Goal: Transaction & Acquisition: Purchase product/service

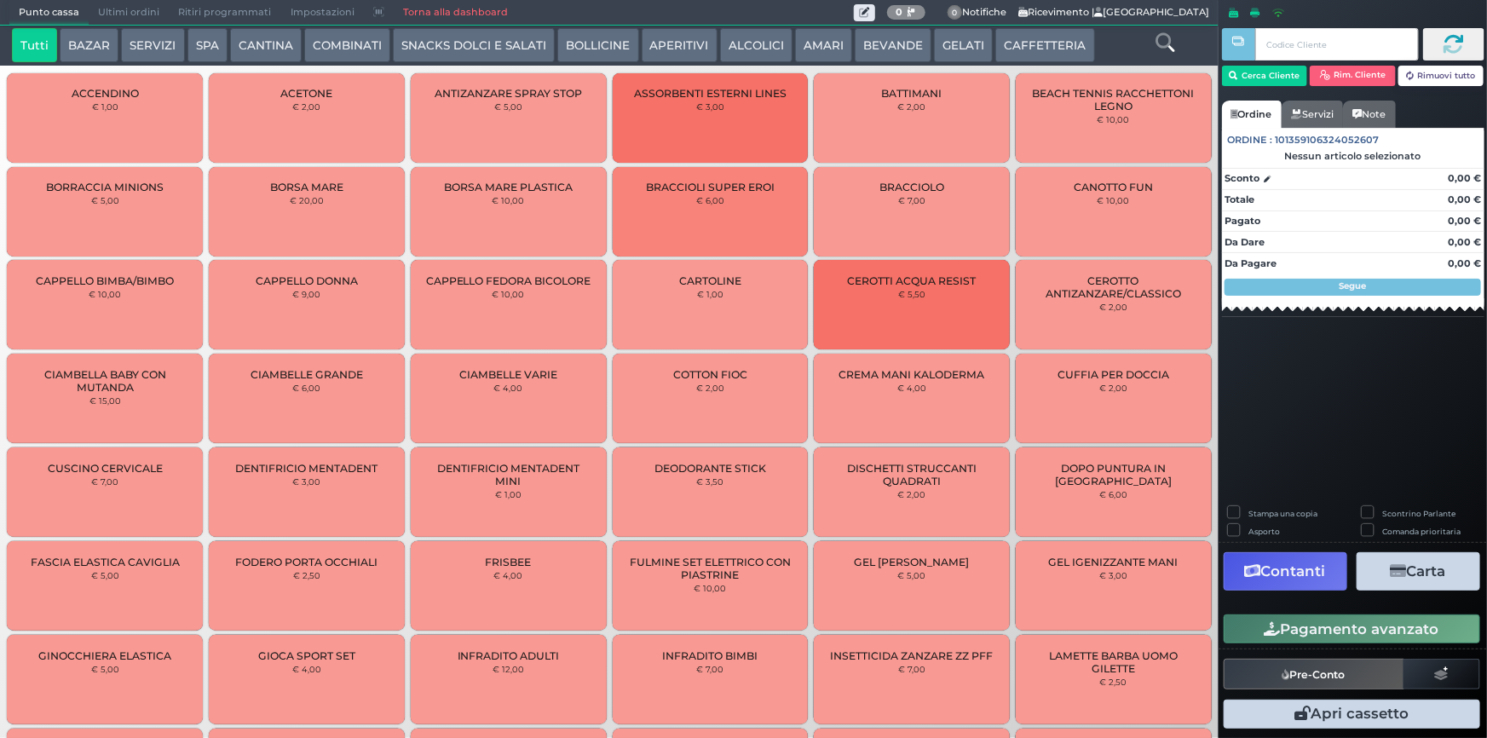
click at [1002, 51] on button "CAFFETTERIA" at bounding box center [1044, 45] width 99 height 34
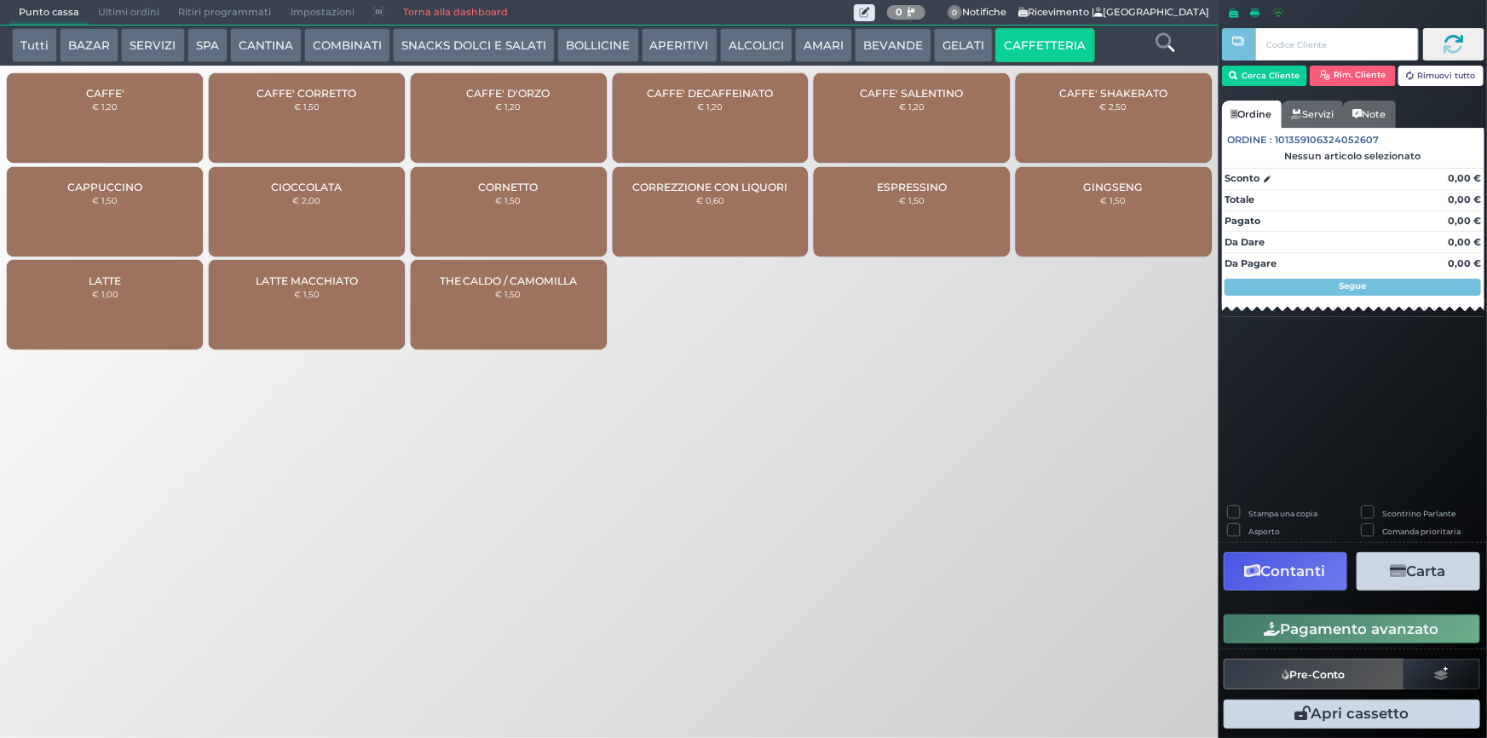
click at [141, 125] on div "CAFFE' € 1,20" at bounding box center [105, 117] width 196 height 89
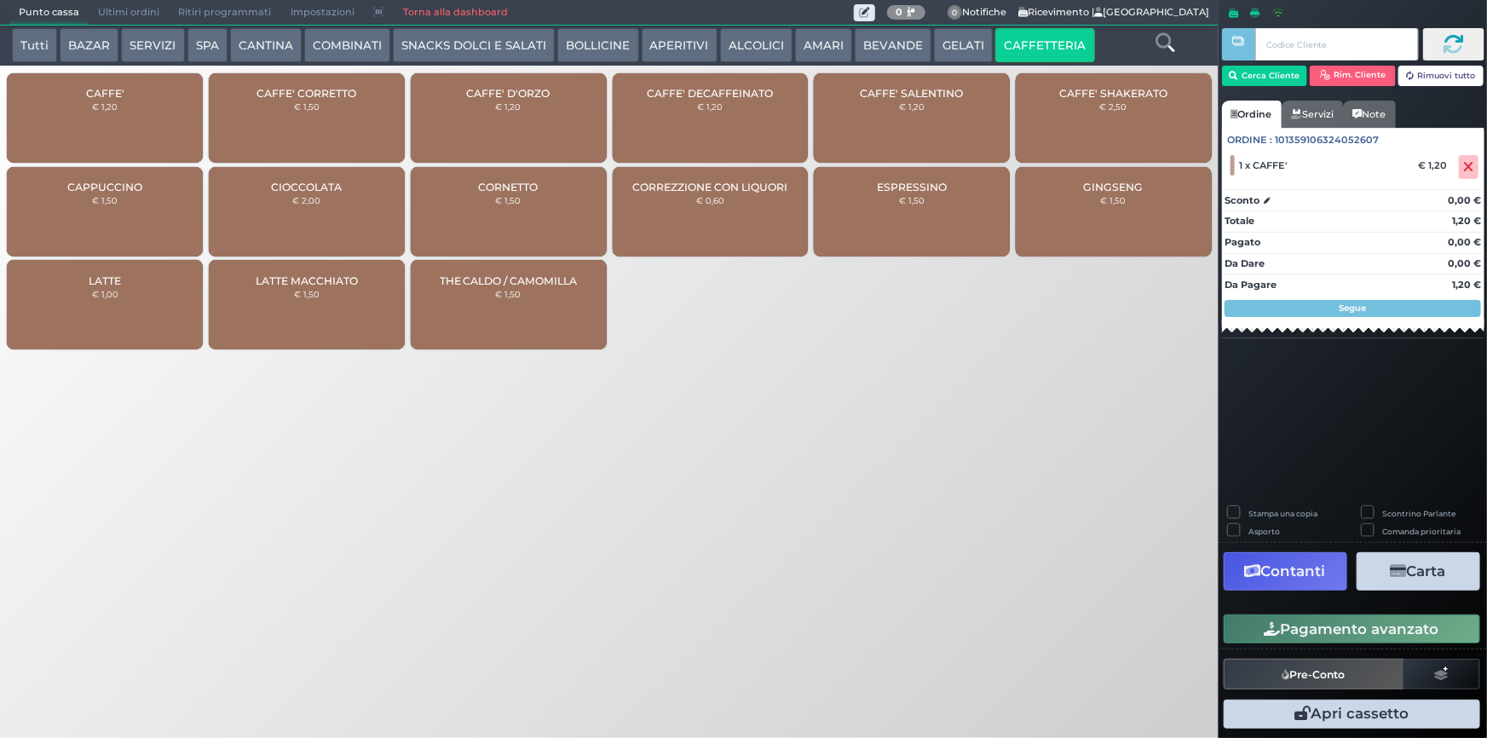
click at [1362, 634] on button "Pagamento avanzato" at bounding box center [1351, 628] width 256 height 29
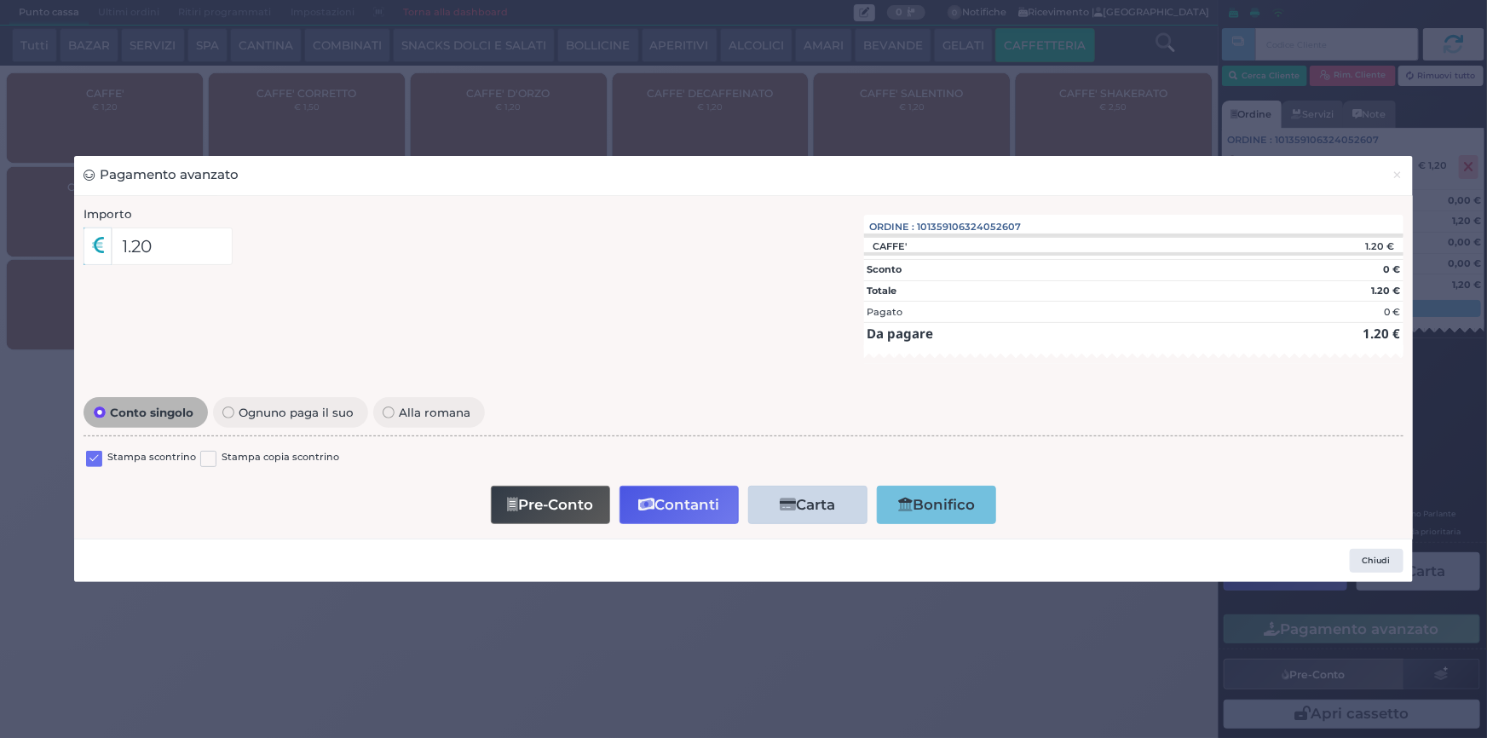
click at [99, 460] on label at bounding box center [94, 459] width 16 height 16
click at [0, 0] on input "checkbox" at bounding box center [0, 0] width 0 height 0
click at [711, 509] on button "Contanti" at bounding box center [678, 505] width 119 height 38
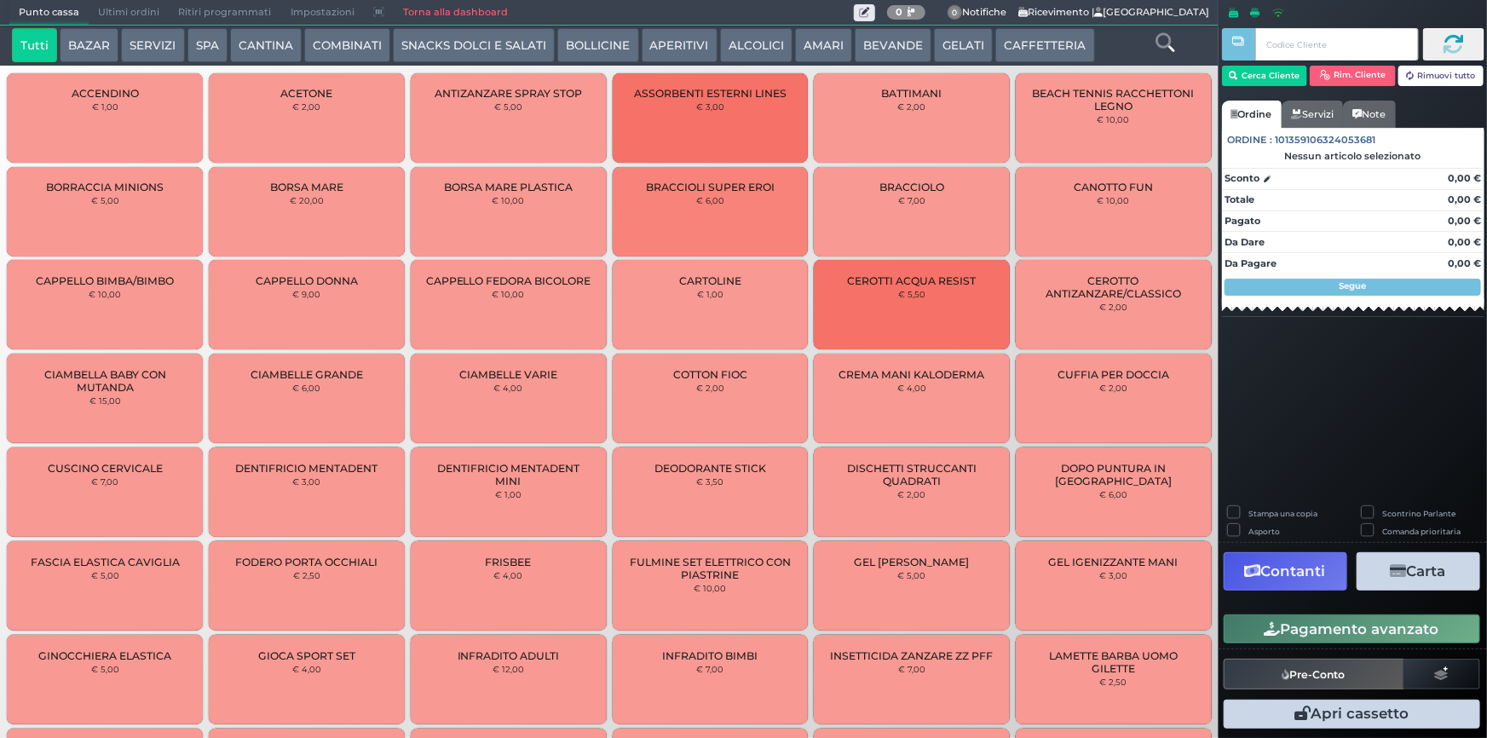
click at [150, 8] on span "Ultimi ordini" at bounding box center [129, 13] width 80 height 24
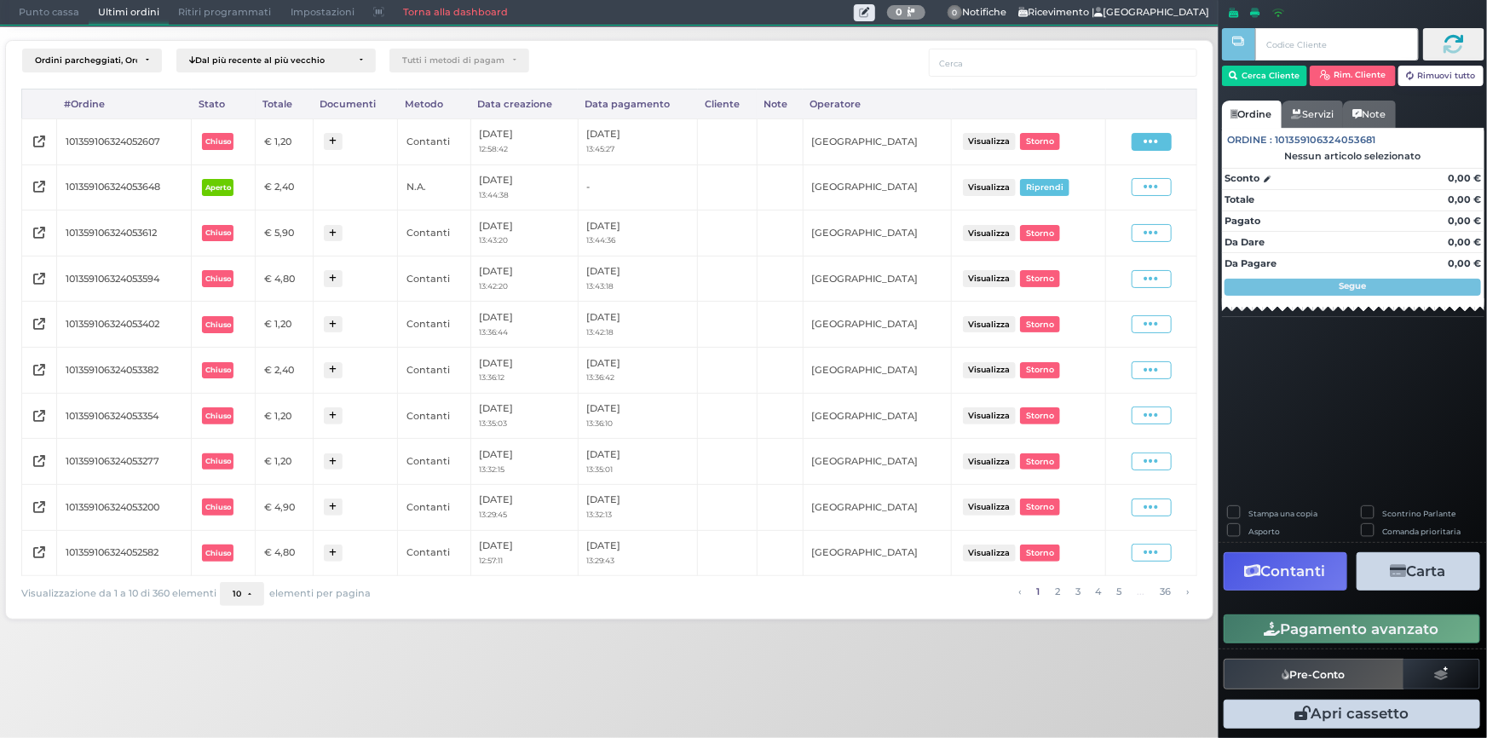
click at [1138, 147] on span at bounding box center [1151, 142] width 40 height 18
click at [1108, 187] on span "Ristampa Pre-Conto" at bounding box center [1113, 190] width 70 height 29
click at [49, 17] on span "Punto cassa" at bounding box center [48, 13] width 79 height 24
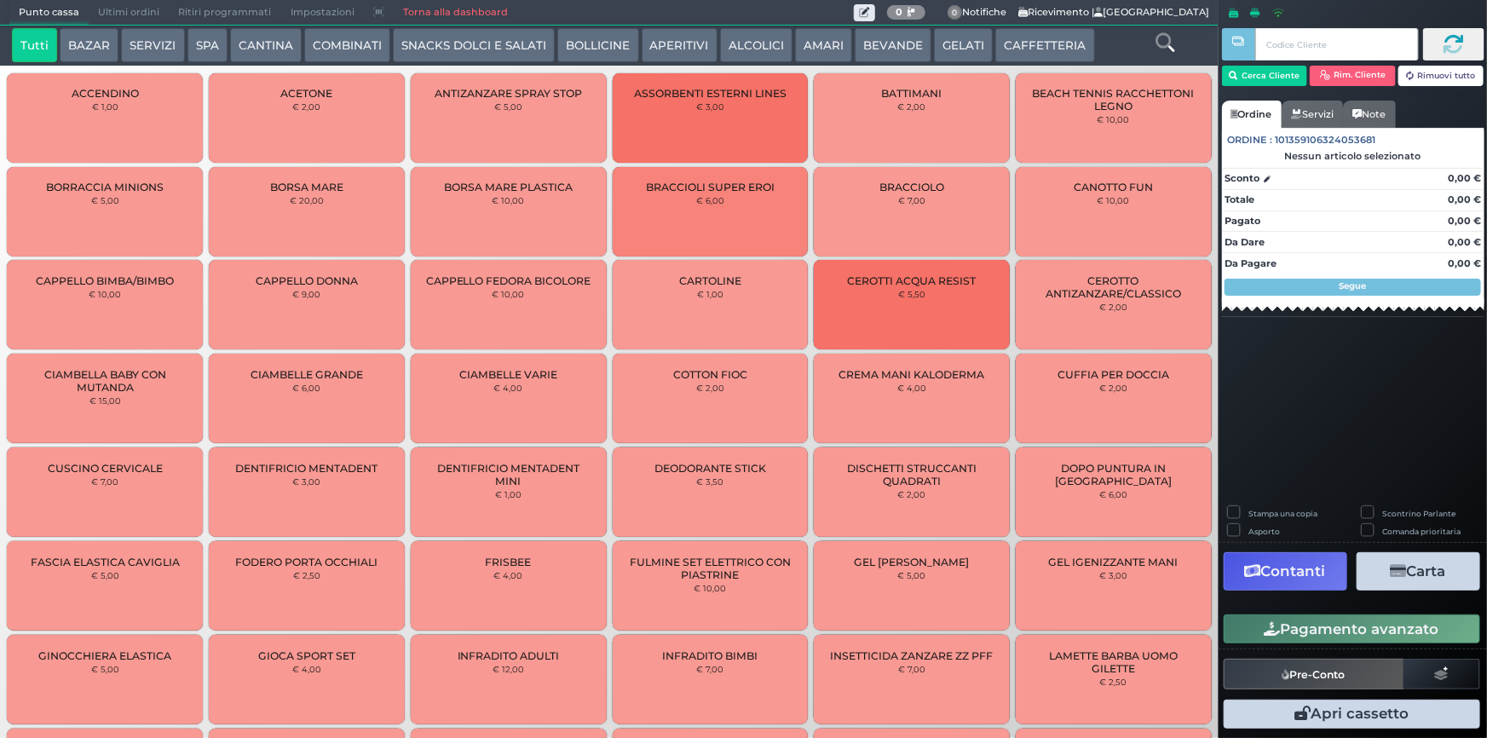
click at [1036, 37] on button "CAFFETTERIA" at bounding box center [1044, 45] width 99 height 34
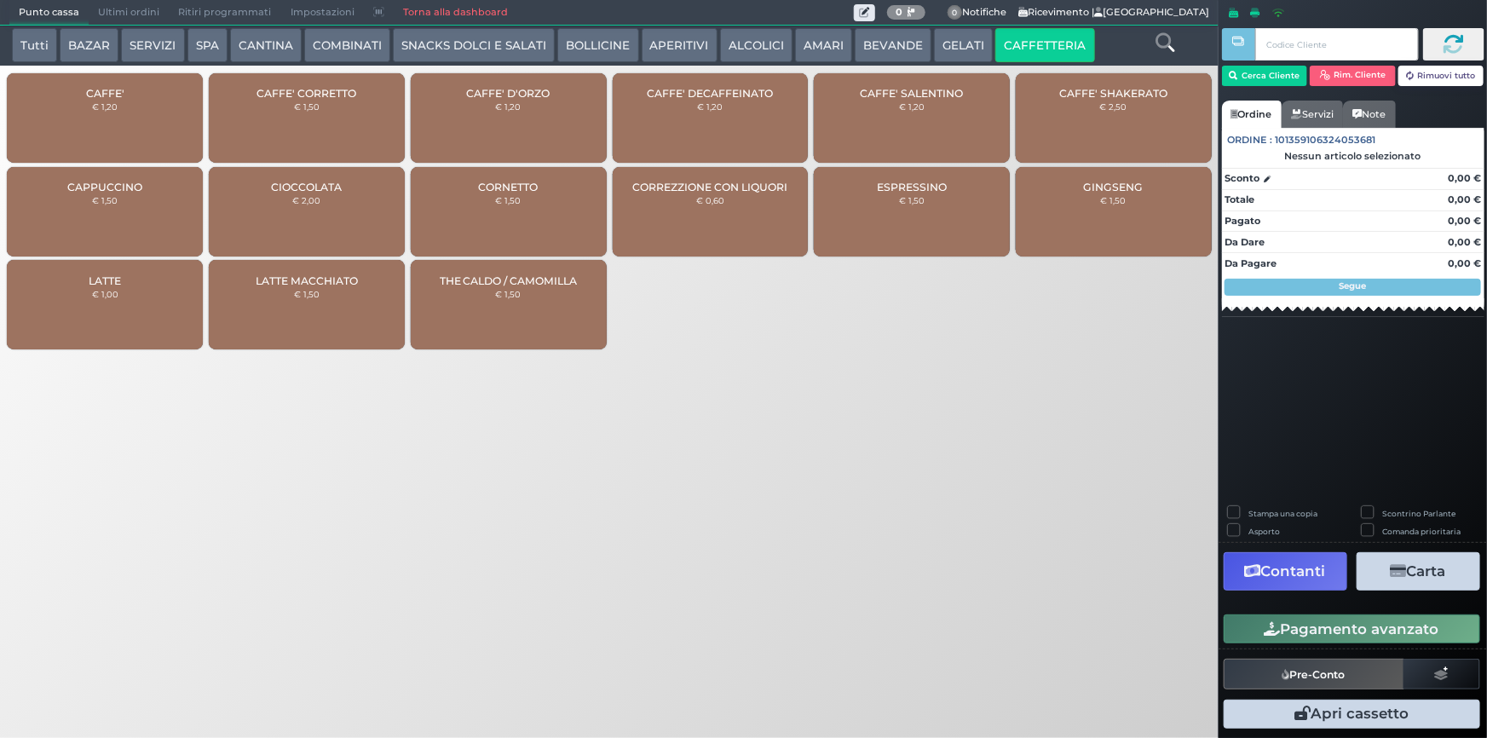
click at [147, 118] on div "CAFFE' € 1,20" at bounding box center [105, 117] width 196 height 89
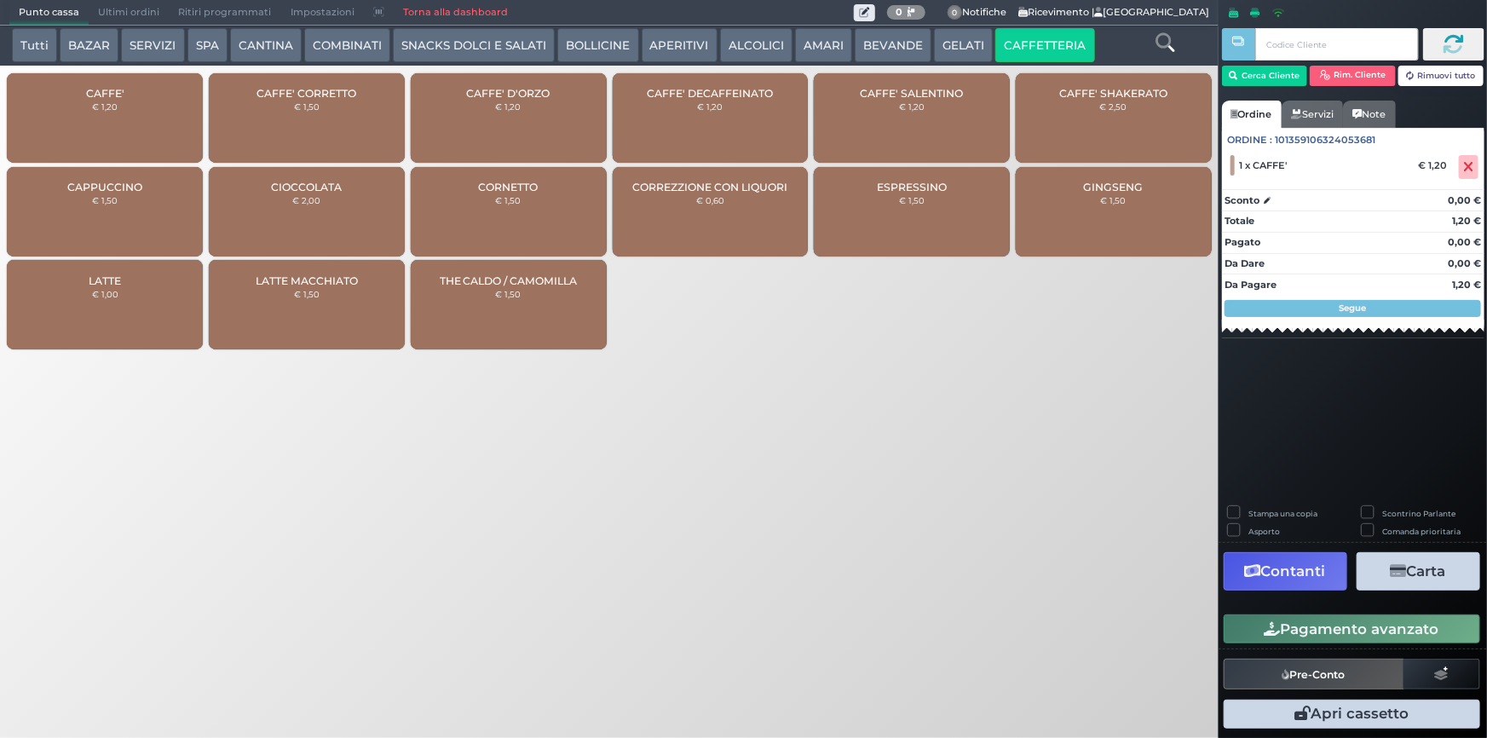
click at [1341, 630] on button "Pagamento avanzato" at bounding box center [1351, 628] width 256 height 29
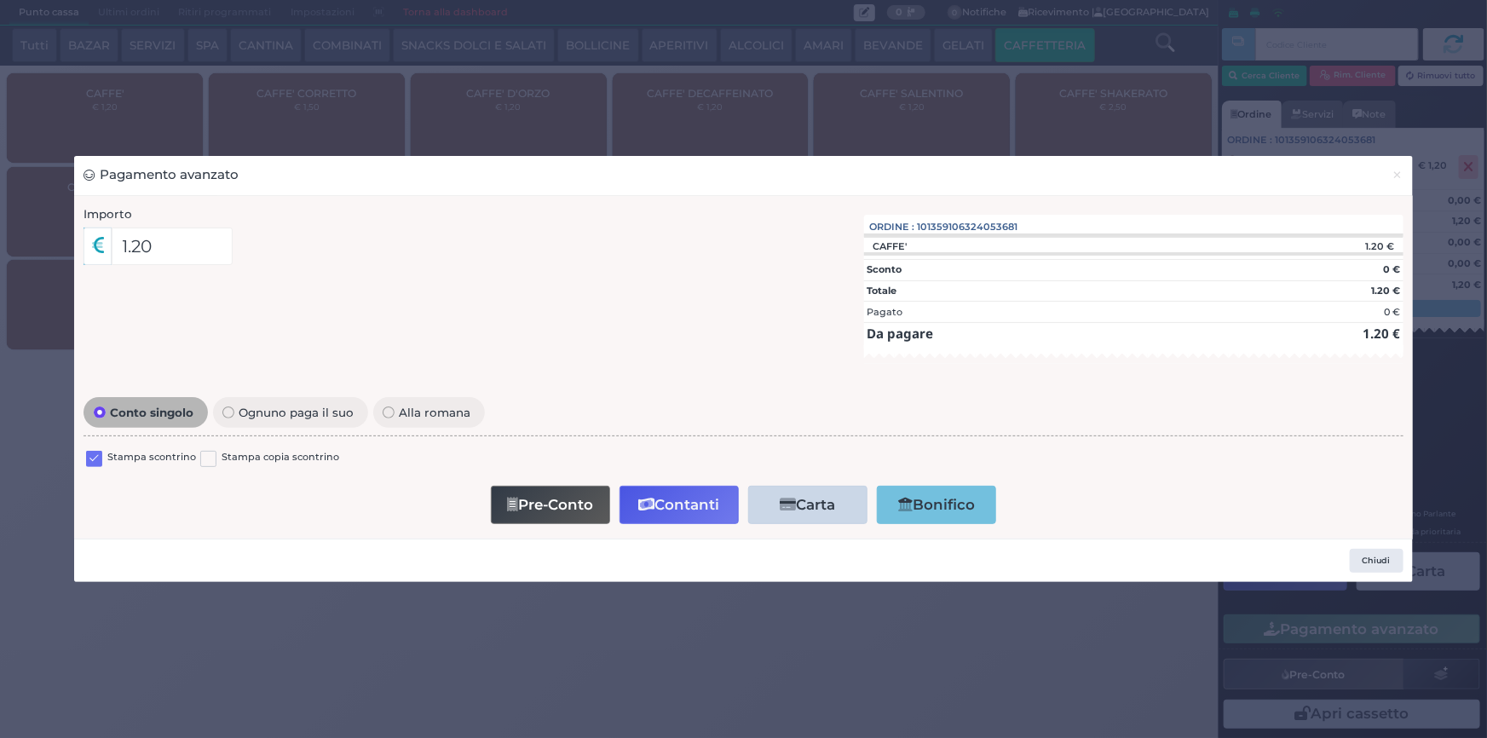
click at [99, 463] on label at bounding box center [94, 459] width 16 height 16
click at [0, 0] on input "checkbox" at bounding box center [0, 0] width 0 height 0
click at [698, 511] on button "Contanti" at bounding box center [678, 505] width 119 height 38
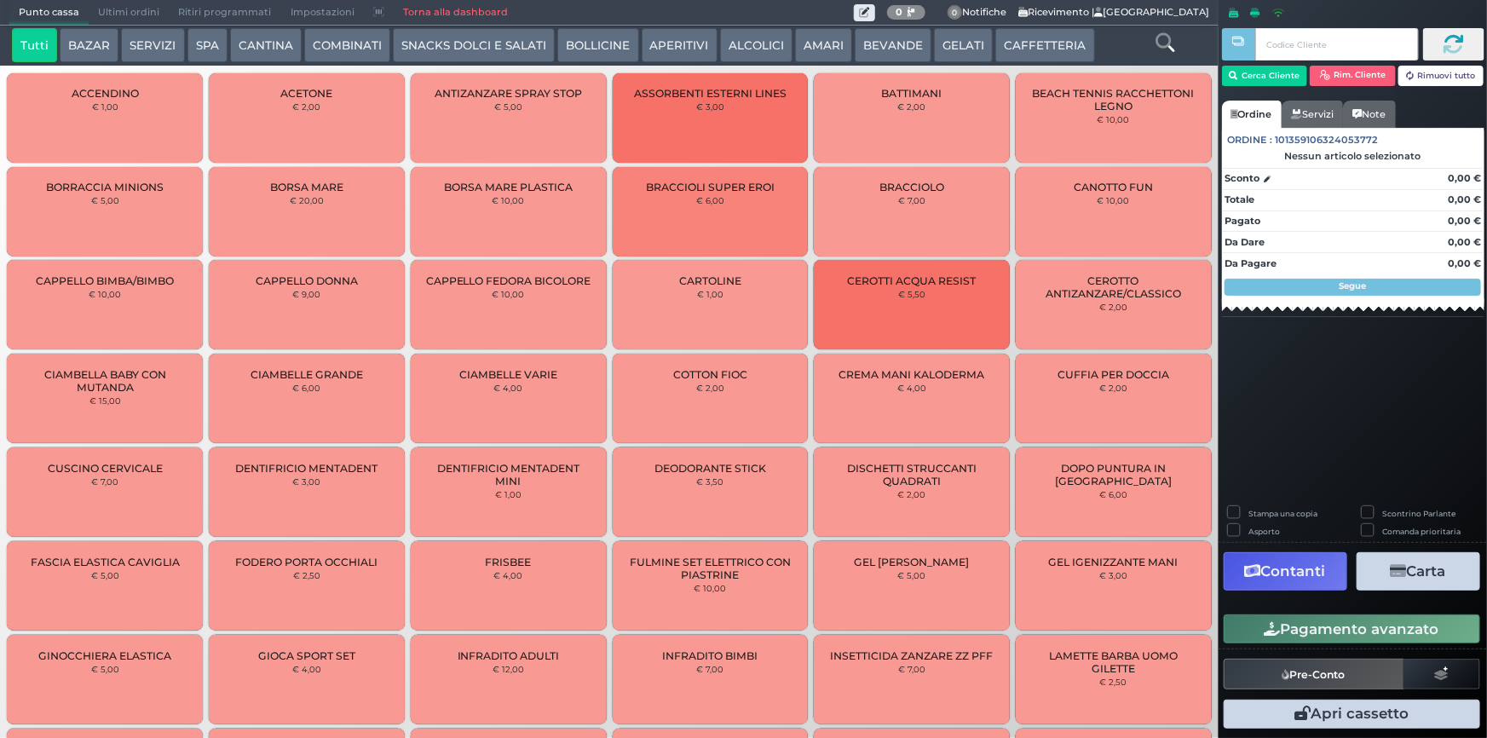
click at [151, 16] on span "Ultimi ordini" at bounding box center [129, 13] width 80 height 24
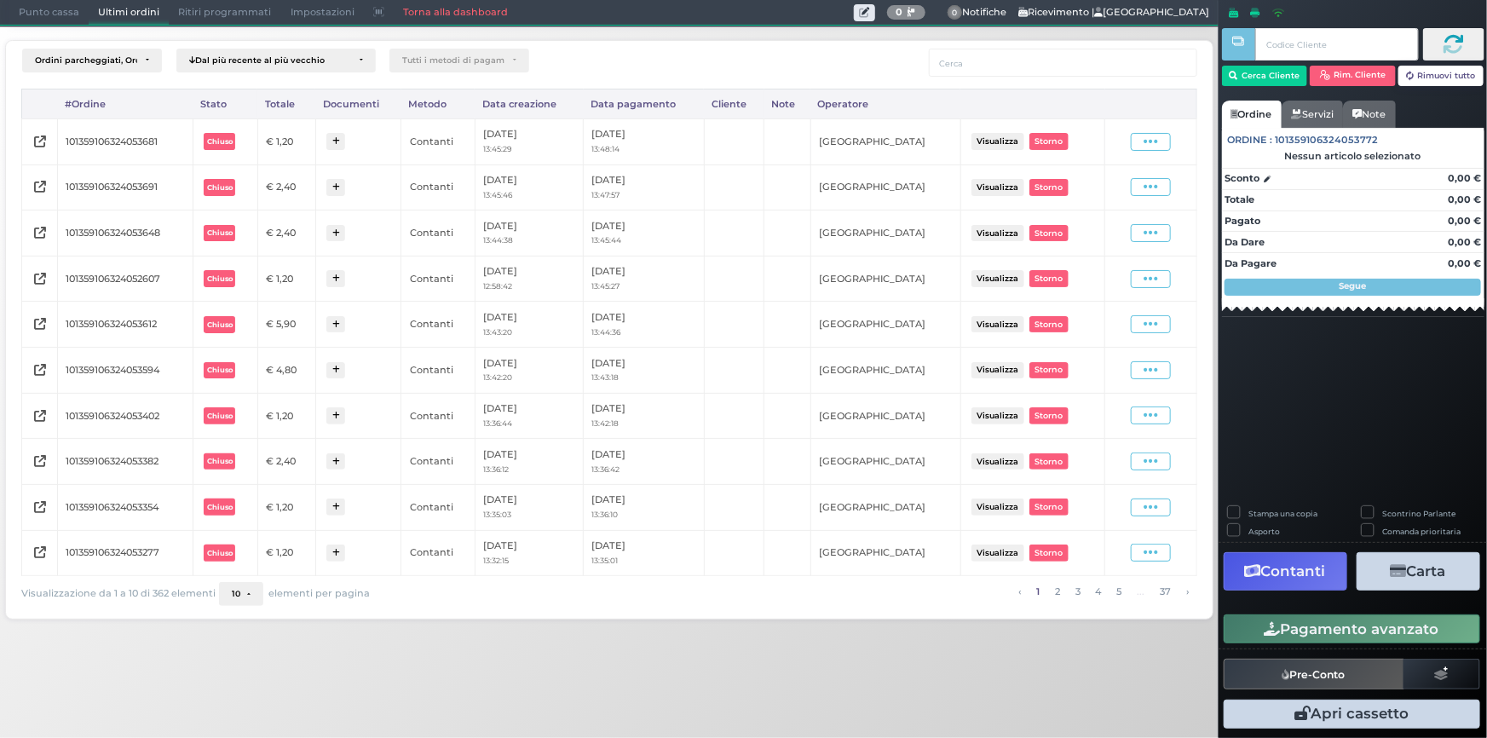
click at [1133, 144] on span at bounding box center [1151, 142] width 40 height 18
click at [1125, 185] on span "Ristampa Pre-Conto" at bounding box center [1112, 190] width 70 height 29
click at [37, 1] on span "Punto cassa" at bounding box center [48, 13] width 79 height 24
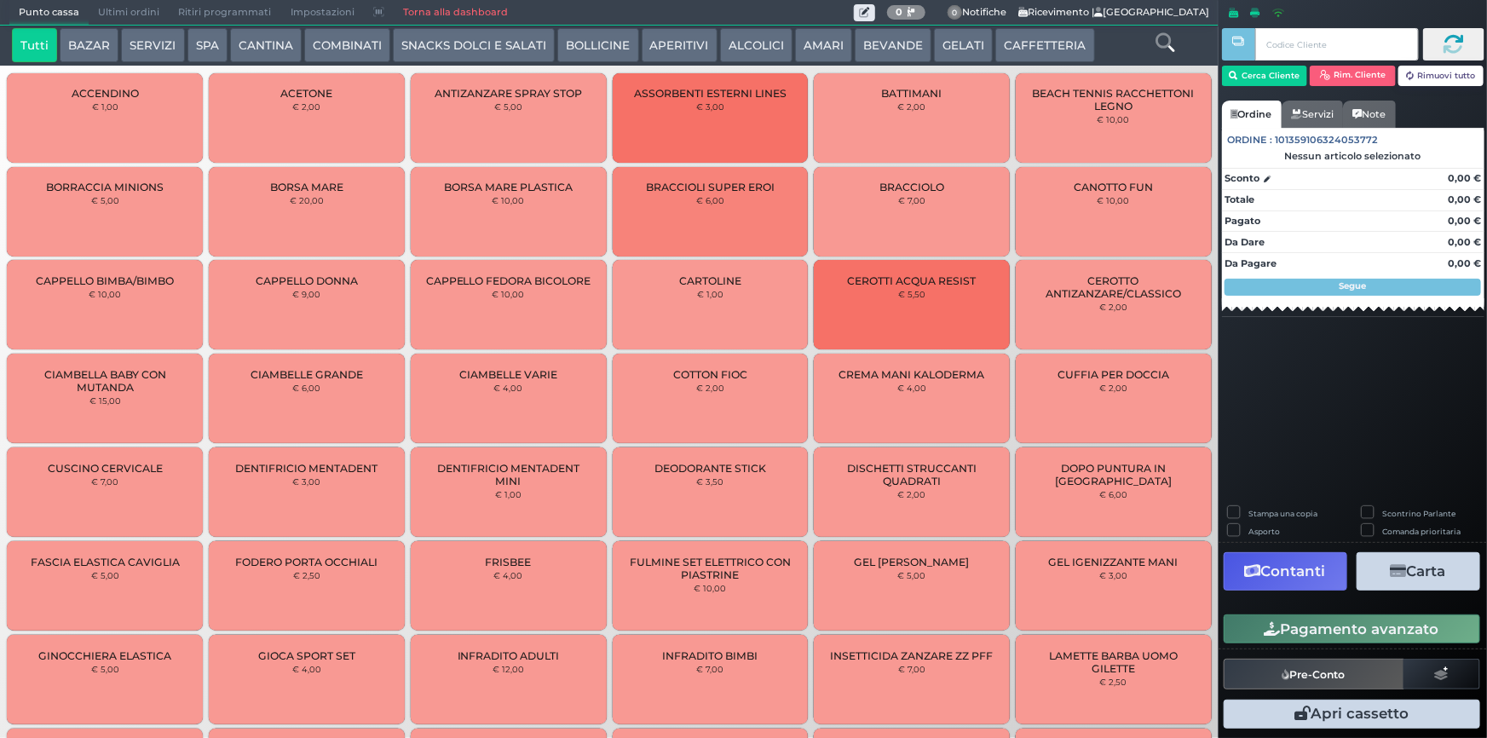
click at [1012, 54] on button "CAFFETTERIA" at bounding box center [1044, 45] width 99 height 34
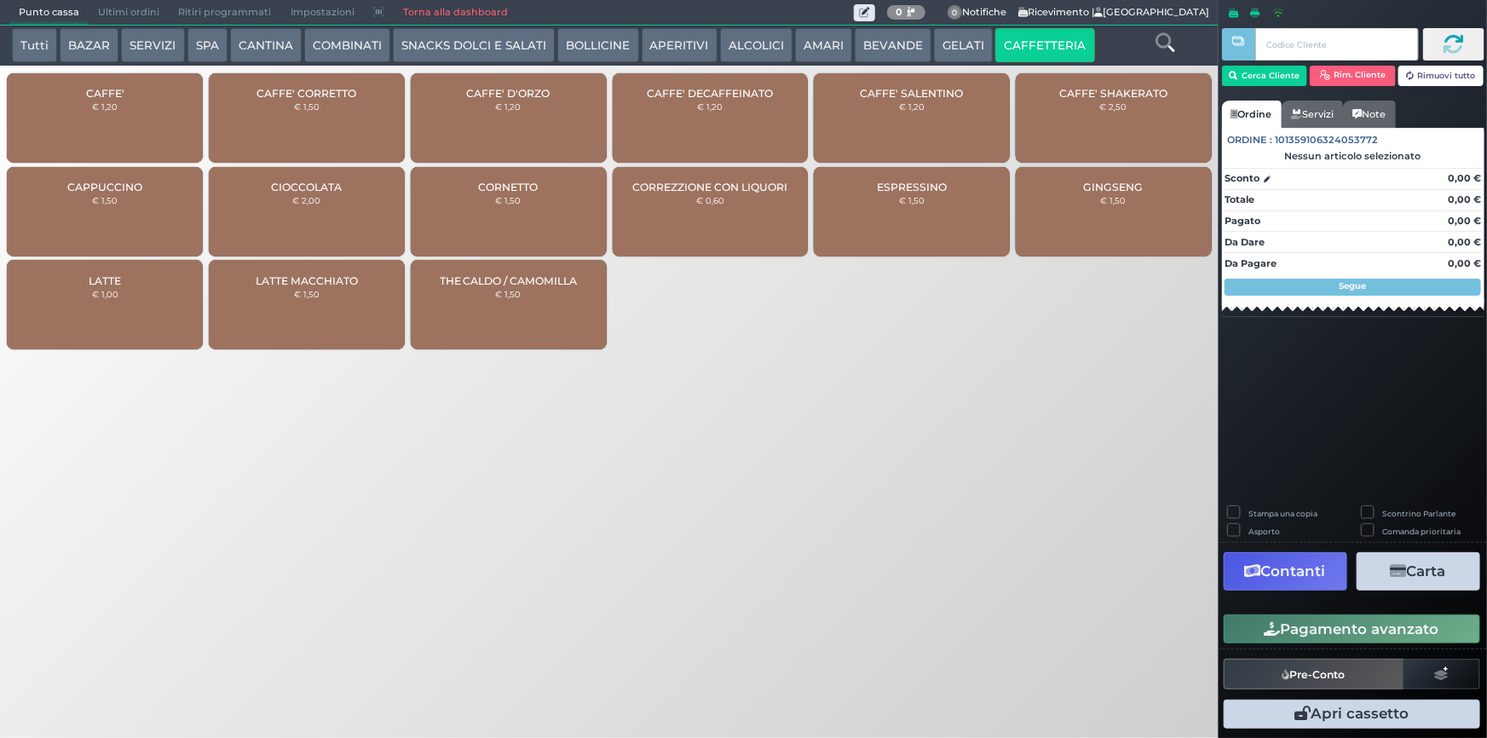
click at [142, 131] on div "CAFFE' € 1,20" at bounding box center [105, 117] width 196 height 89
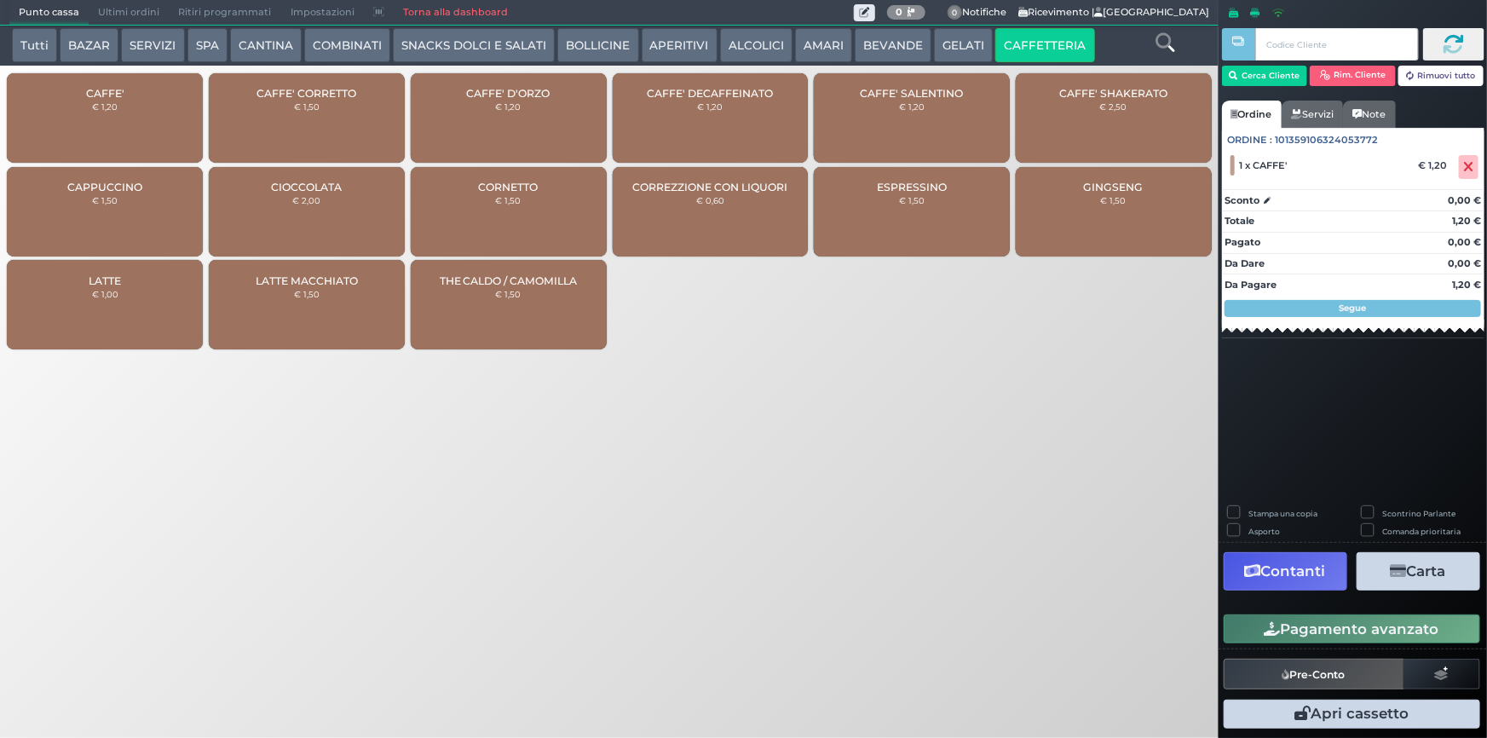
click at [1368, 642] on button "Pagamento avanzato" at bounding box center [1351, 628] width 256 height 29
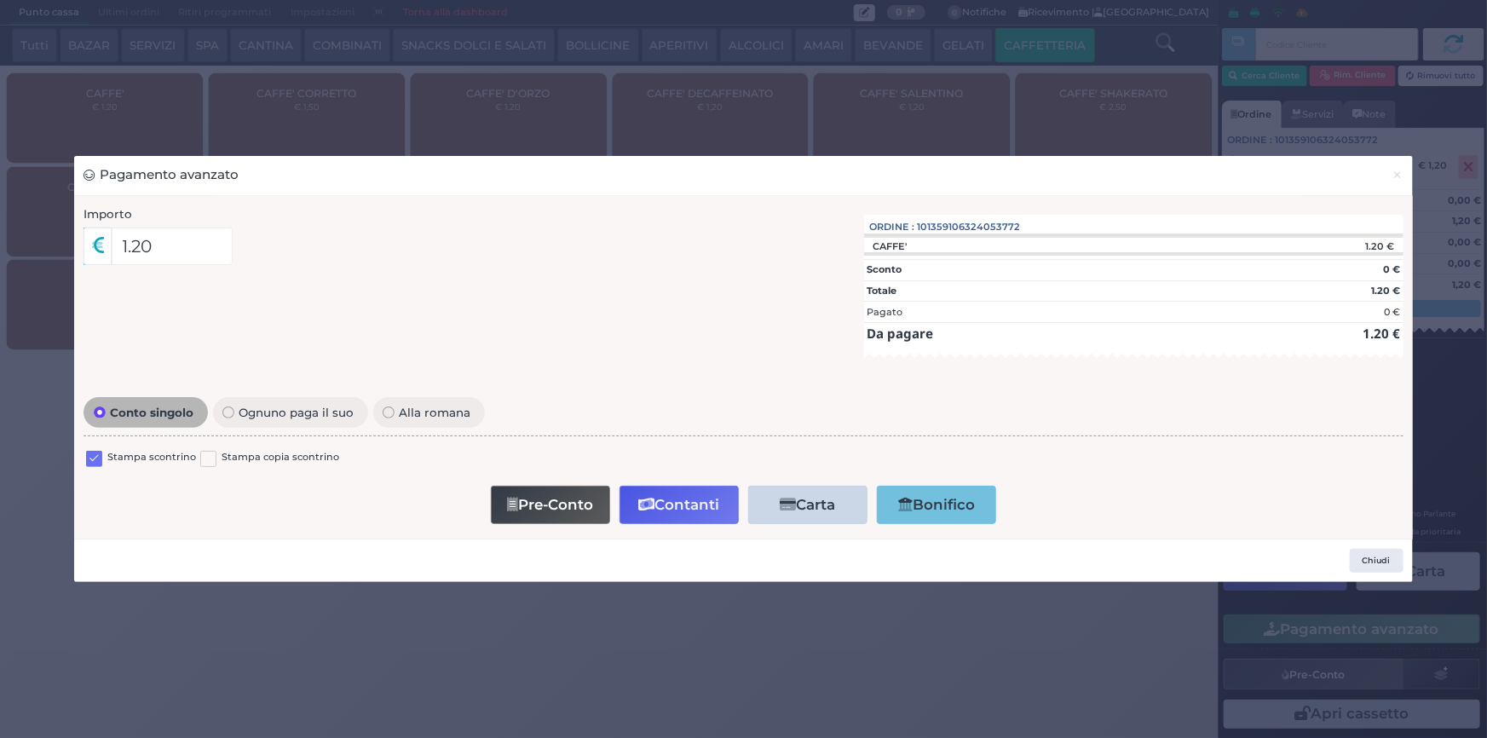
click at [95, 459] on label at bounding box center [94, 459] width 16 height 16
click at [0, 0] on input "checkbox" at bounding box center [0, 0] width 0 height 0
click at [706, 517] on button "Contanti" at bounding box center [678, 505] width 119 height 38
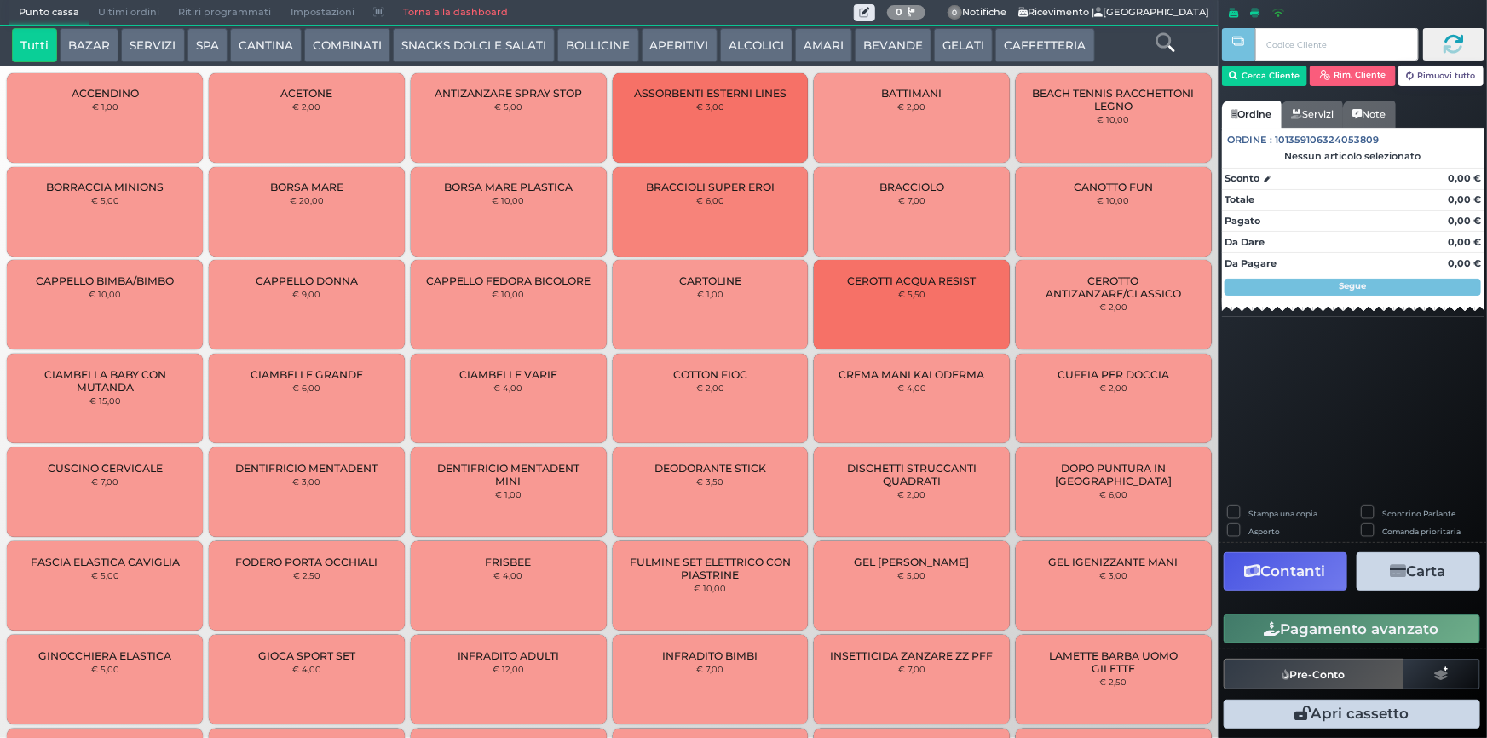
click at [157, 1] on span "Ultimi ordini" at bounding box center [129, 13] width 80 height 24
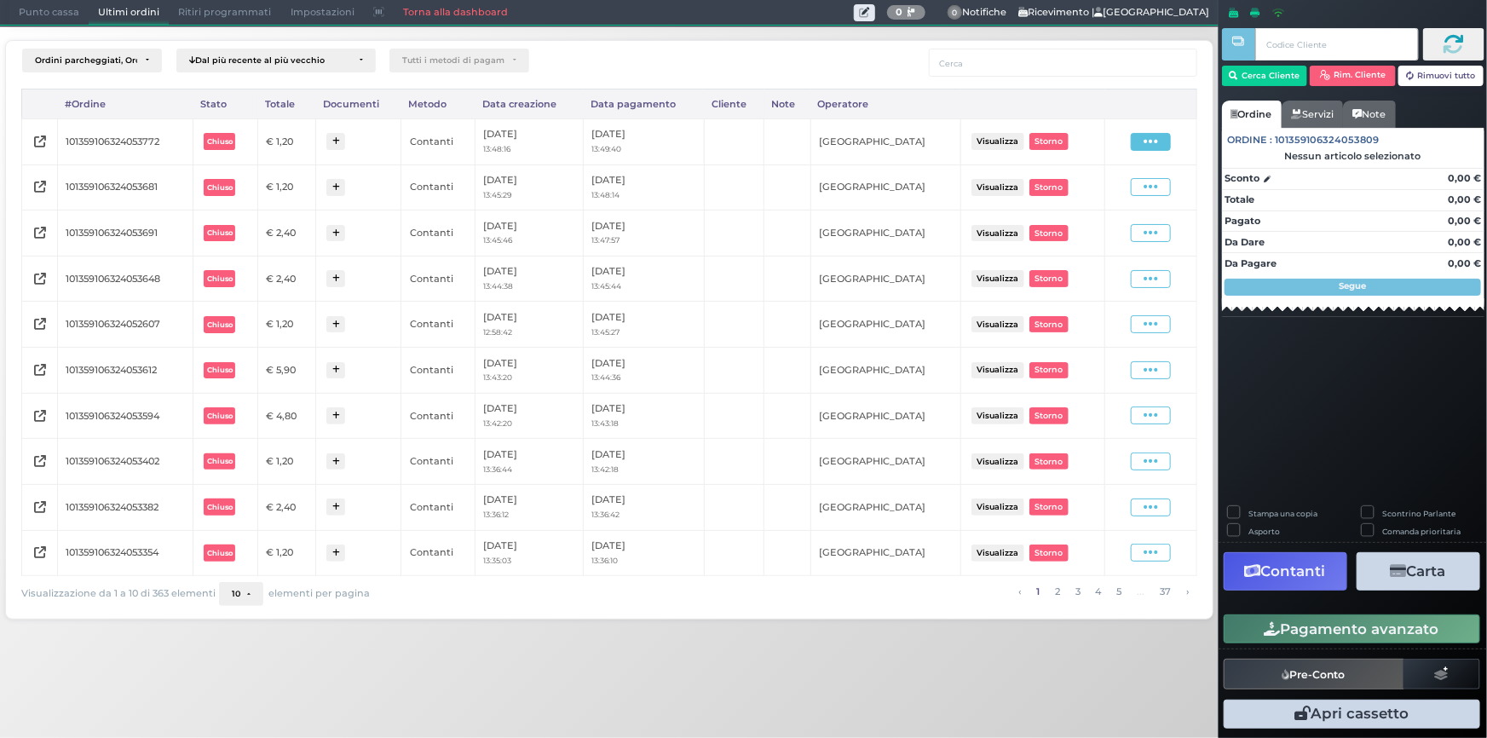
click at [1146, 140] on icon at bounding box center [1150, 142] width 14 height 16
click at [1110, 189] on span "Ristampa Pre-Conto" at bounding box center [1112, 190] width 70 height 29
click at [49, 6] on span "Punto cassa" at bounding box center [48, 13] width 79 height 24
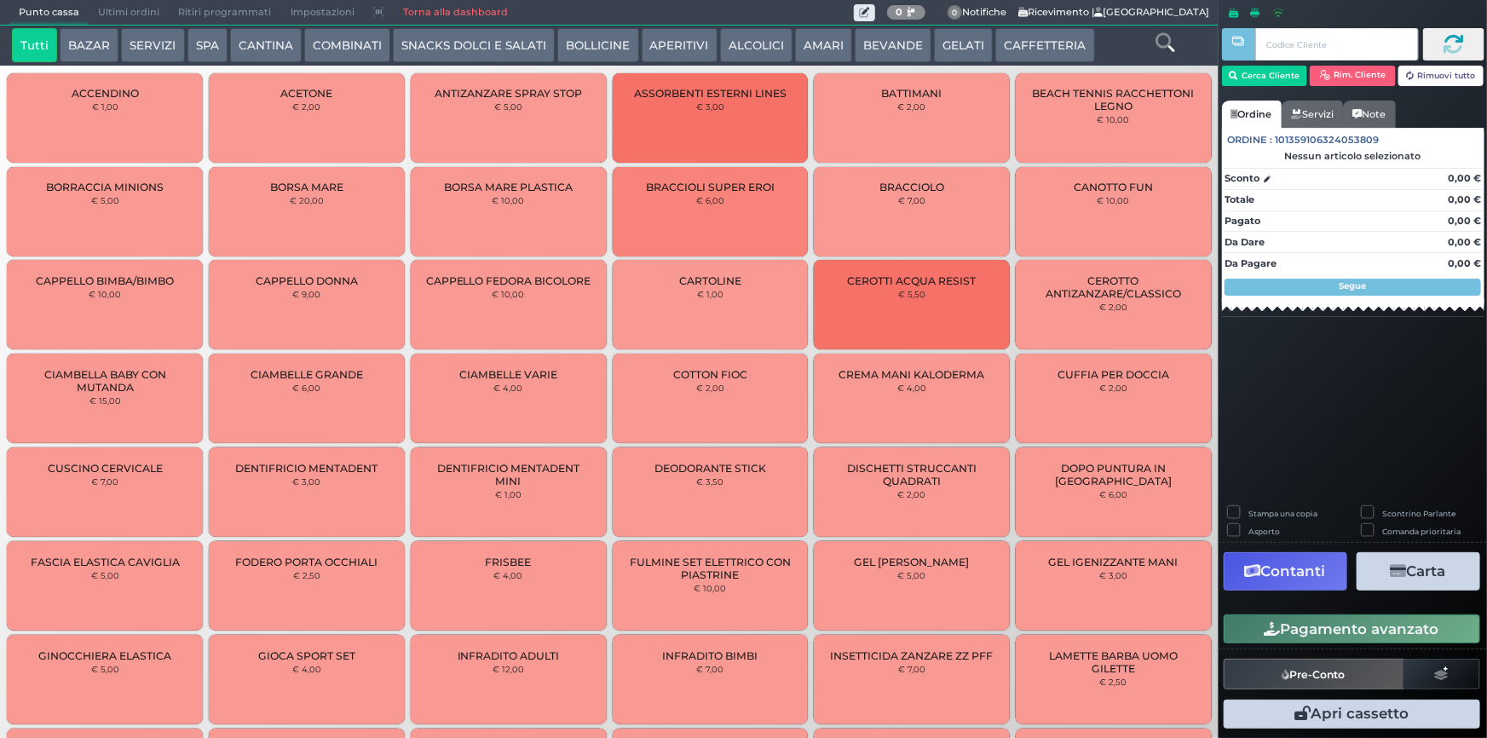
click at [1022, 46] on button "CAFFETTERIA" at bounding box center [1044, 45] width 99 height 34
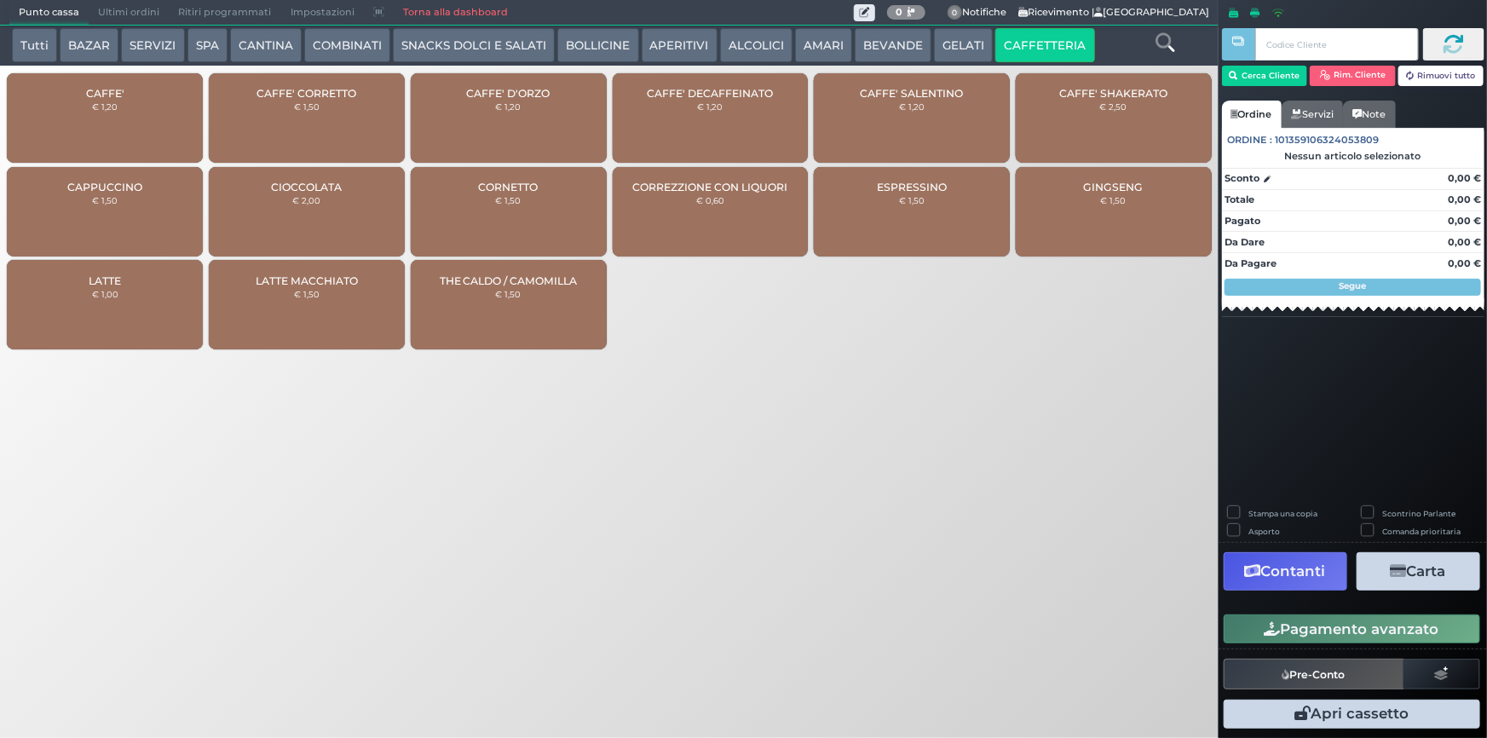
click at [110, 101] on small "€ 1,20" at bounding box center [105, 106] width 26 height 10
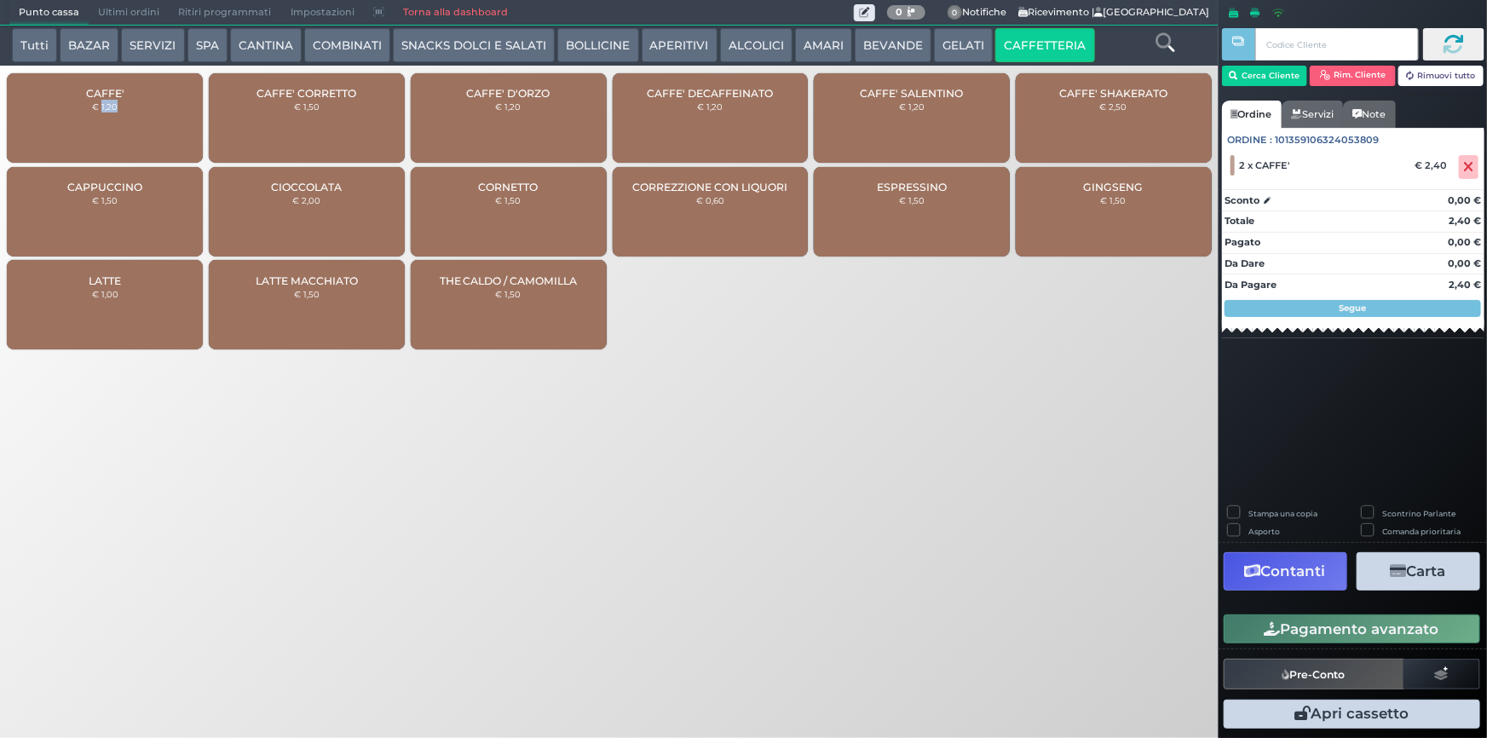
click at [1344, 633] on button "Pagamento avanzato" at bounding box center [1351, 628] width 256 height 29
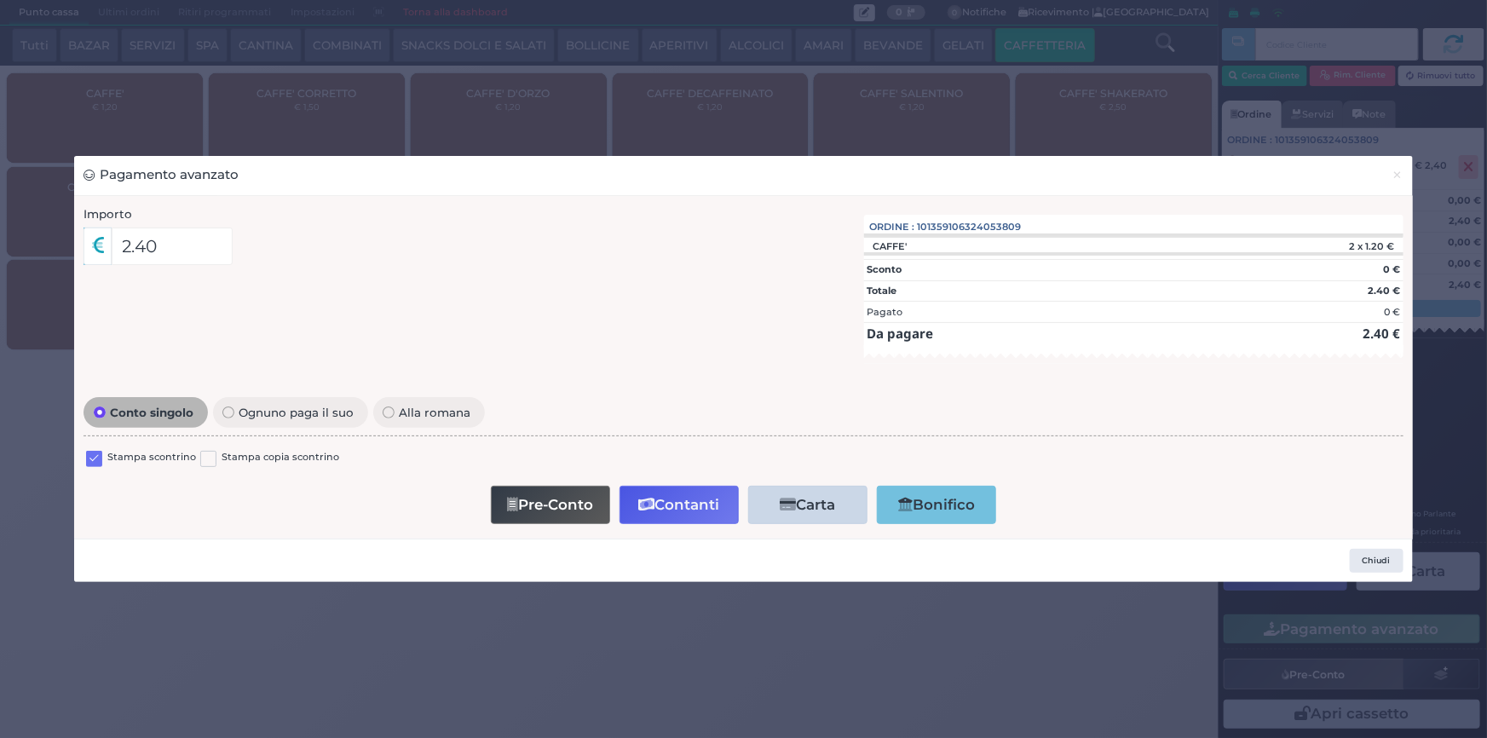
click at [99, 462] on label at bounding box center [94, 459] width 16 height 16
click at [0, 0] on input "checkbox" at bounding box center [0, 0] width 0 height 0
click at [686, 493] on button "Contanti" at bounding box center [678, 505] width 119 height 38
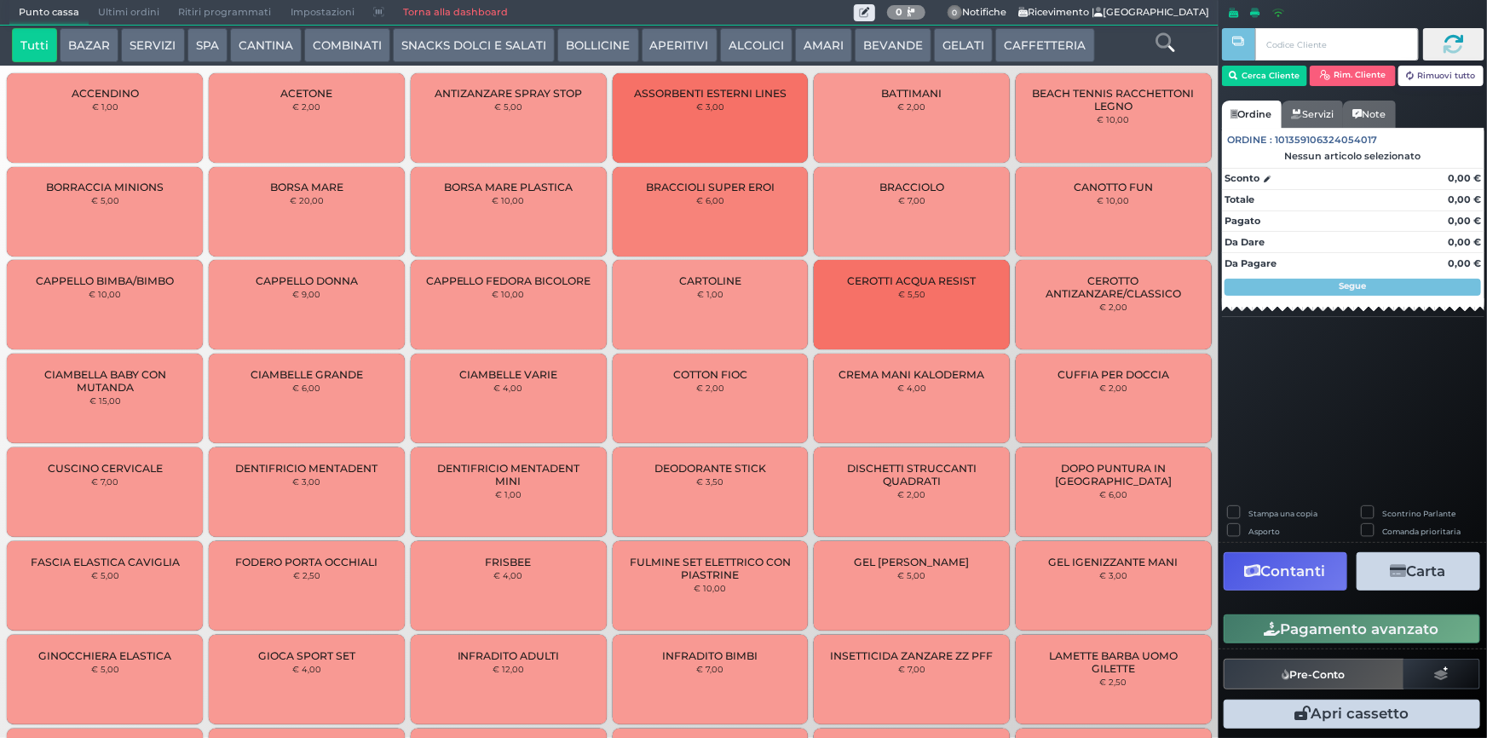
click at [135, 5] on span "Ultimi ordini" at bounding box center [129, 13] width 80 height 24
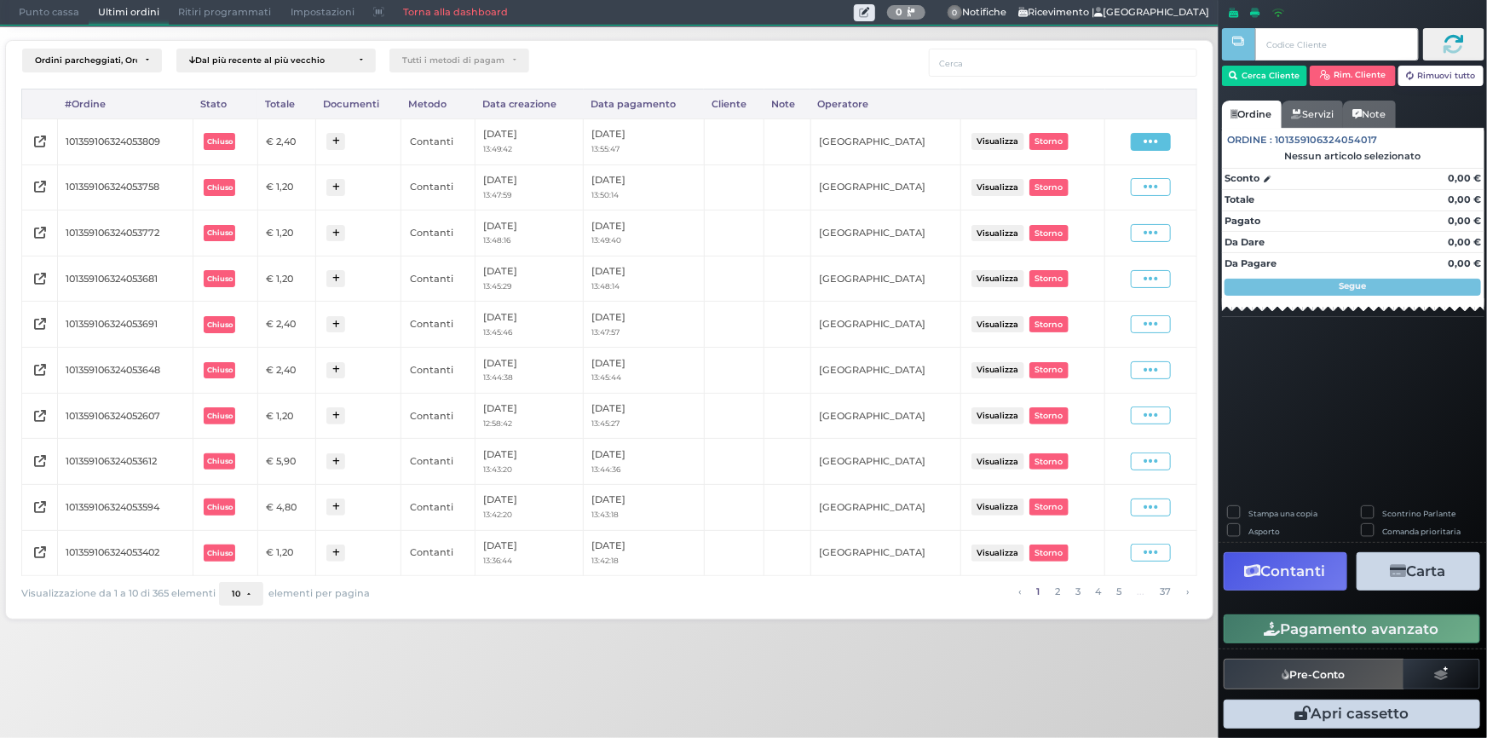
click at [1151, 146] on icon at bounding box center [1150, 142] width 14 height 16
click at [1095, 191] on span "Ristampa Pre-Conto" at bounding box center [1112, 190] width 70 height 29
click at [63, 3] on span "Punto cassa" at bounding box center [48, 13] width 79 height 24
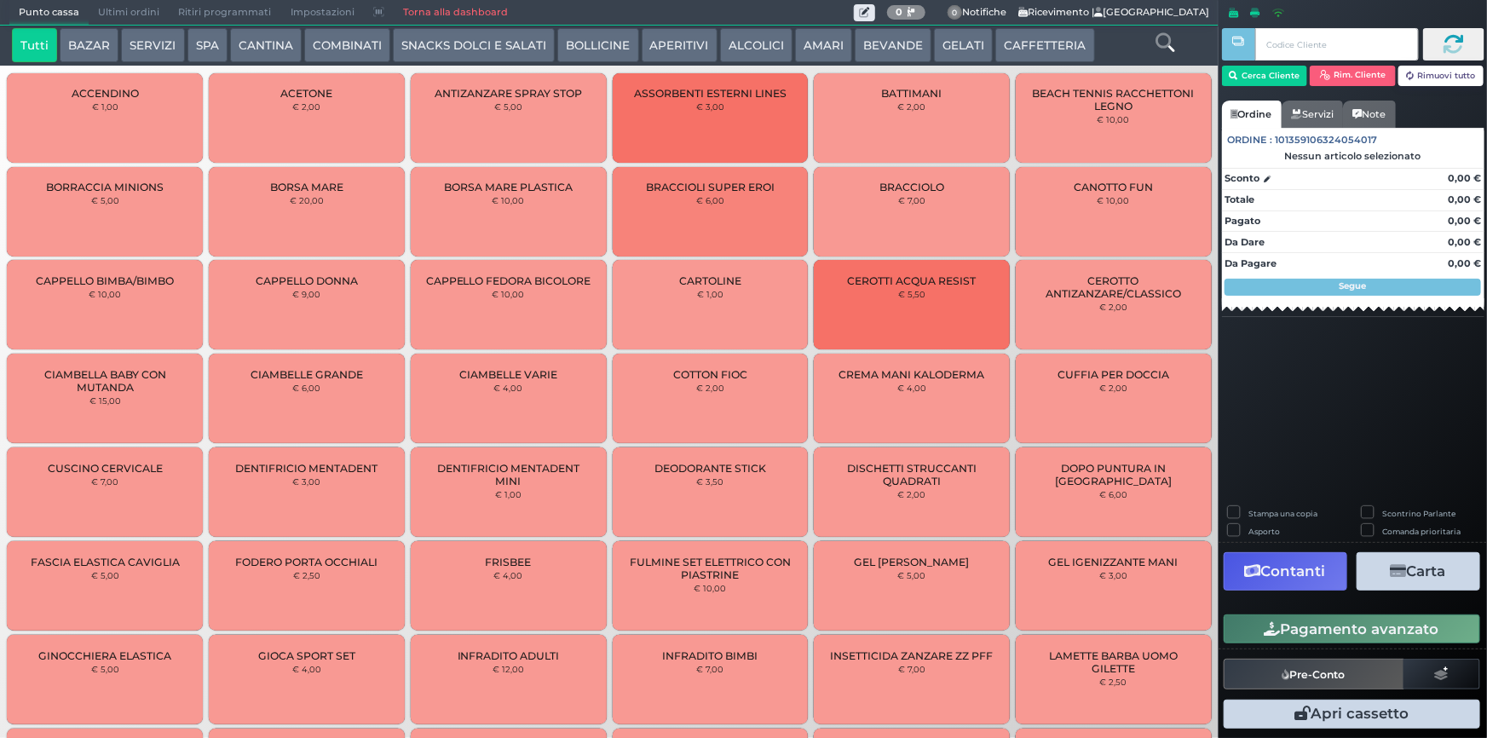
click at [1014, 48] on button "CAFFETTERIA" at bounding box center [1044, 45] width 99 height 34
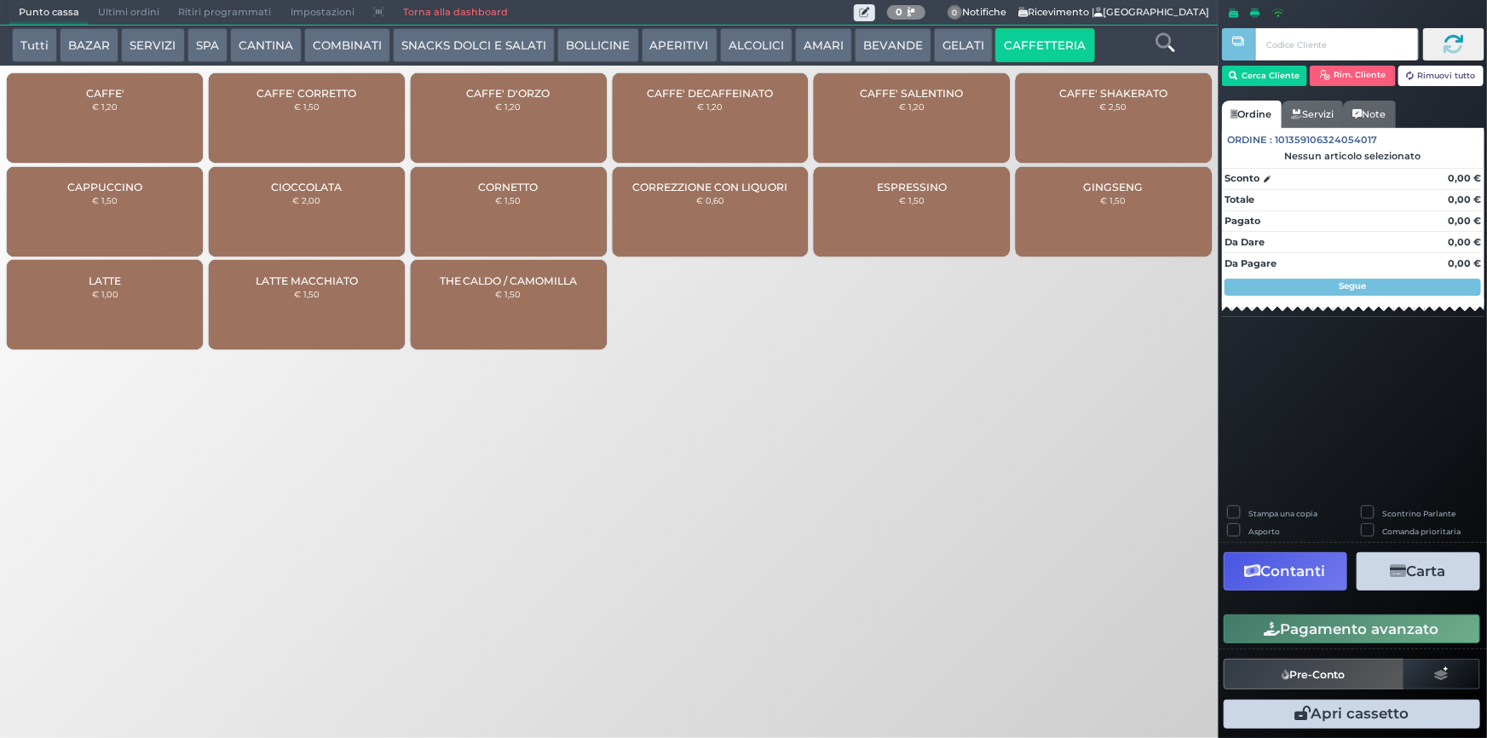
click at [129, 116] on div "CAFFE' € 1,20" at bounding box center [105, 117] width 196 height 89
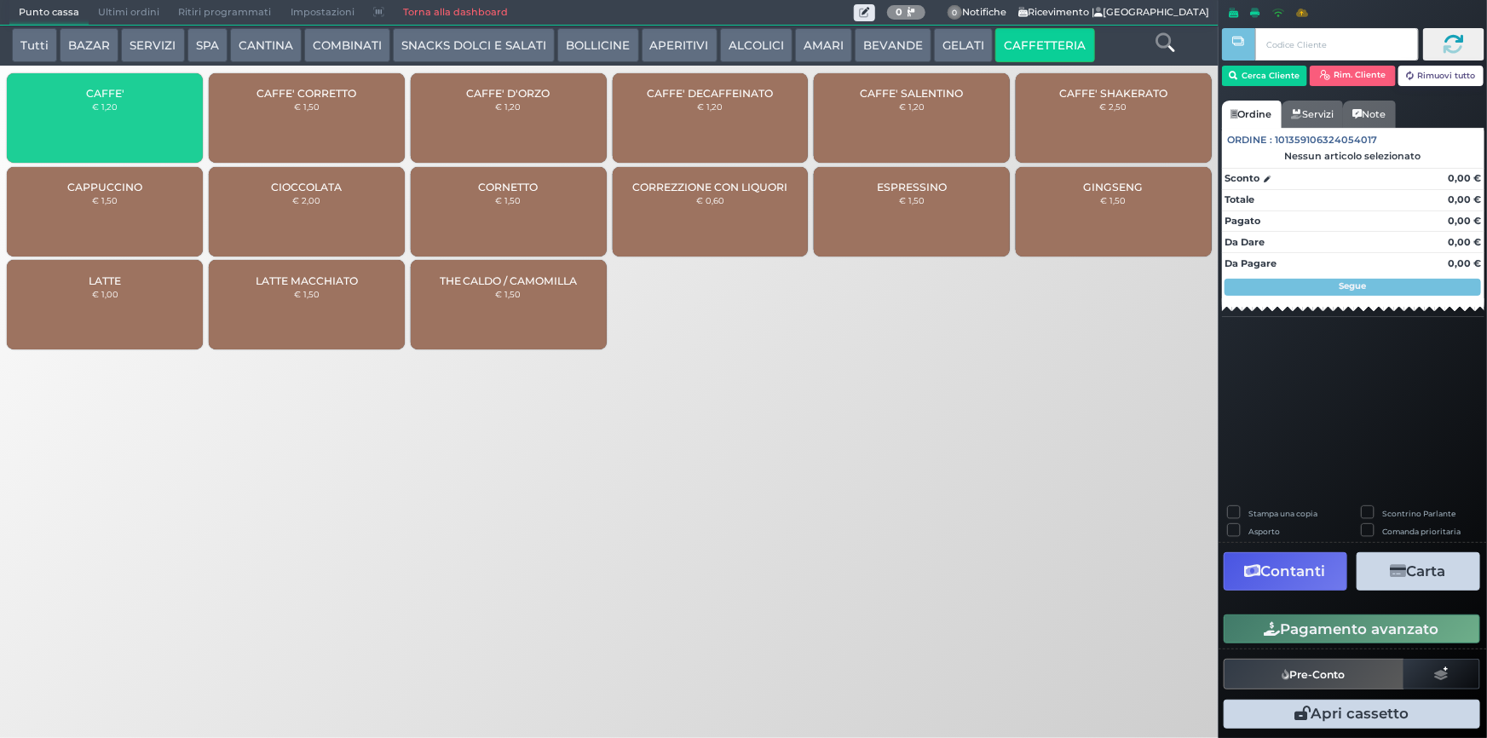
click at [129, 116] on div "CAFFE' € 1,20" at bounding box center [105, 117] width 196 height 89
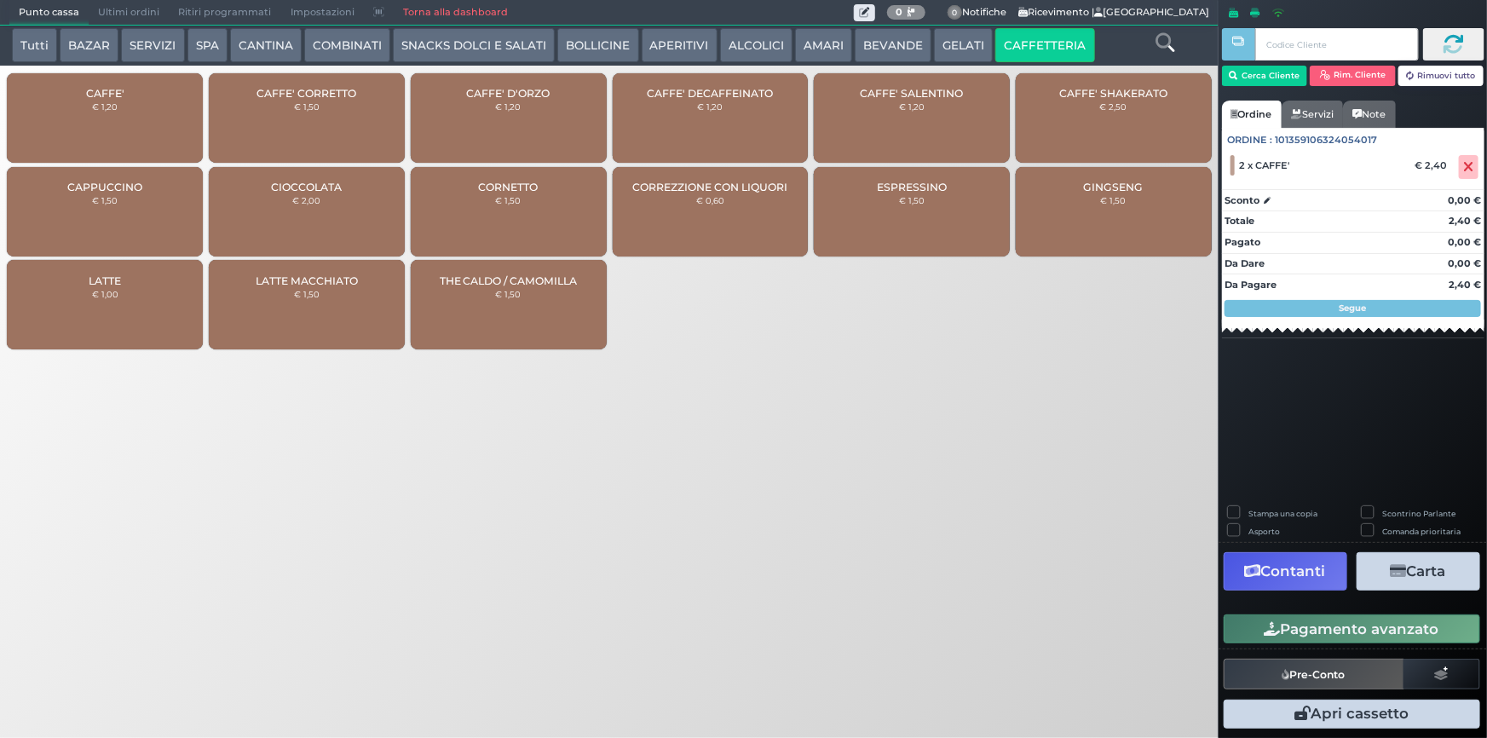
click at [1382, 635] on button "Pagamento avanzato" at bounding box center [1351, 628] width 256 height 29
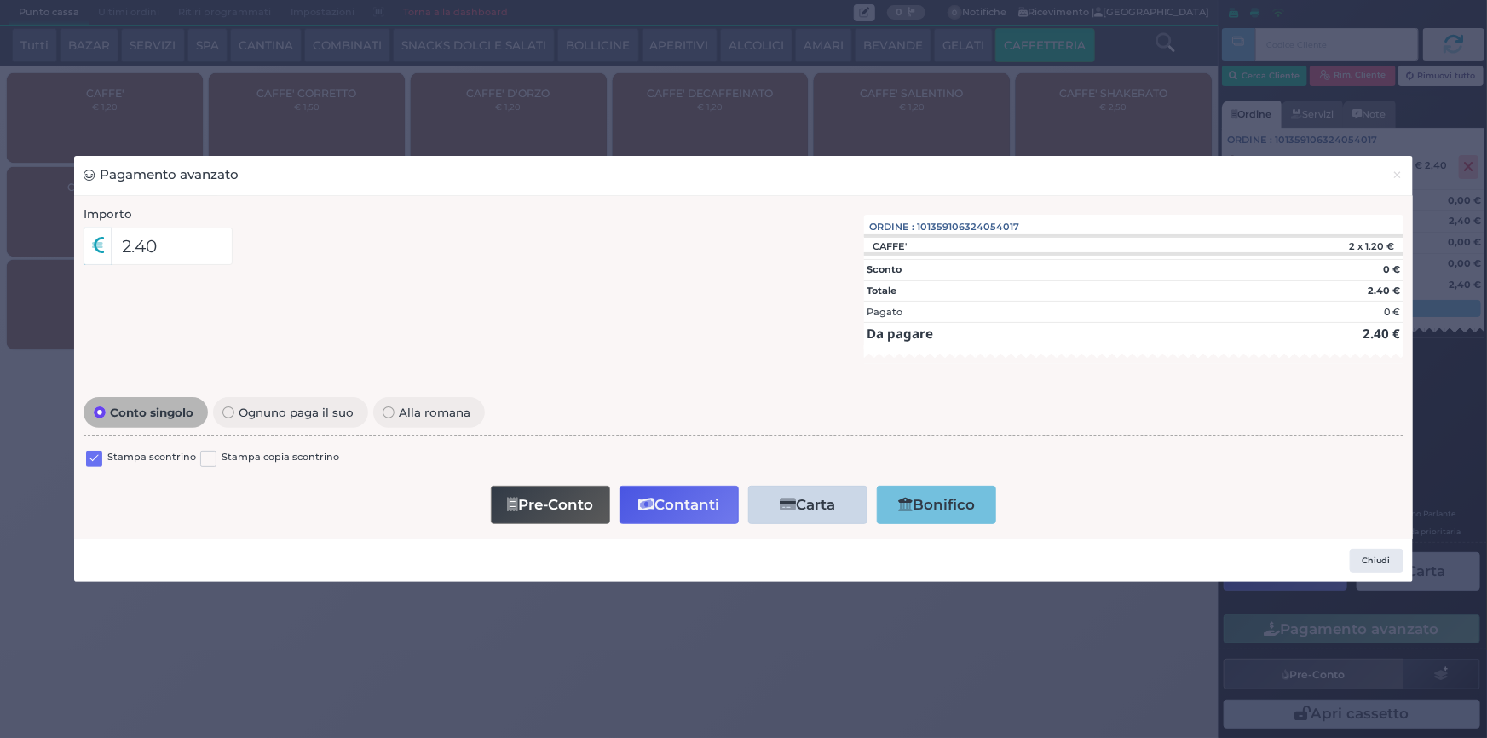
click at [89, 461] on label at bounding box center [94, 459] width 16 height 16
click at [0, 0] on input "checkbox" at bounding box center [0, 0] width 0 height 0
click at [686, 497] on button "Contanti" at bounding box center [678, 505] width 119 height 38
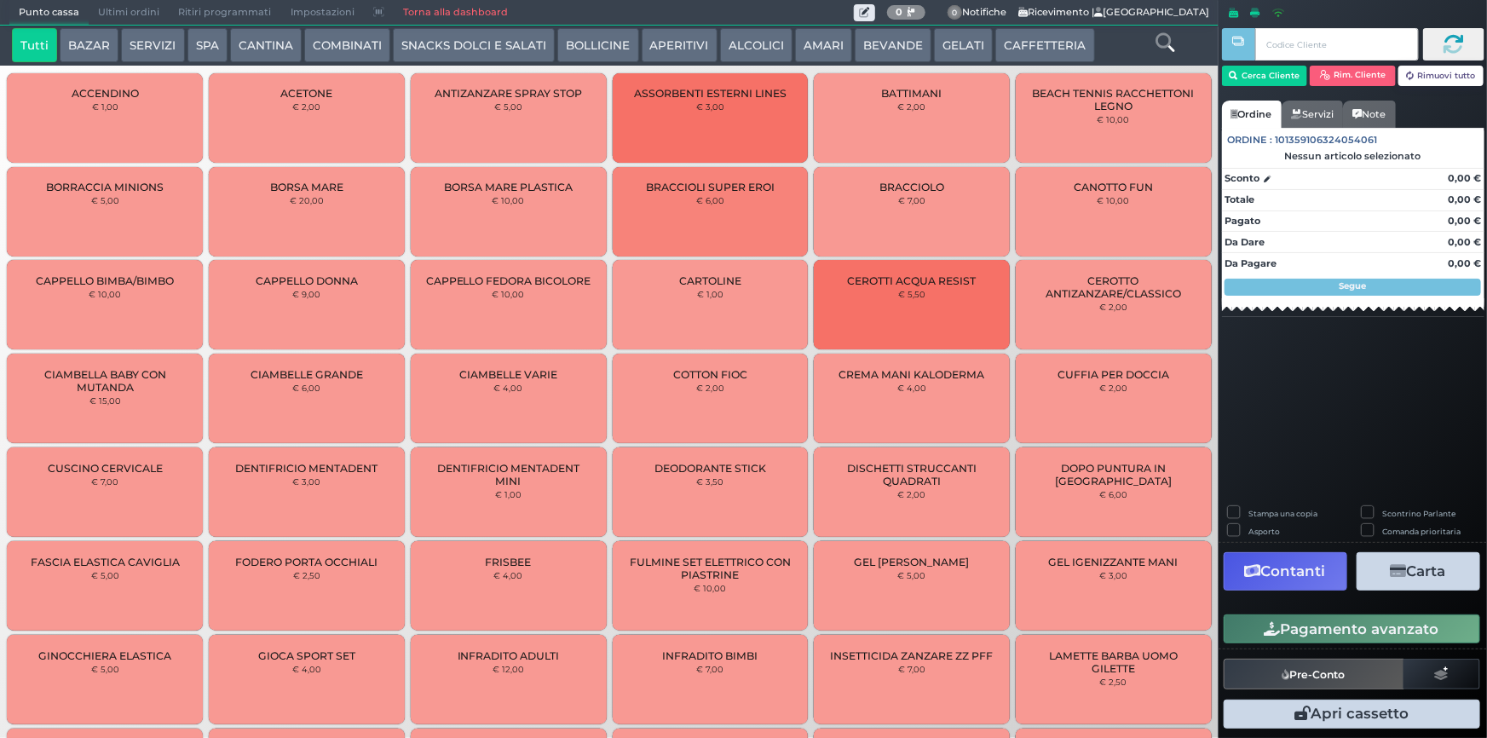
click at [887, 50] on button "BEVANDE" at bounding box center [892, 45] width 77 height 34
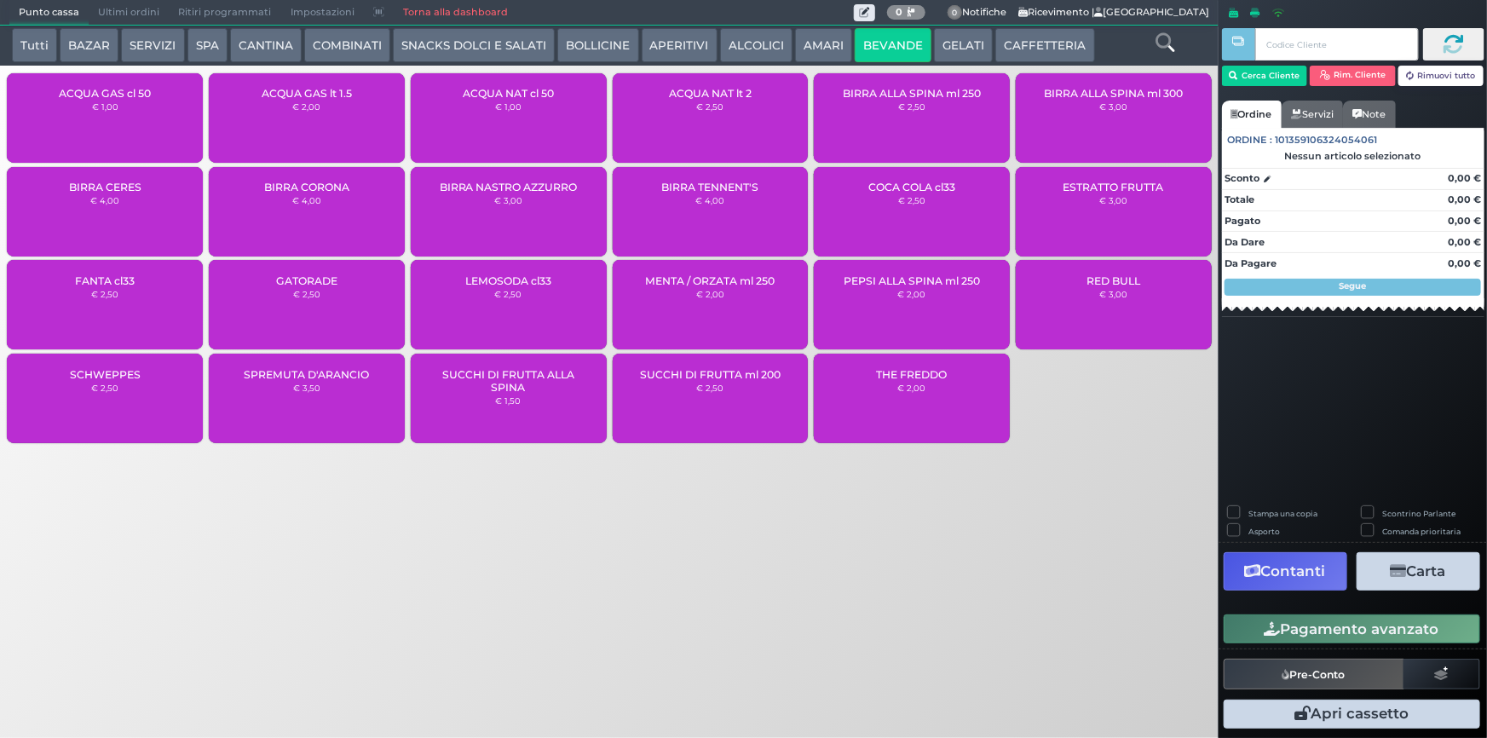
click at [512, 128] on div "ACQUA NAT cl 50 € 1,00" at bounding box center [509, 117] width 196 height 89
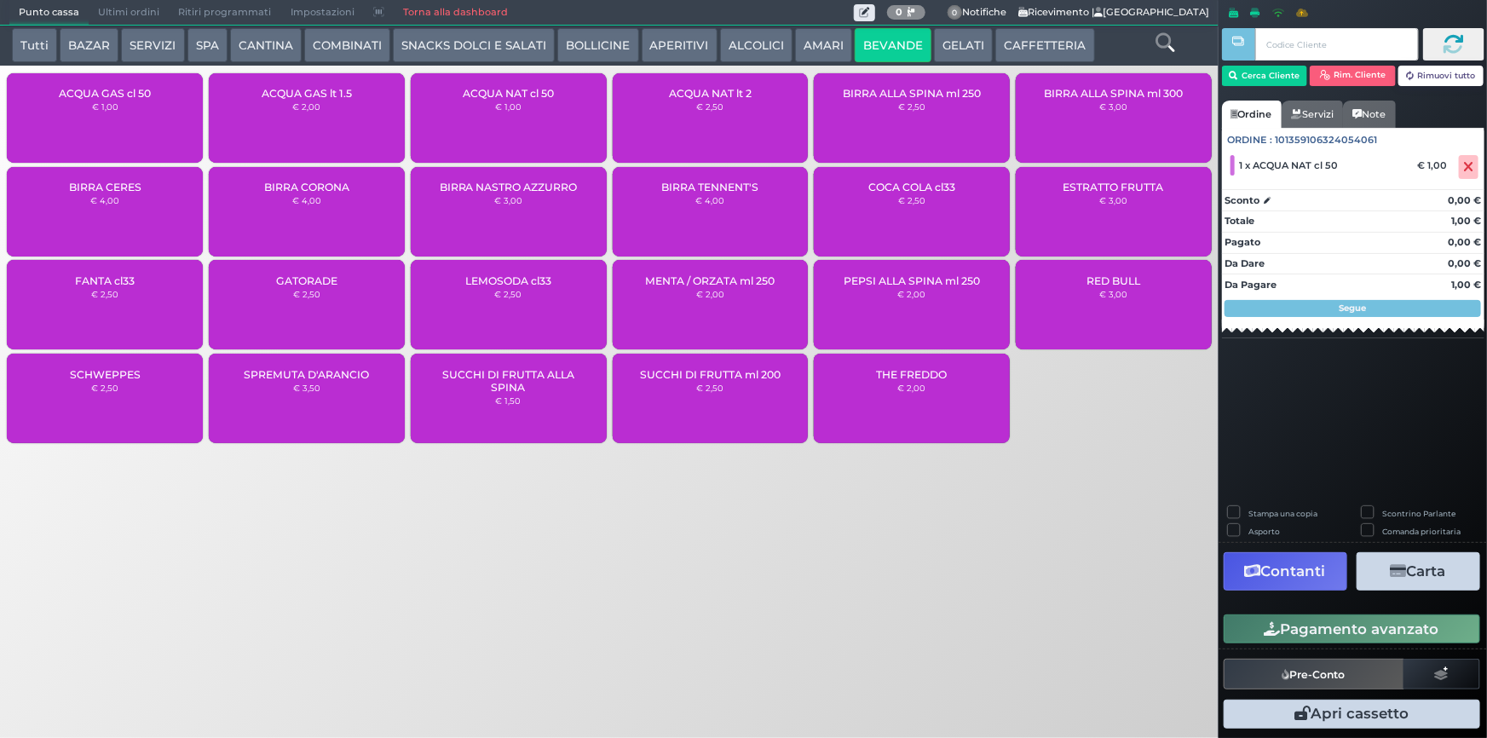
click at [523, 119] on div "ACQUA NAT cl 50 € 1,00" at bounding box center [509, 117] width 196 height 89
click at [1017, 49] on button "CAFFETTERIA" at bounding box center [1044, 45] width 99 height 34
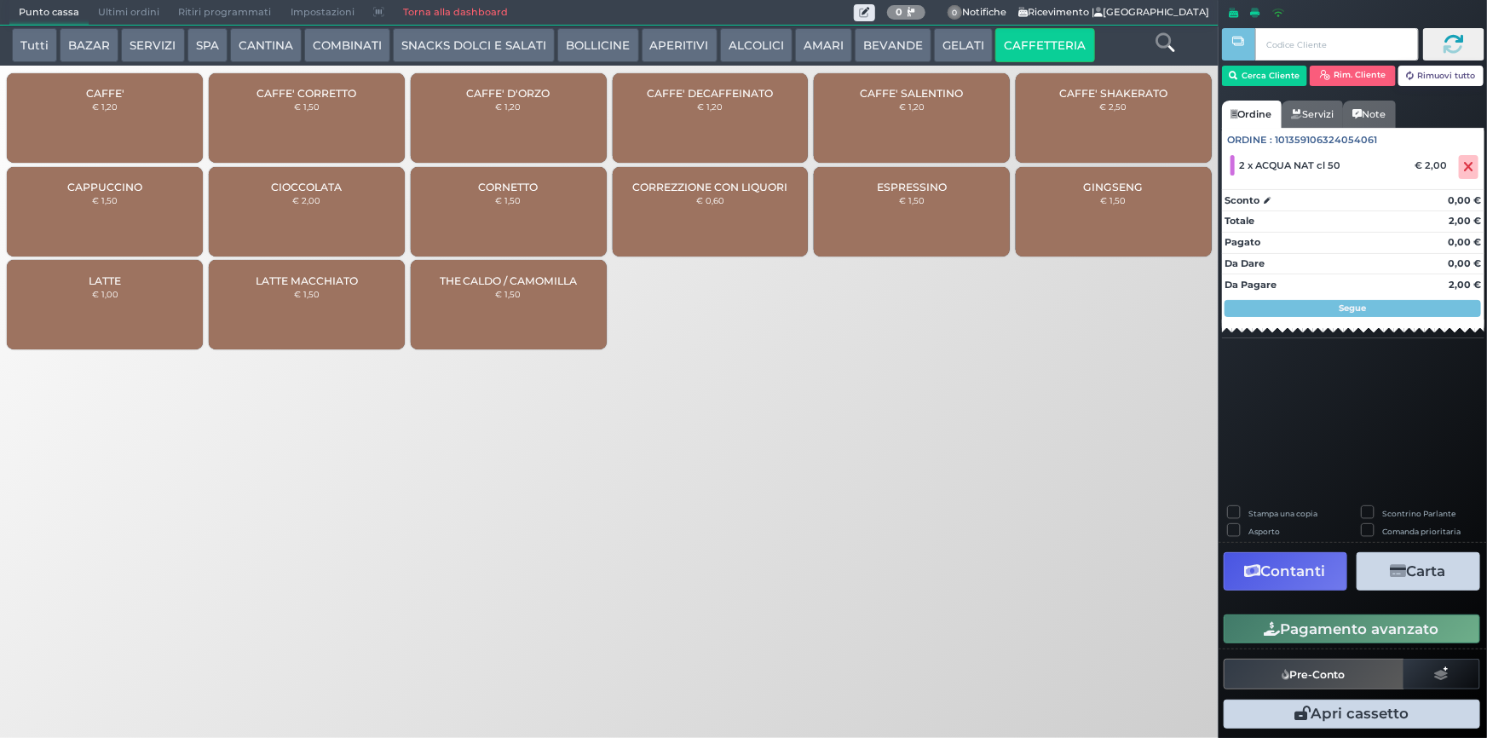
click at [161, 103] on div "CAFFE' € 1,20" at bounding box center [105, 117] width 196 height 89
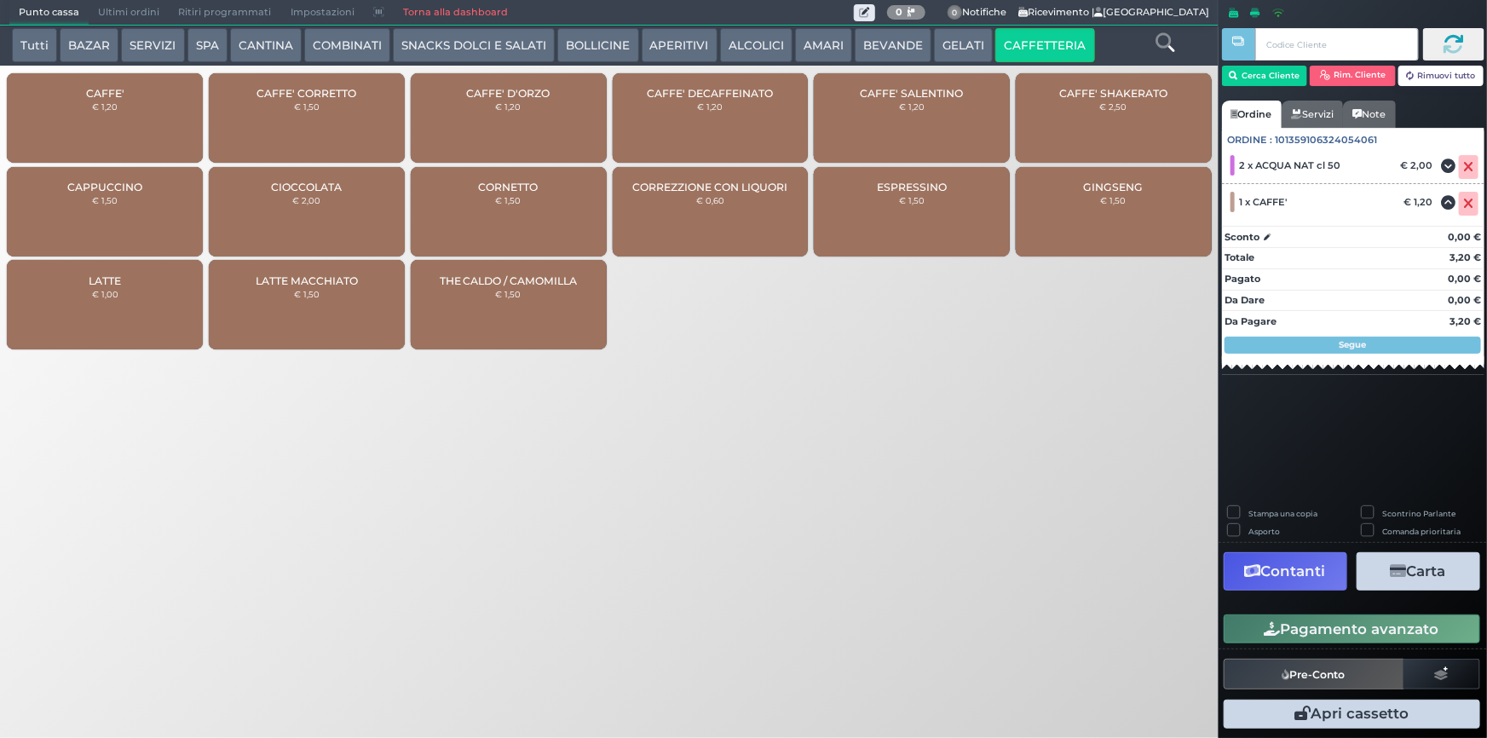
click at [721, 119] on div "CAFFE' DECAFFEINATO € 1,20" at bounding box center [711, 117] width 196 height 89
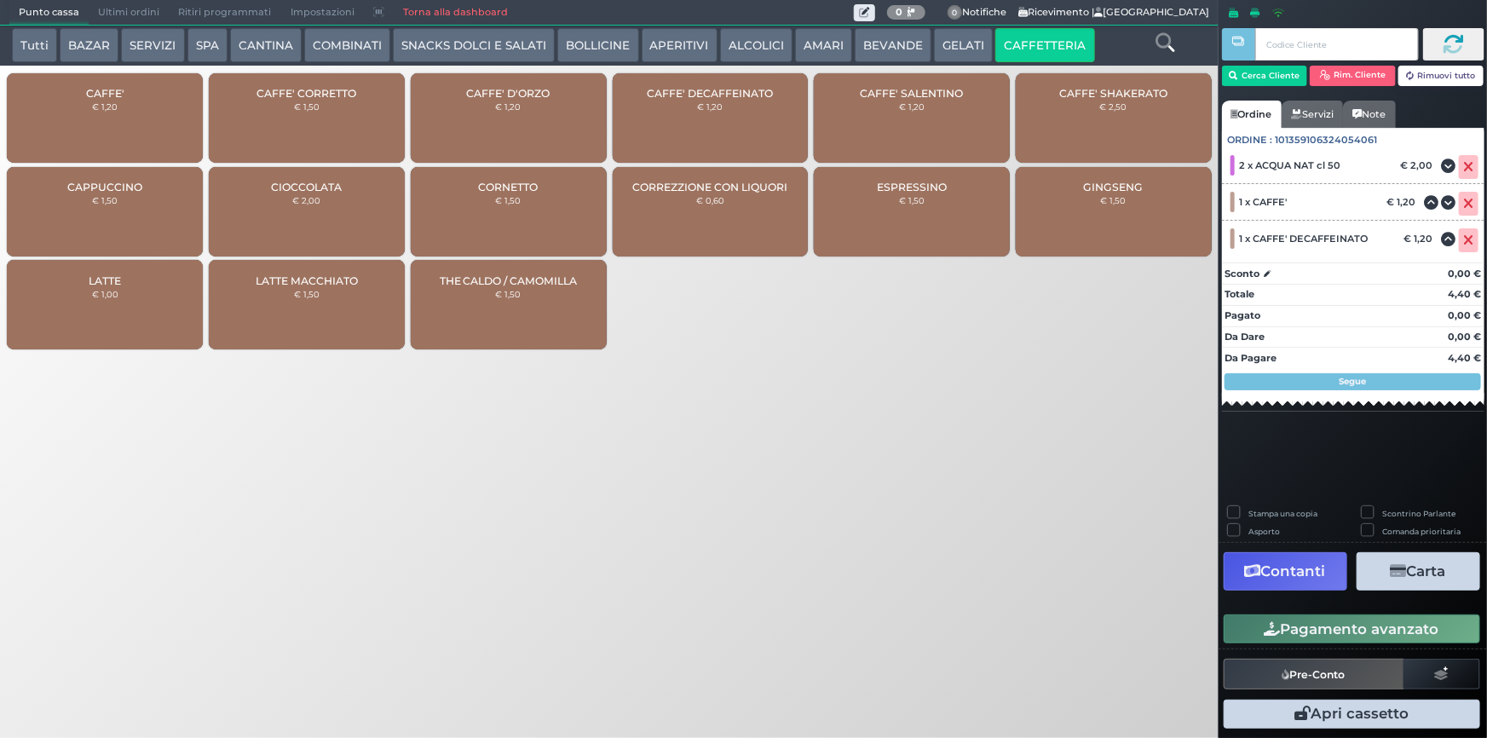
click at [1286, 632] on button "Pagamento avanzato" at bounding box center [1351, 628] width 256 height 29
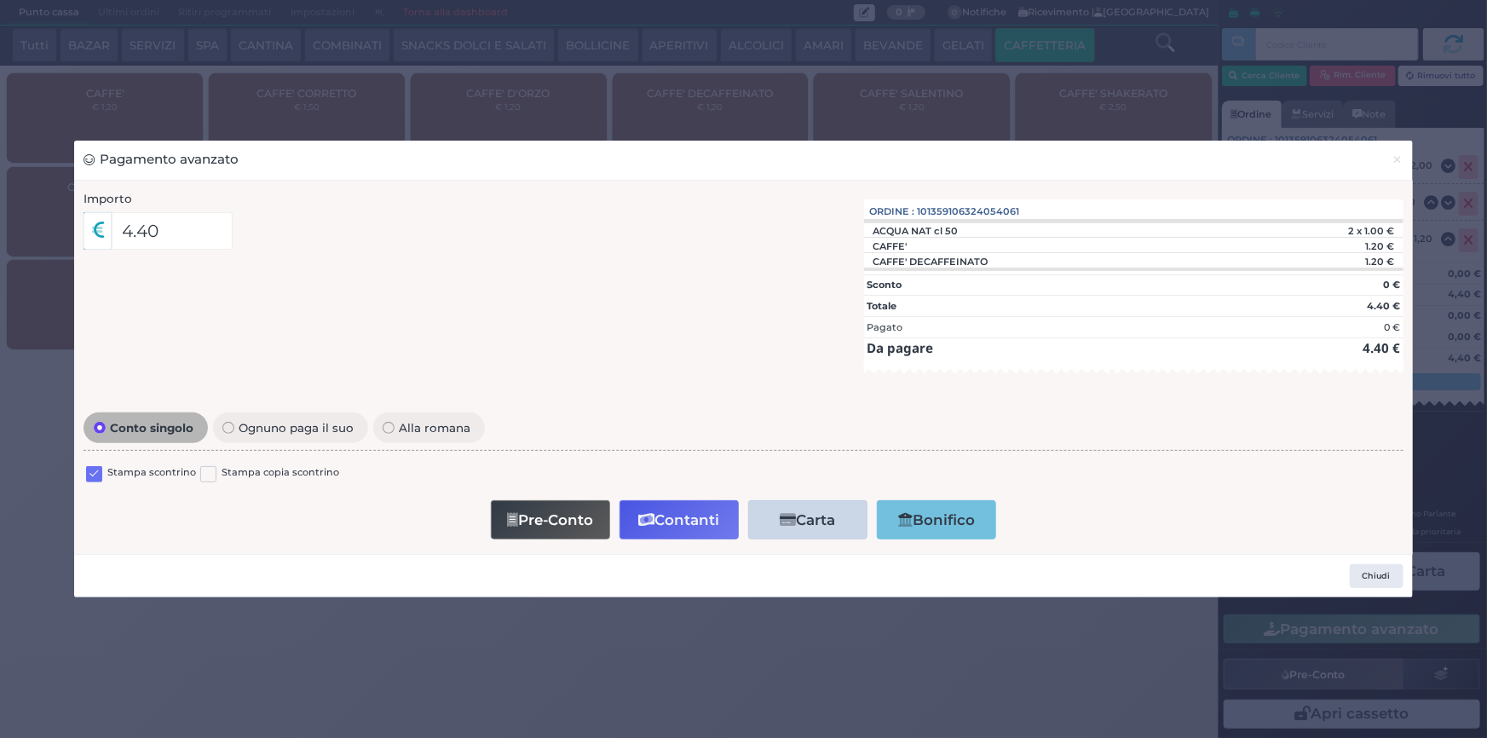
click at [135, 471] on label "Stampa scontrino" at bounding box center [151, 473] width 89 height 16
click at [94, 467] on label at bounding box center [94, 474] width 16 height 16
click at [0, 0] on input "checkbox" at bounding box center [0, 0] width 0 height 0
click at [683, 520] on button "Contanti" at bounding box center [678, 519] width 119 height 38
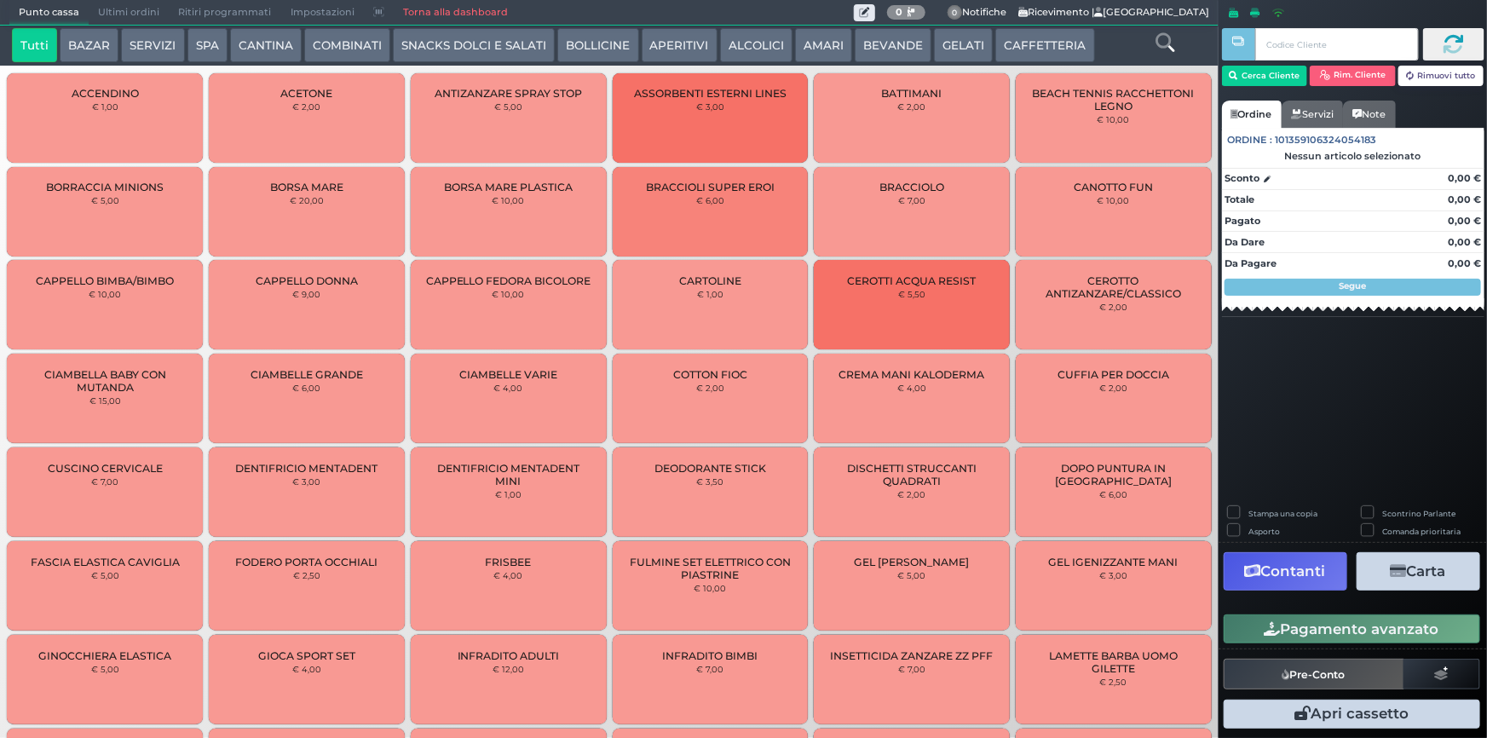
click at [127, 12] on span "Ultimi ordini" at bounding box center [129, 13] width 80 height 24
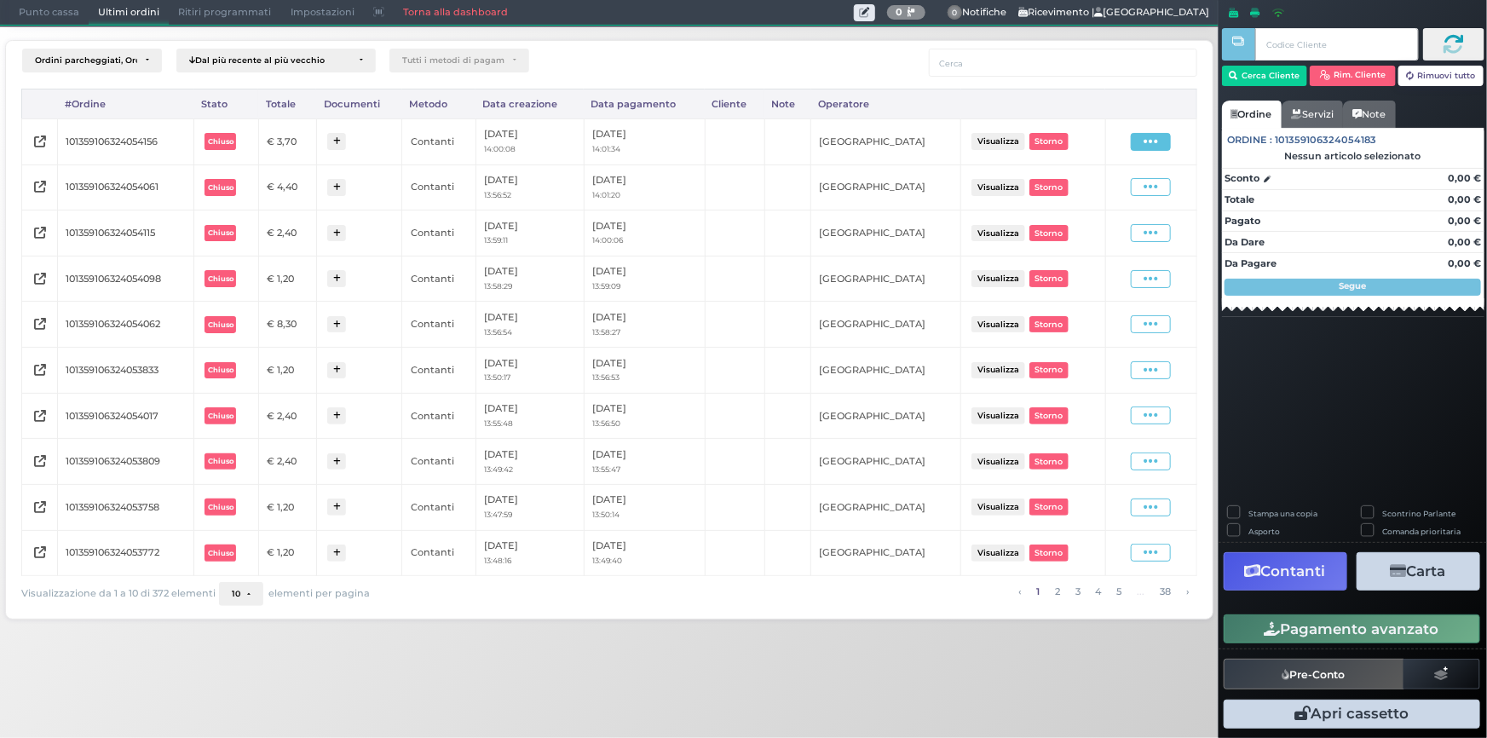
click at [1142, 145] on span at bounding box center [1151, 142] width 40 height 18
click at [1119, 184] on span "Ristampa Pre-Conto" at bounding box center [1112, 190] width 70 height 29
click at [22, 14] on span "Punto cassa" at bounding box center [48, 13] width 79 height 24
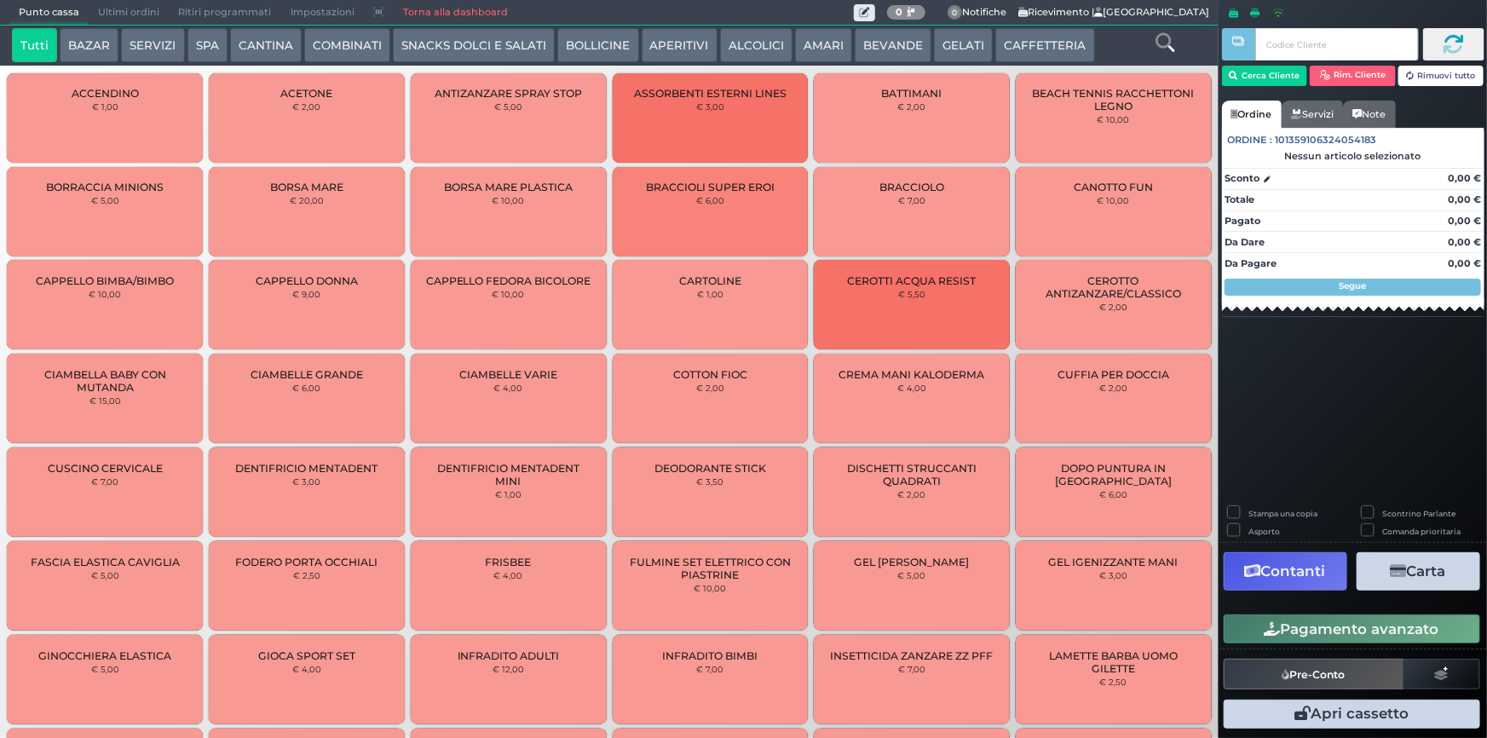
click at [1024, 52] on button "CAFFETTERIA" at bounding box center [1044, 45] width 99 height 34
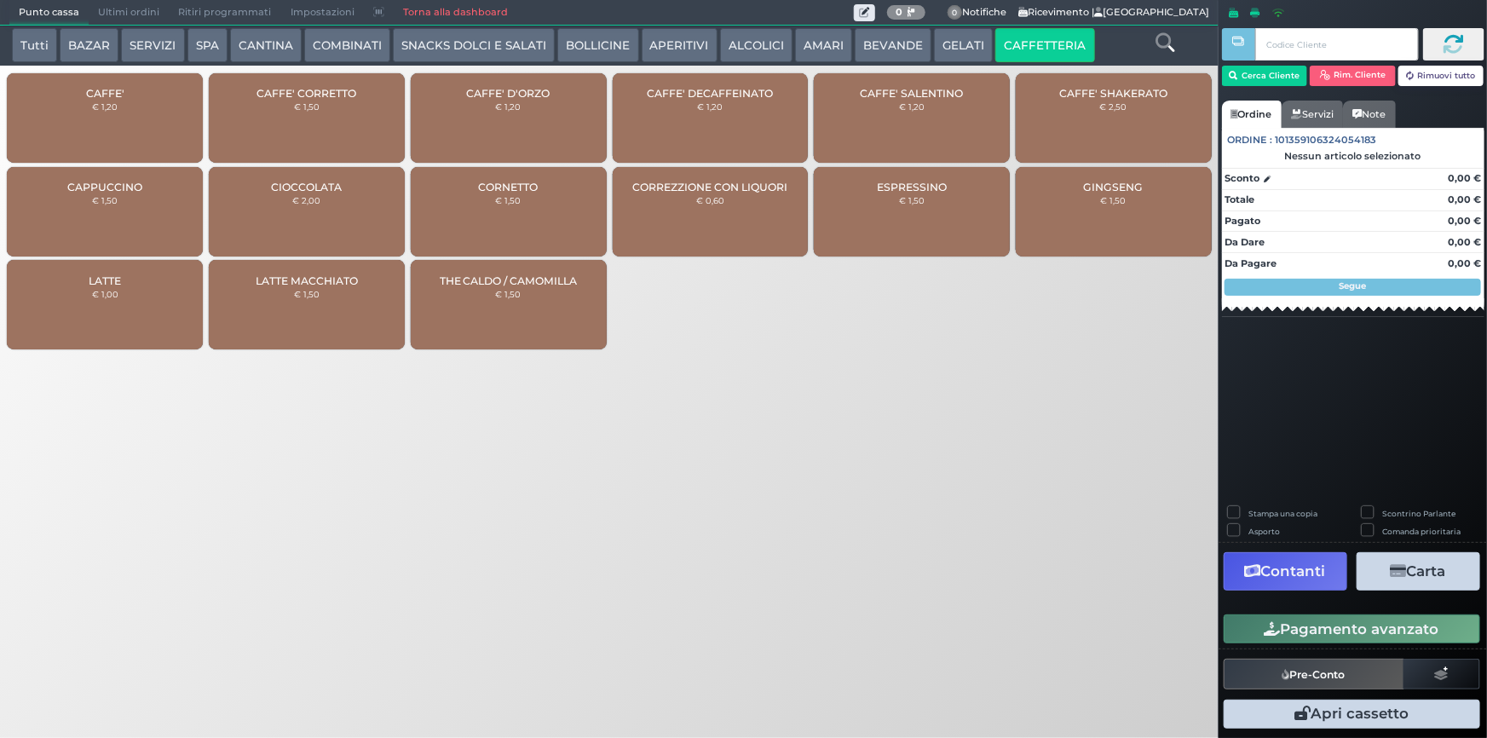
click at [111, 111] on small "€ 1,20" at bounding box center [105, 106] width 26 height 10
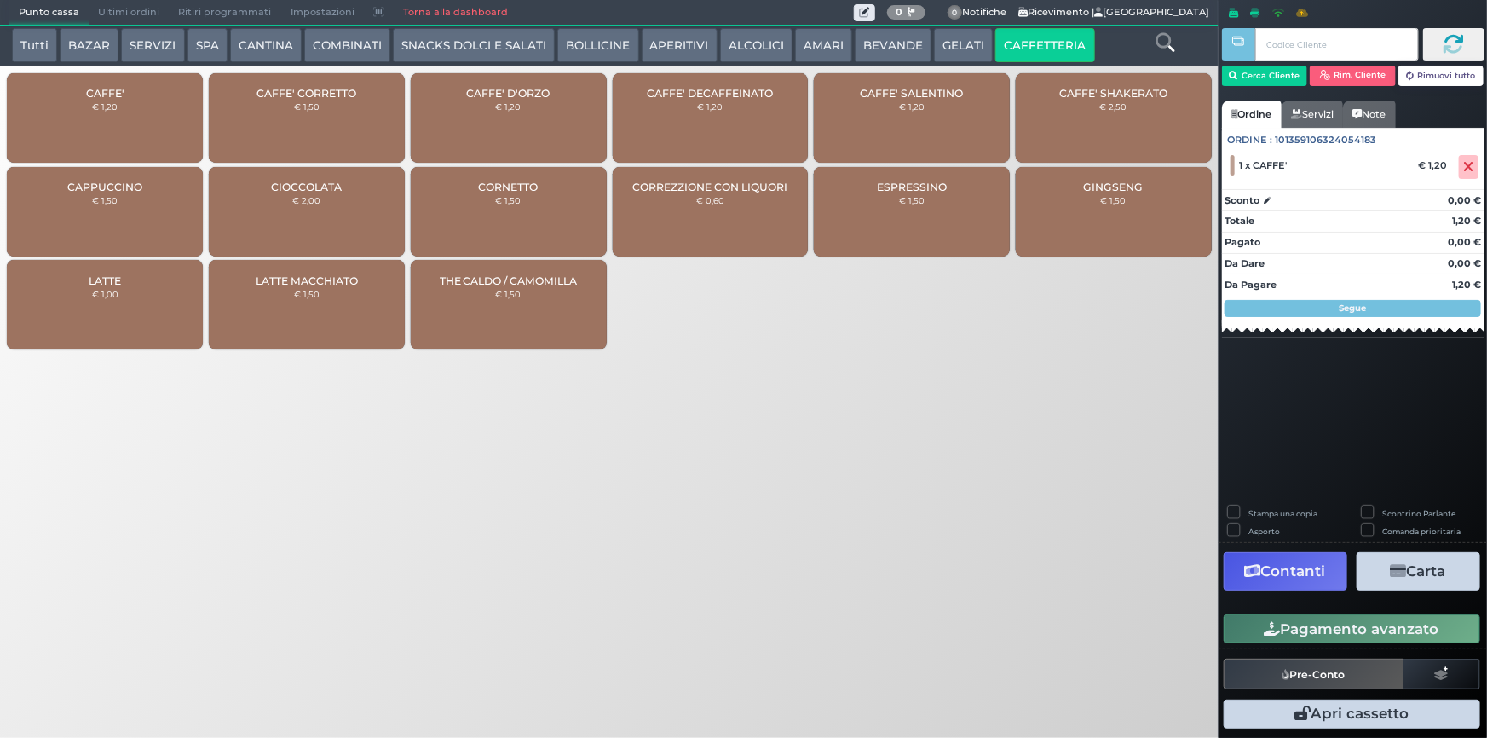
click at [124, 110] on div "CAFFE' € 1,20" at bounding box center [105, 117] width 196 height 89
click at [1293, 625] on button "Pagamento avanzato" at bounding box center [1351, 628] width 256 height 29
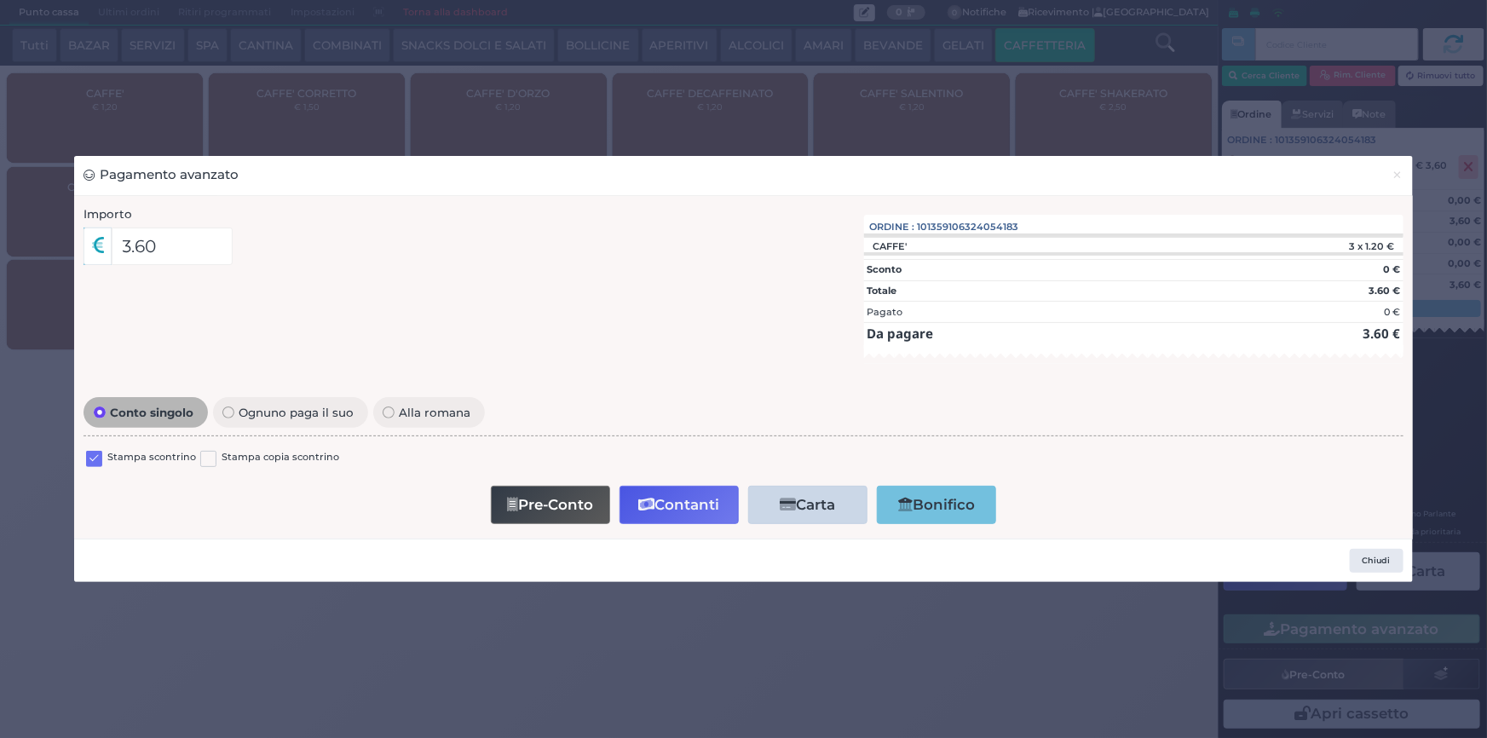
click at [95, 458] on label at bounding box center [94, 459] width 16 height 16
click at [0, 0] on input "checkbox" at bounding box center [0, 0] width 0 height 0
click at [652, 507] on icon "button" at bounding box center [646, 505] width 16 height 14
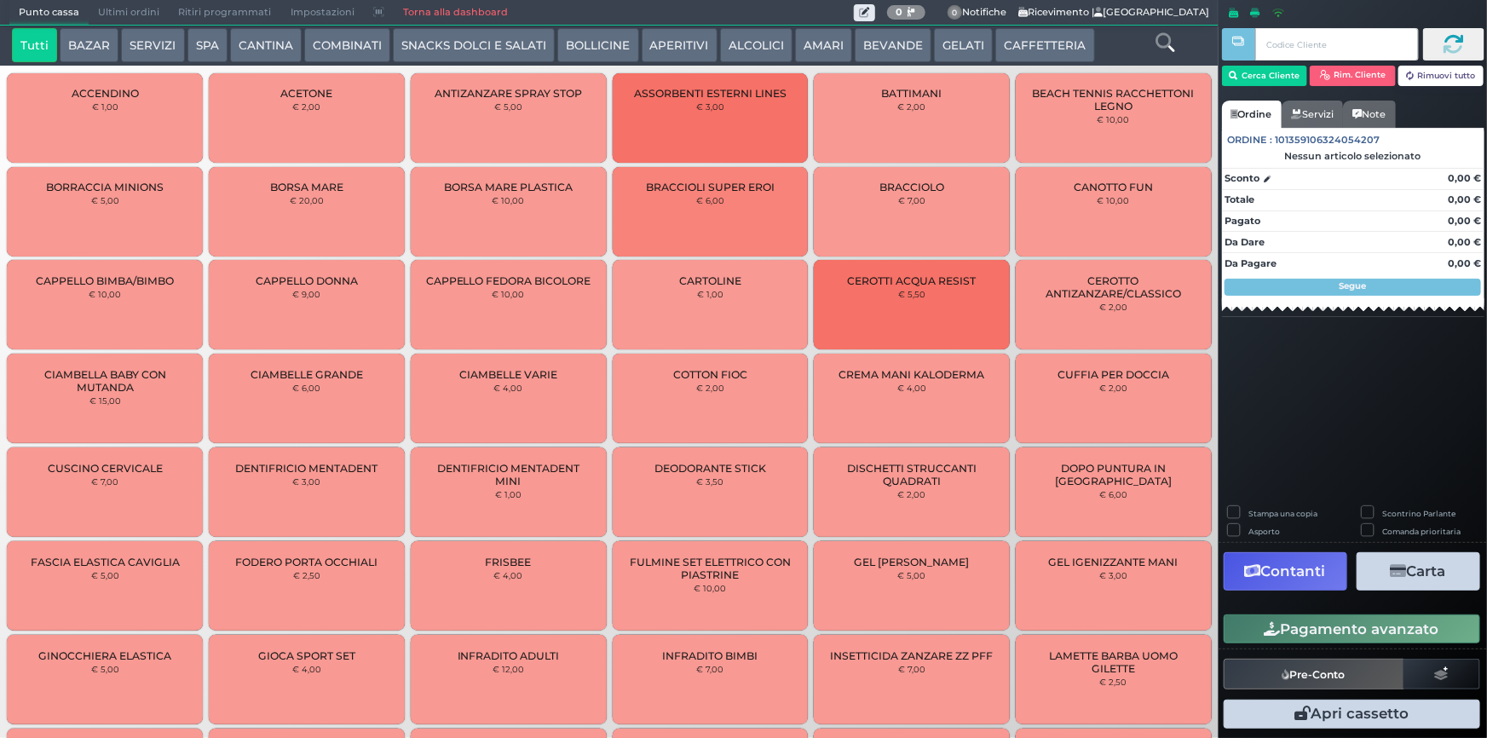
click at [123, 13] on span "Ultimi ordini" at bounding box center [129, 13] width 80 height 24
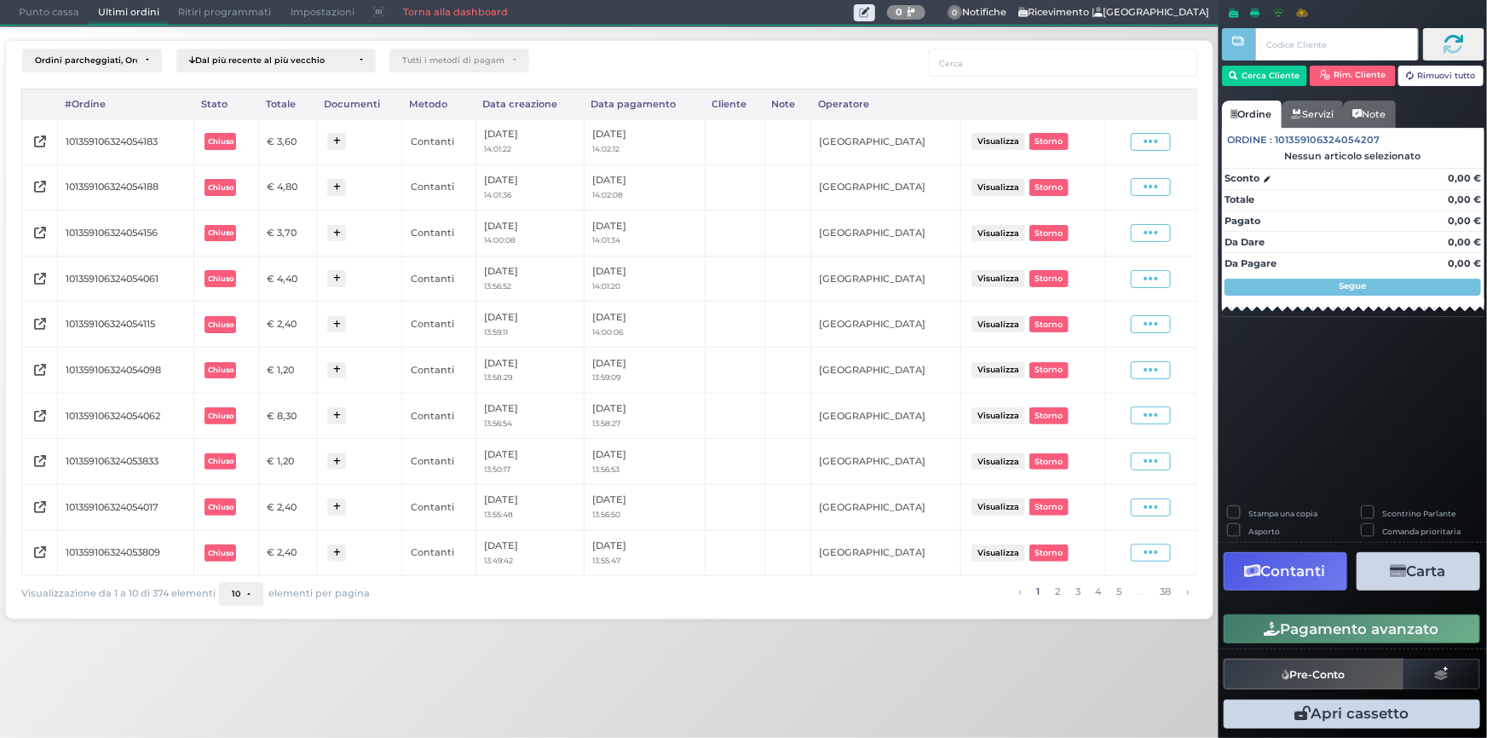
click at [126, 14] on span "Ultimi ordini" at bounding box center [129, 13] width 80 height 24
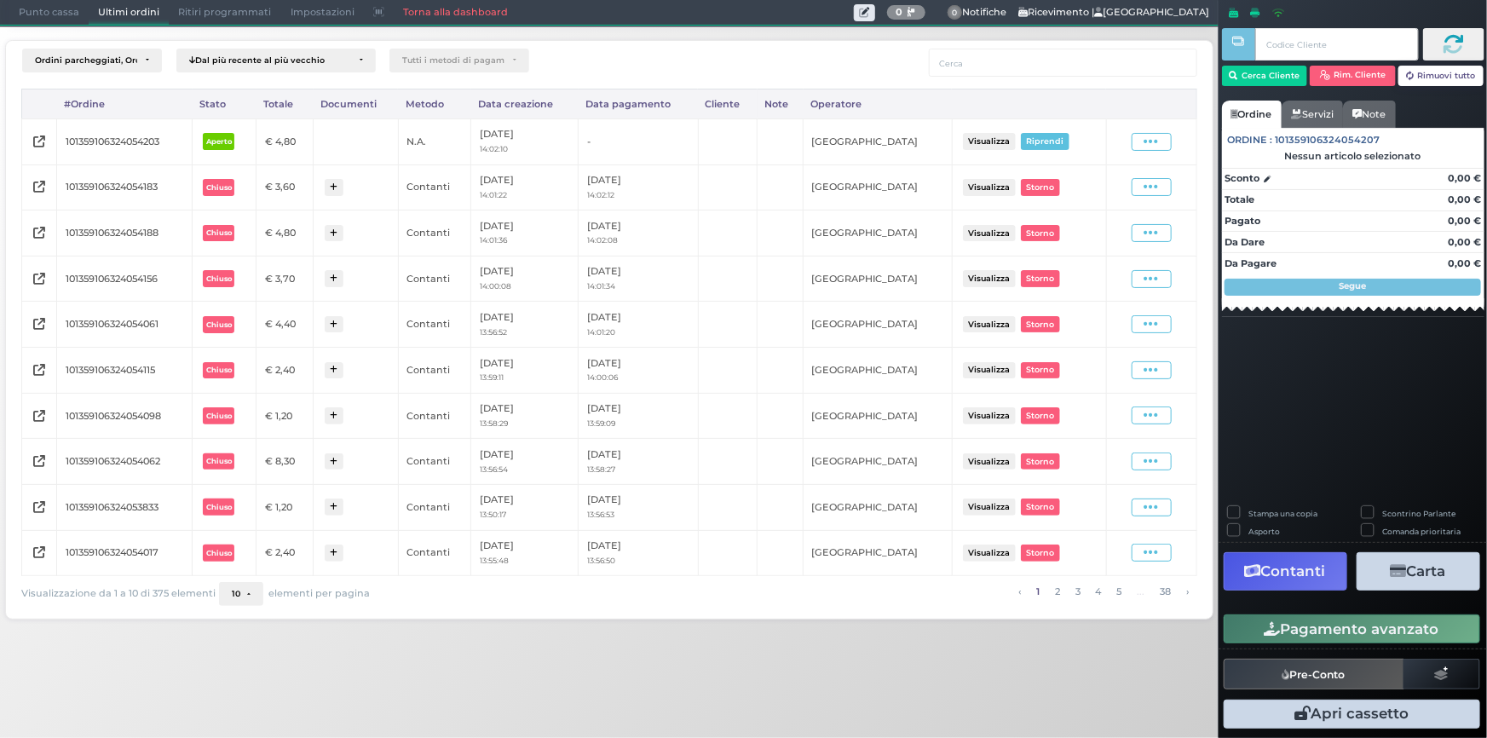
click at [60, 7] on span "Punto cassa" at bounding box center [48, 13] width 79 height 24
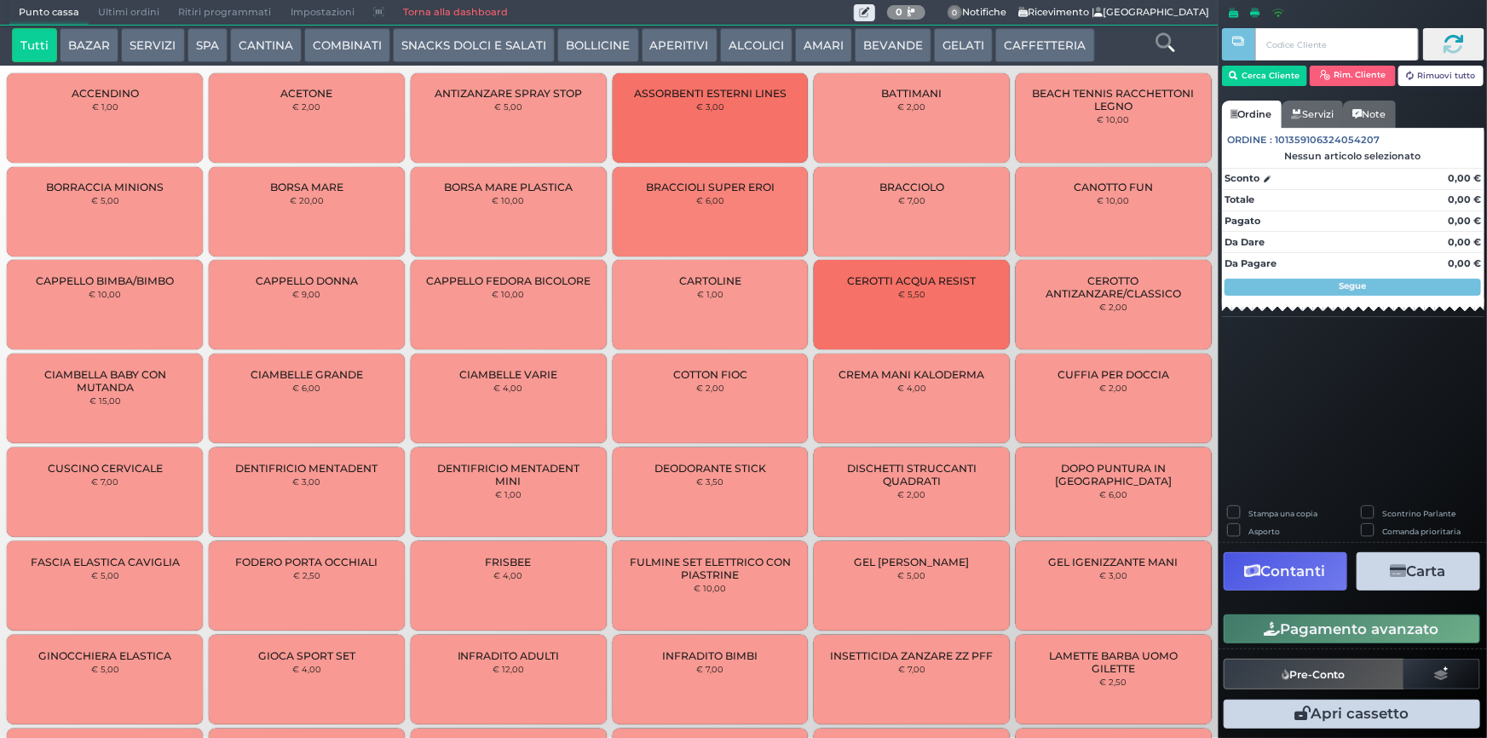
click at [1029, 48] on button "CAFFETTERIA" at bounding box center [1044, 45] width 99 height 34
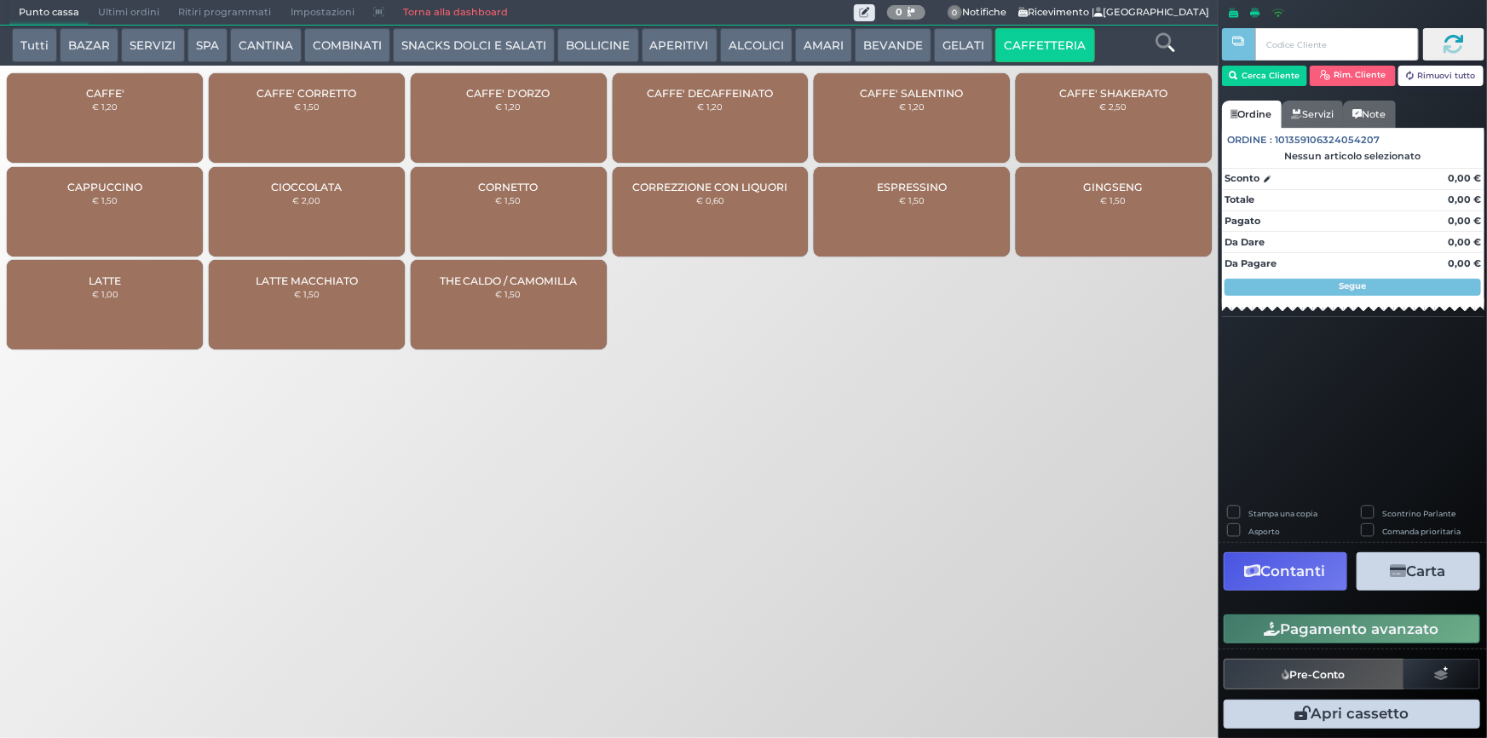
click at [101, 147] on div "CAFFE' € 1,20" at bounding box center [105, 117] width 196 height 89
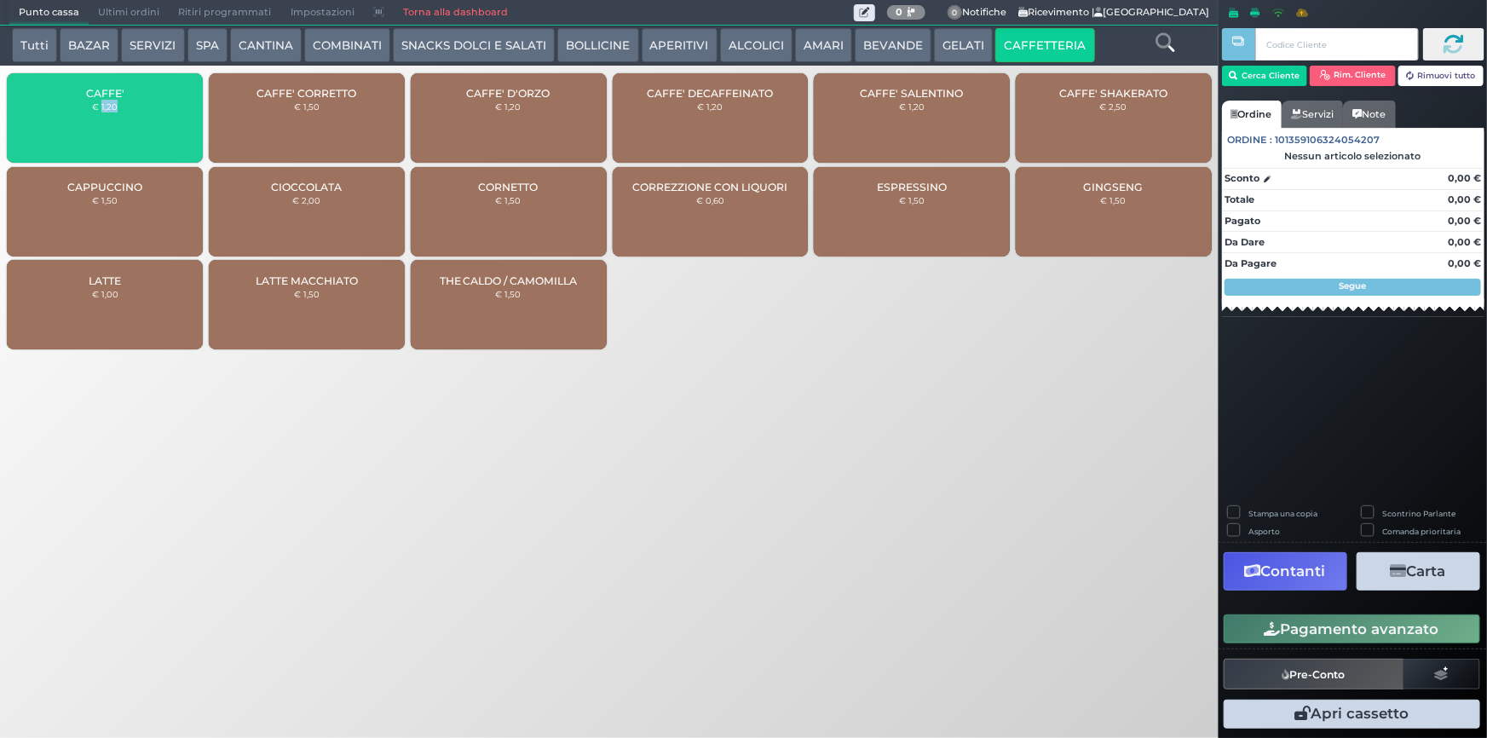
click at [101, 147] on div "CAFFE' € 1,20" at bounding box center [105, 117] width 196 height 89
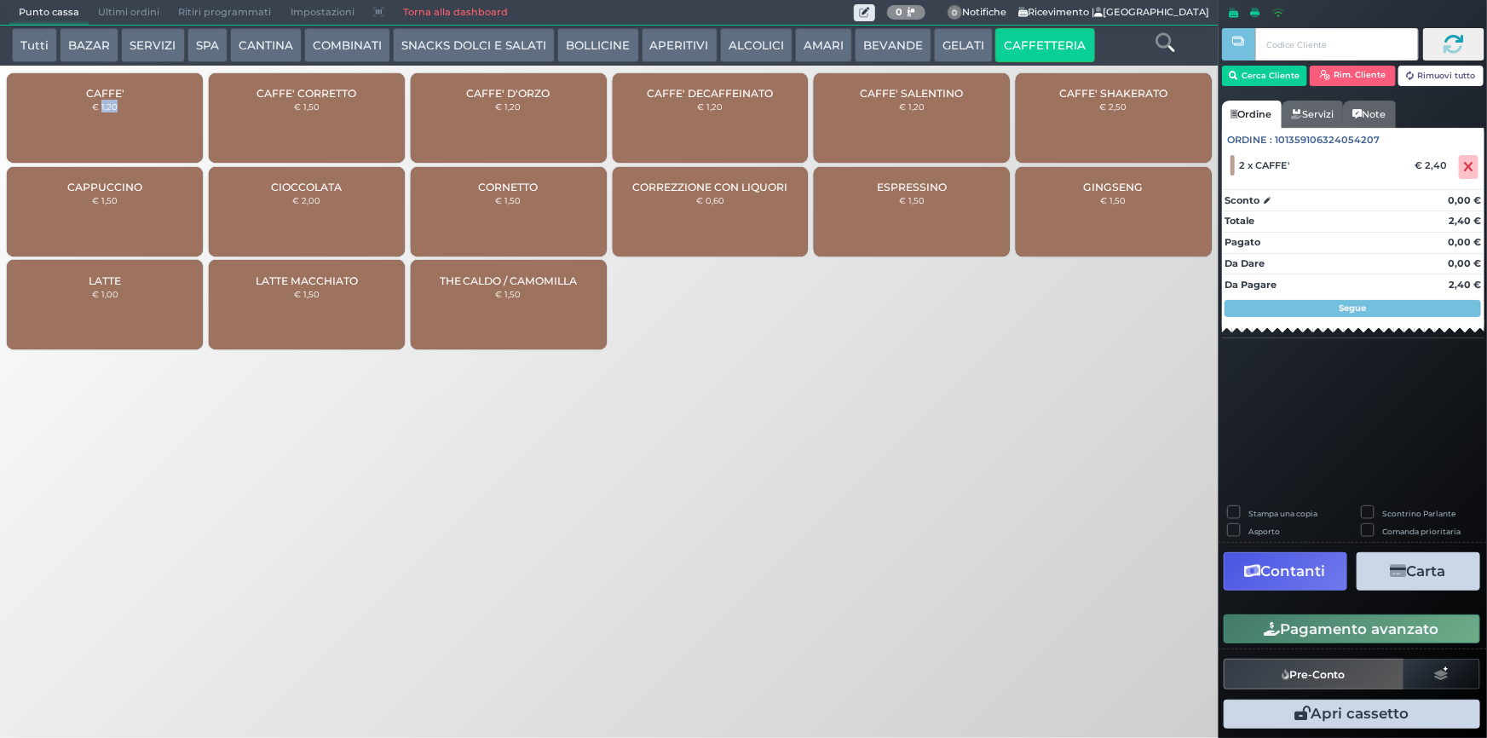
click at [1283, 622] on button "Pagamento avanzato" at bounding box center [1351, 628] width 256 height 29
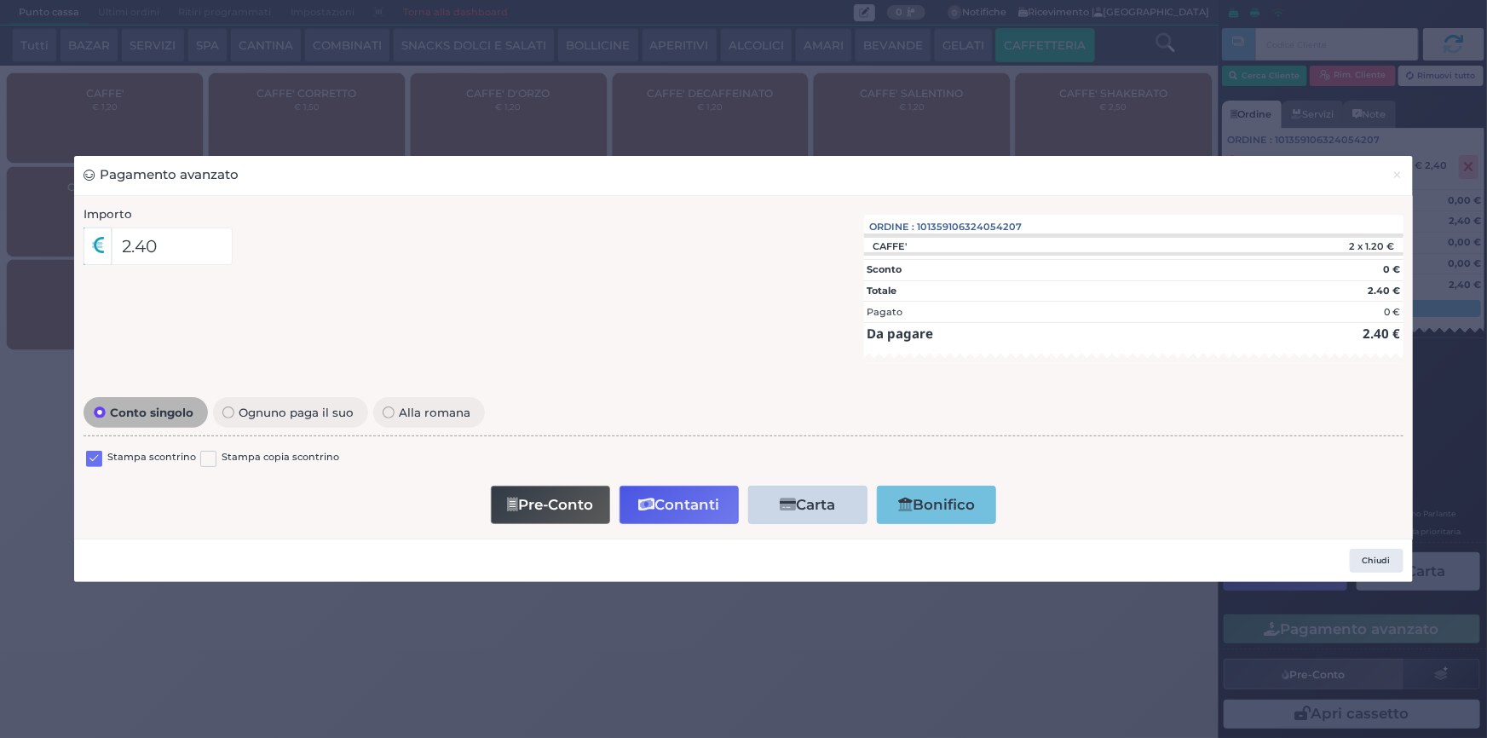
click at [96, 457] on label at bounding box center [94, 459] width 16 height 16
click at [0, 0] on input "checkbox" at bounding box center [0, 0] width 0 height 0
click at [651, 503] on icon "button" at bounding box center [646, 505] width 16 height 14
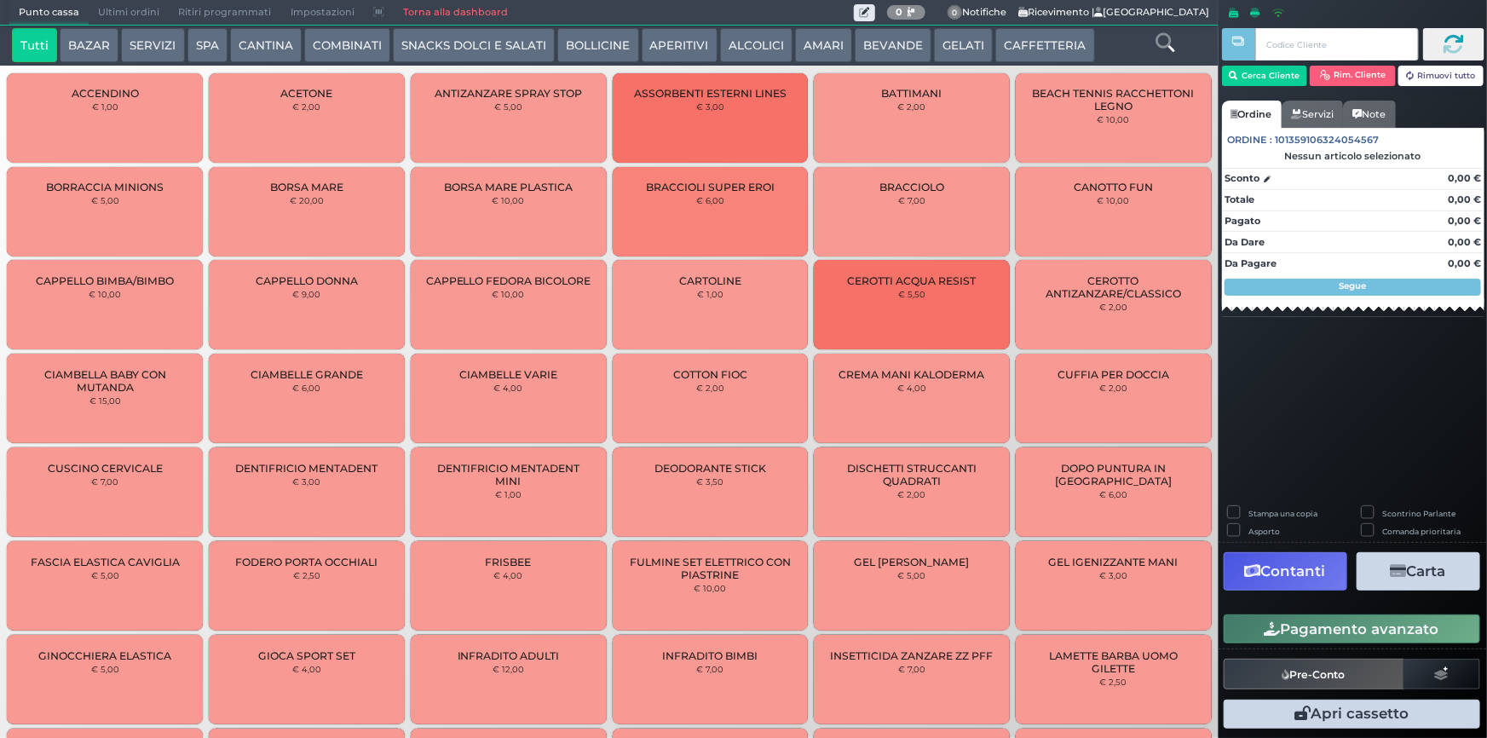
click at [119, 17] on span "Ultimi ordini" at bounding box center [129, 13] width 80 height 24
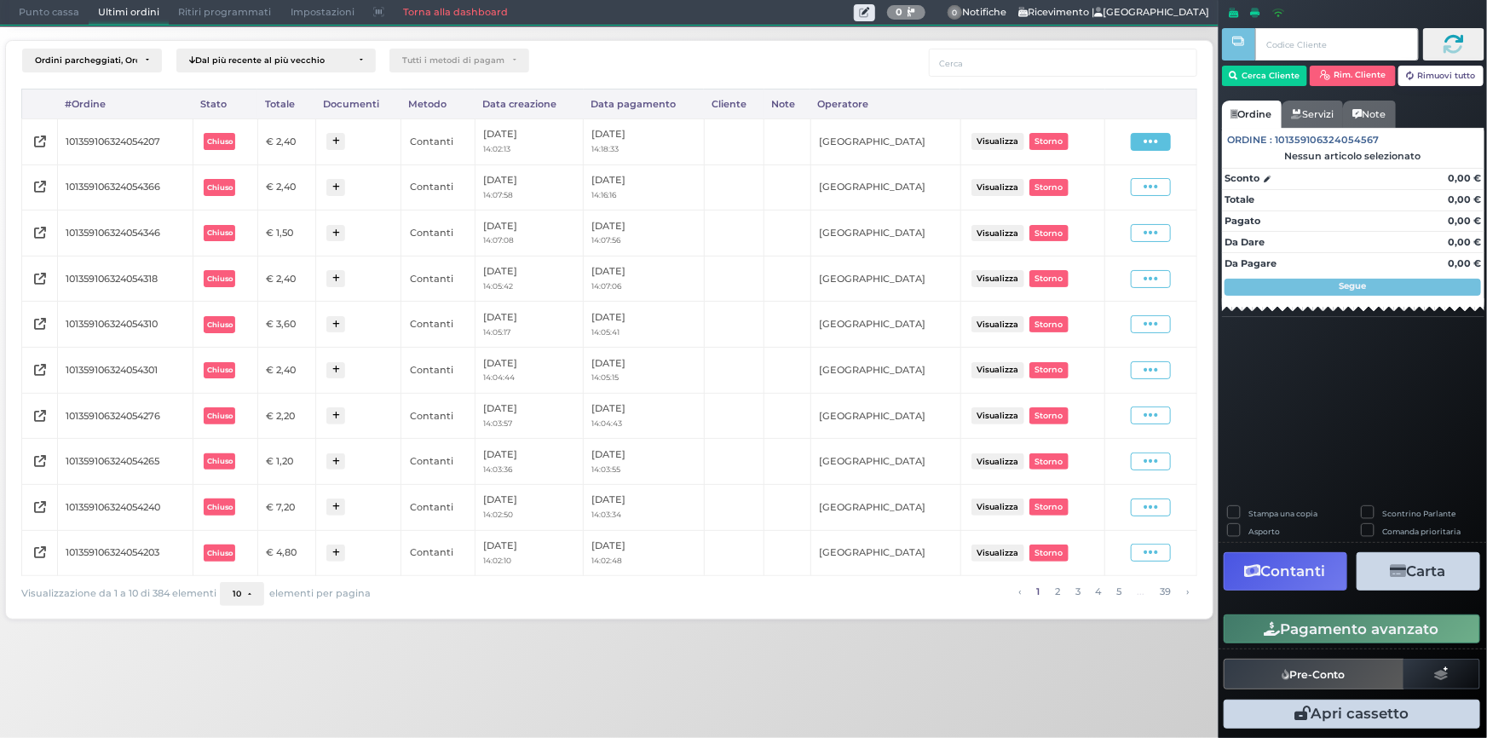
click at [1155, 148] on icon at bounding box center [1150, 142] width 14 height 16
click at [1126, 185] on span "Ristampa Pre-Conto" at bounding box center [1112, 190] width 70 height 29
click at [66, 18] on span "Punto cassa" at bounding box center [48, 13] width 79 height 24
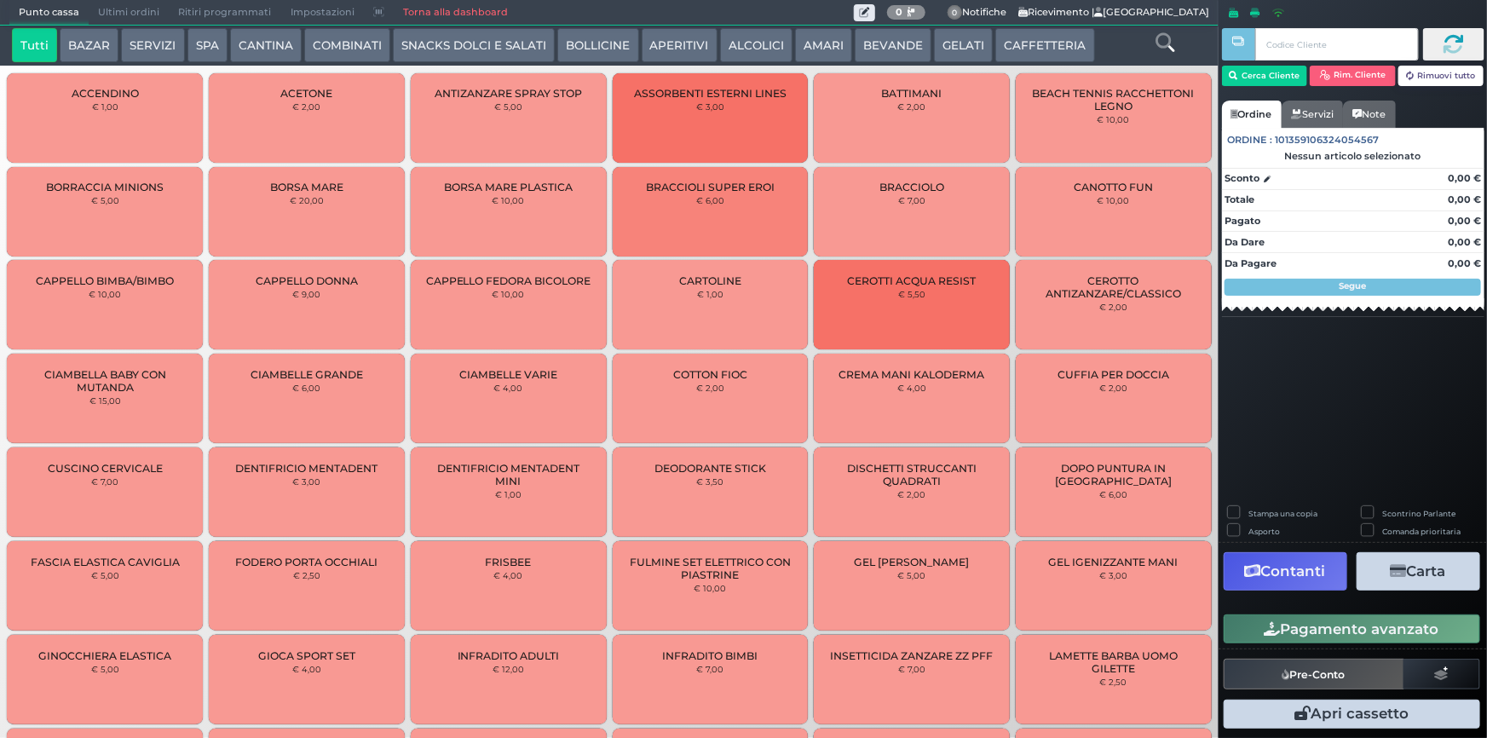
click at [1014, 50] on button "CAFFETTERIA" at bounding box center [1044, 45] width 99 height 34
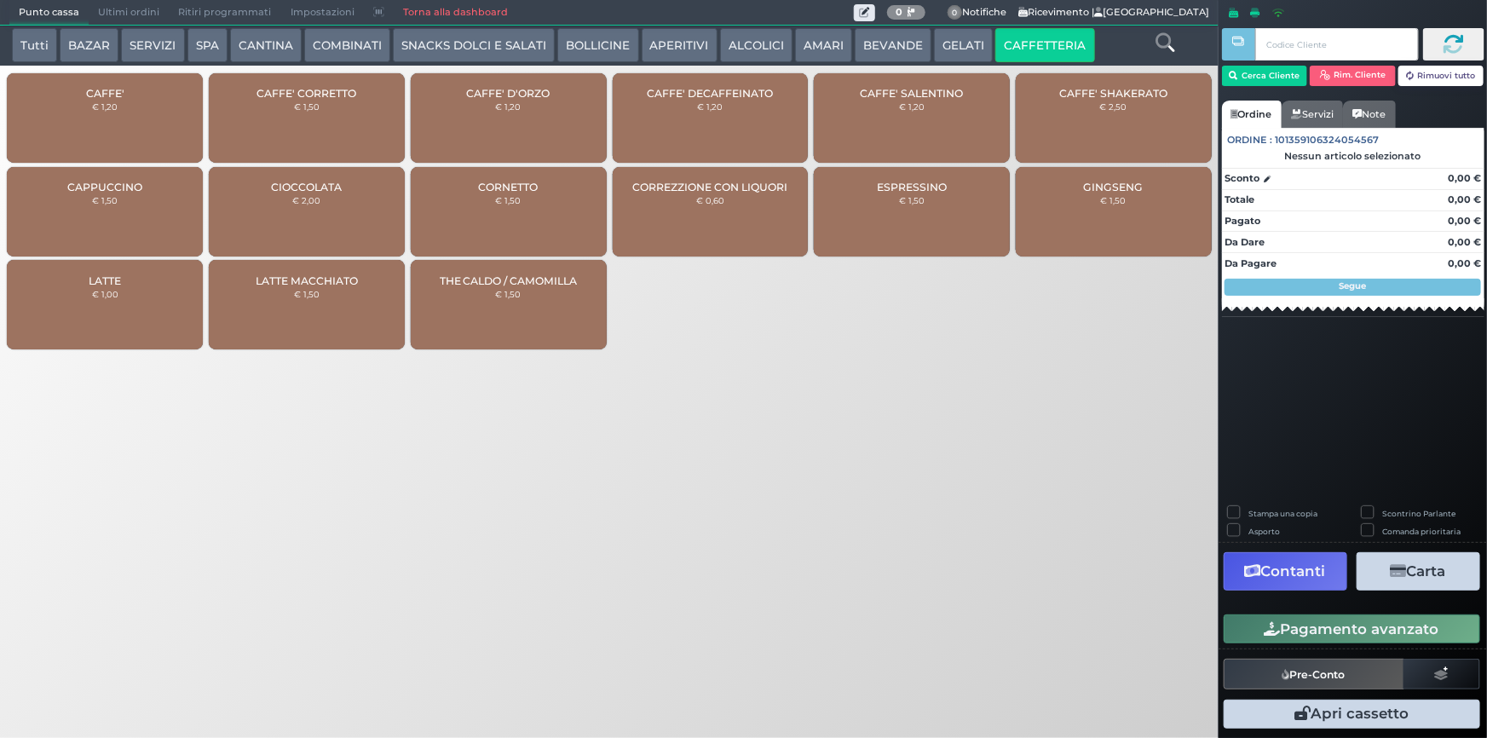
click at [93, 116] on div "CAFFE' € 1,20" at bounding box center [105, 117] width 196 height 89
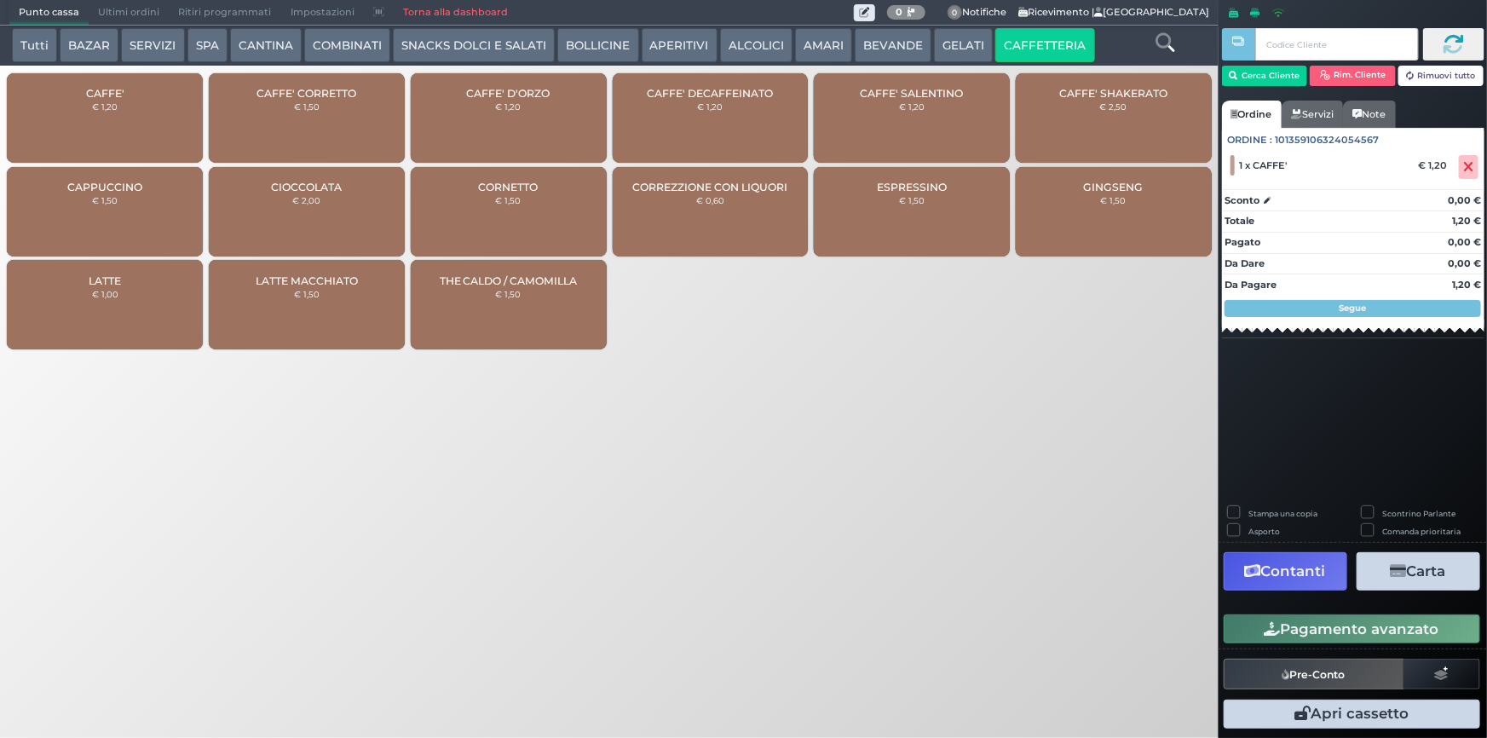
click at [1280, 623] on button "Pagamento avanzato" at bounding box center [1351, 628] width 256 height 29
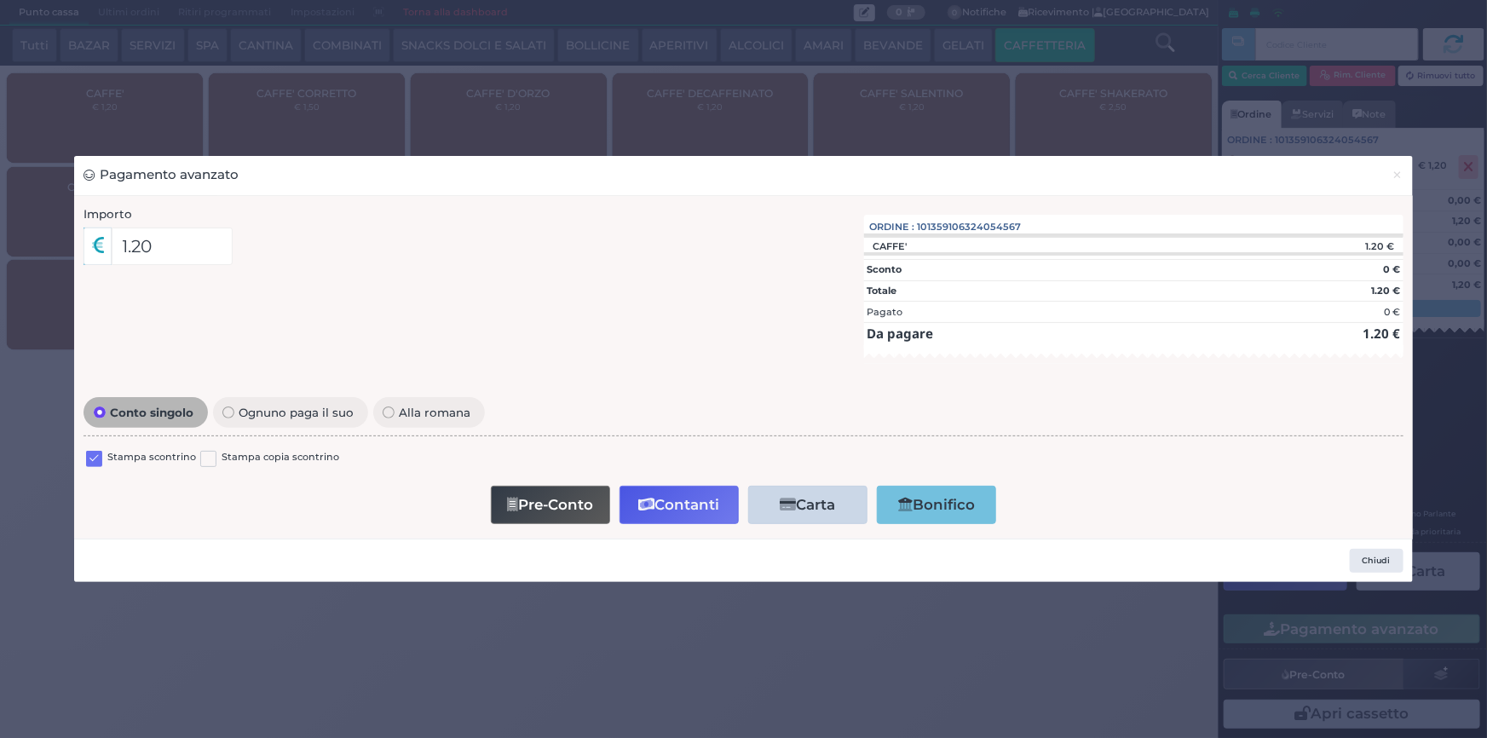
click at [91, 456] on label at bounding box center [94, 459] width 16 height 16
click at [0, 0] on input "checkbox" at bounding box center [0, 0] width 0 height 0
click at [672, 498] on button "Contanti" at bounding box center [678, 505] width 119 height 38
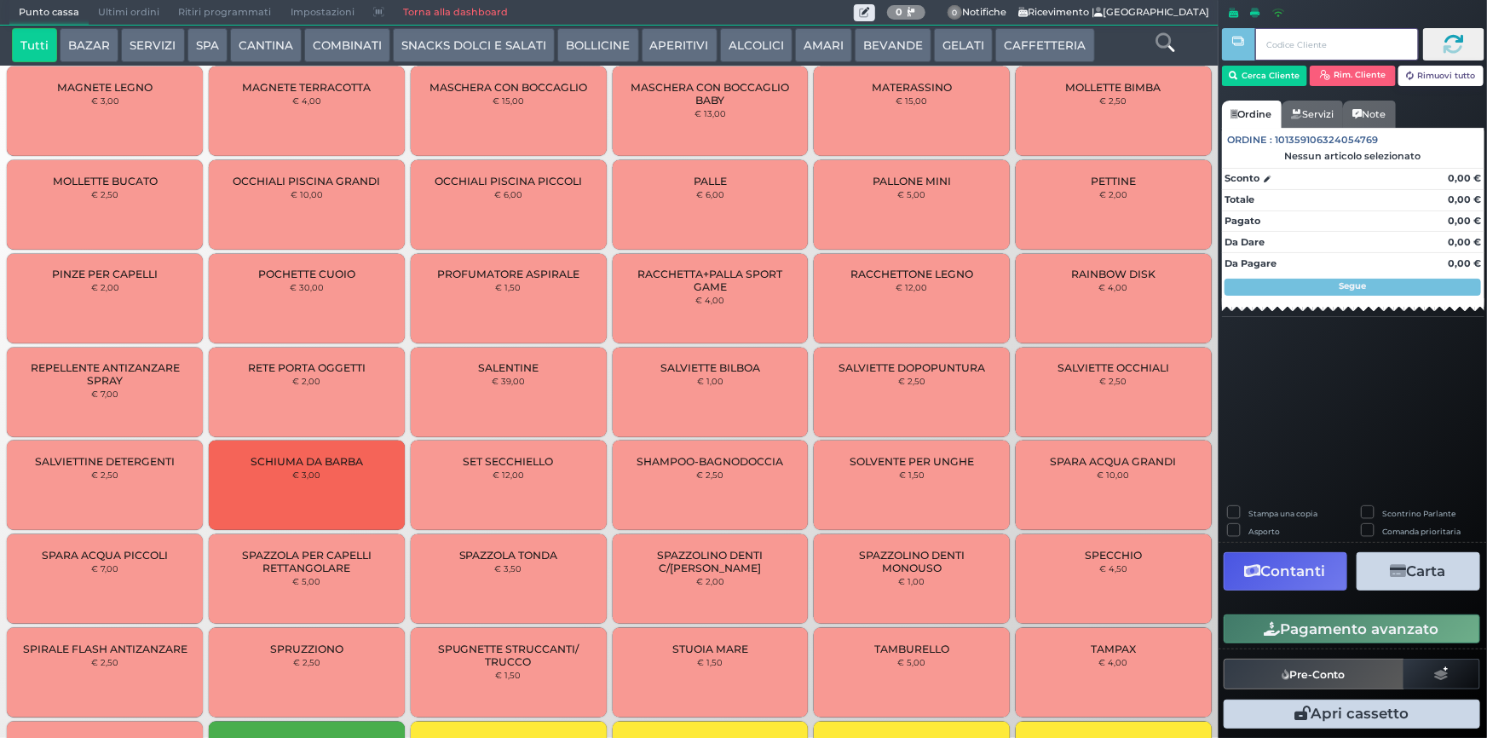
scroll to position [995, 0]
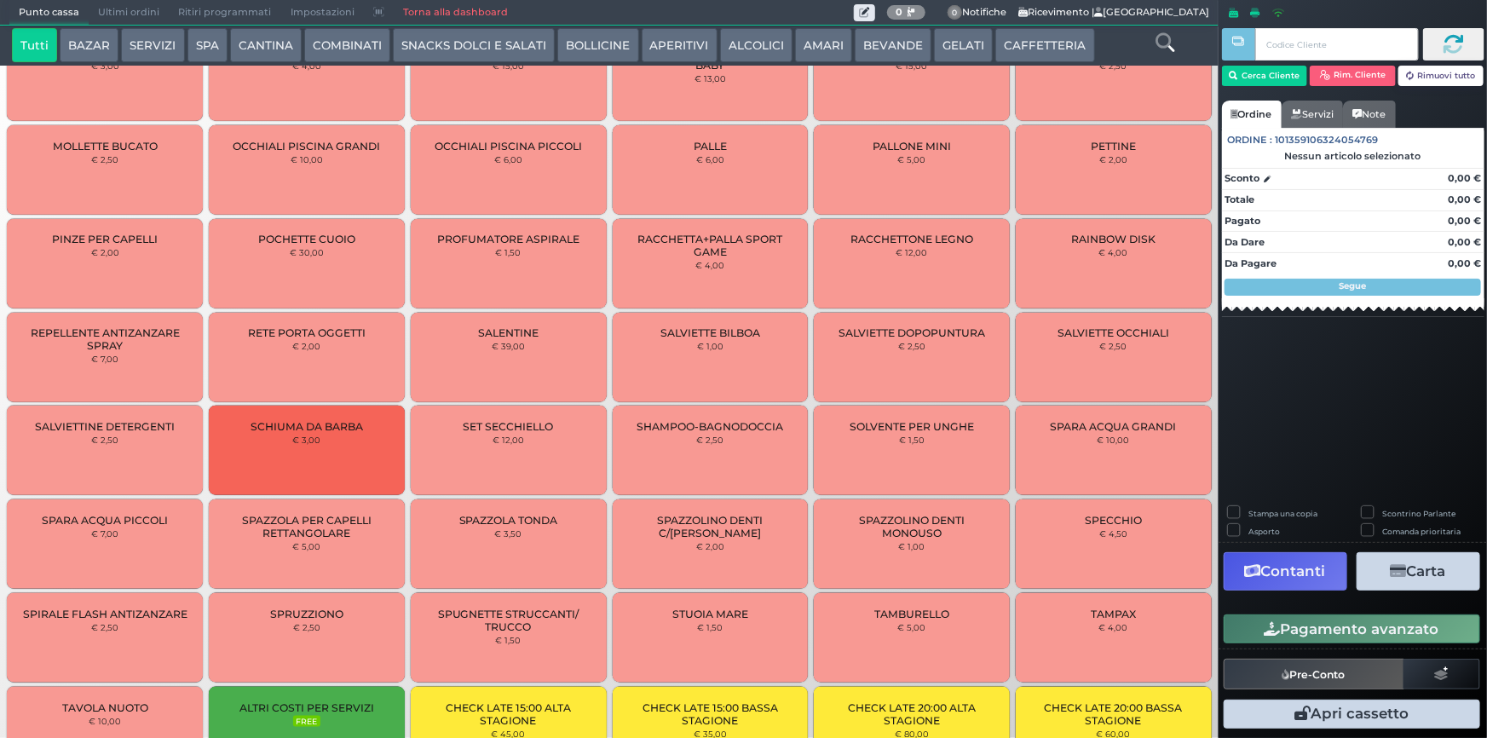
click at [510, 341] on small "€ 39,00" at bounding box center [508, 346] width 33 height 10
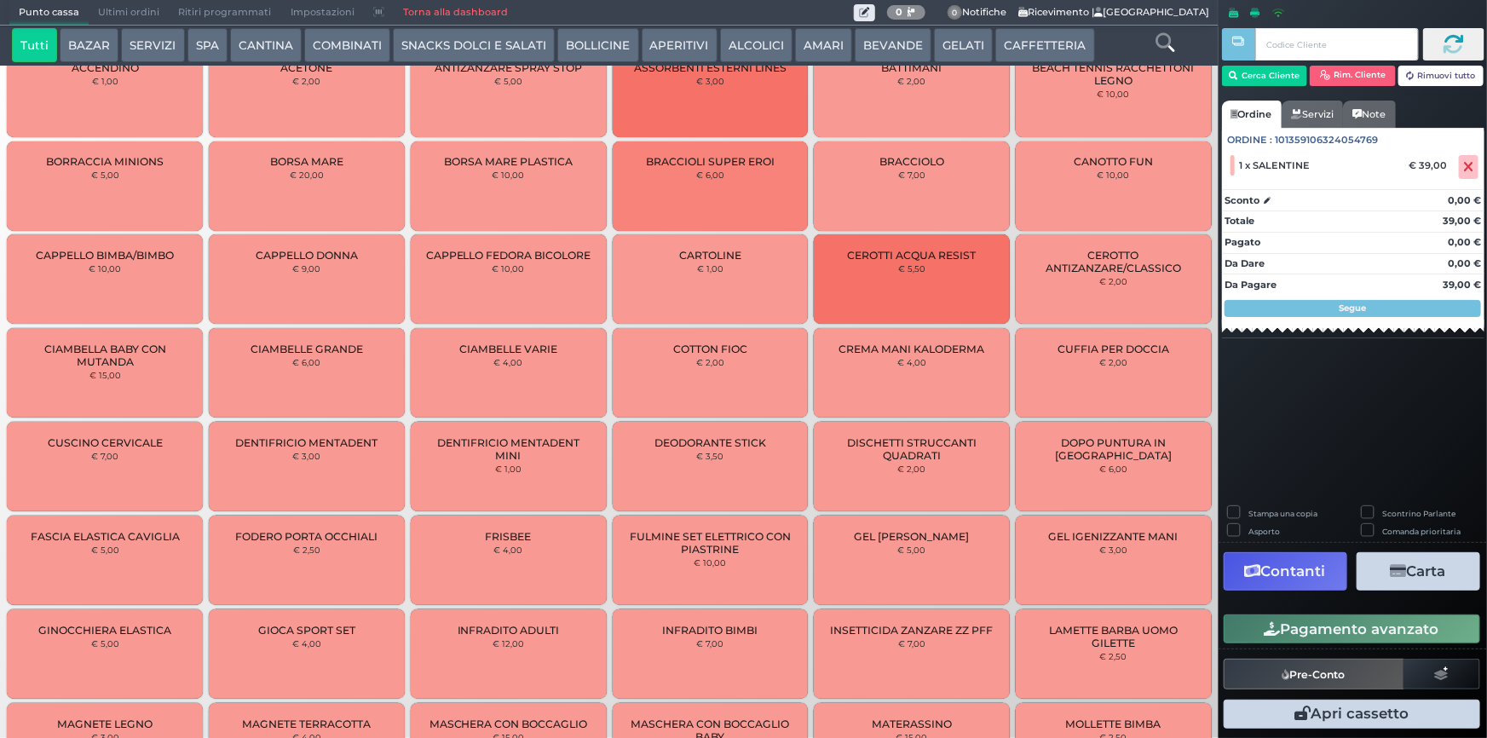
scroll to position [0, 0]
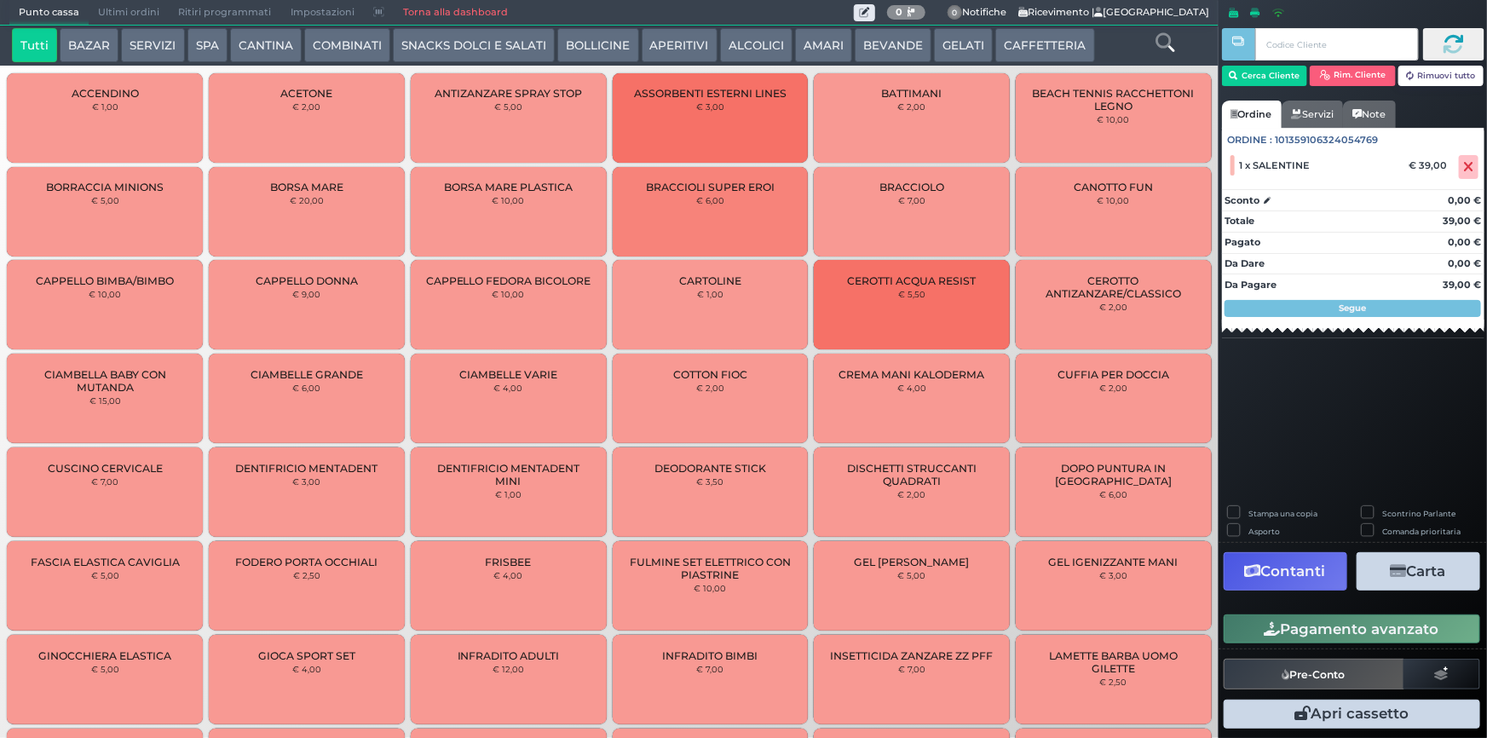
click at [334, 291] on div "CAPPELLO DONNA € 9,00" at bounding box center [307, 304] width 196 height 89
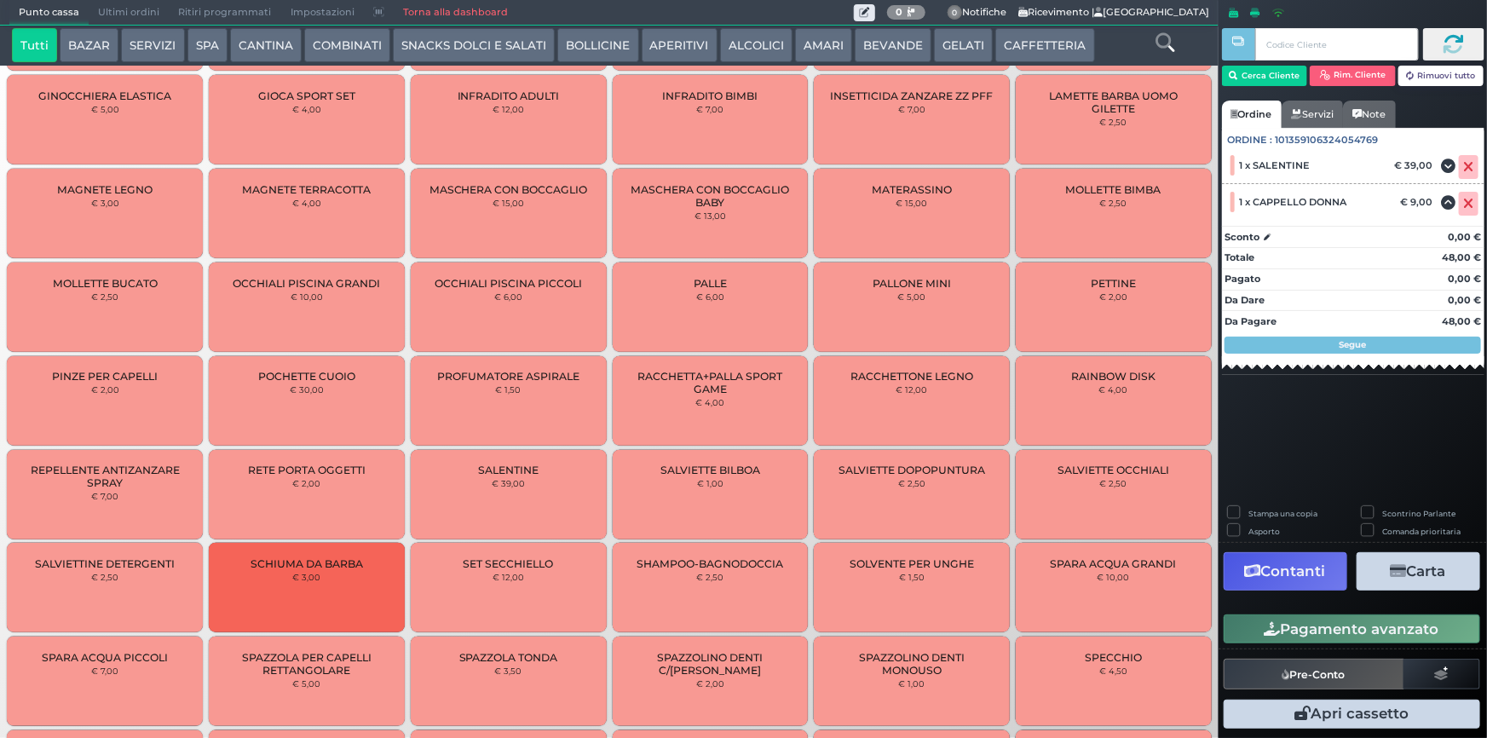
scroll to position [1106, 0]
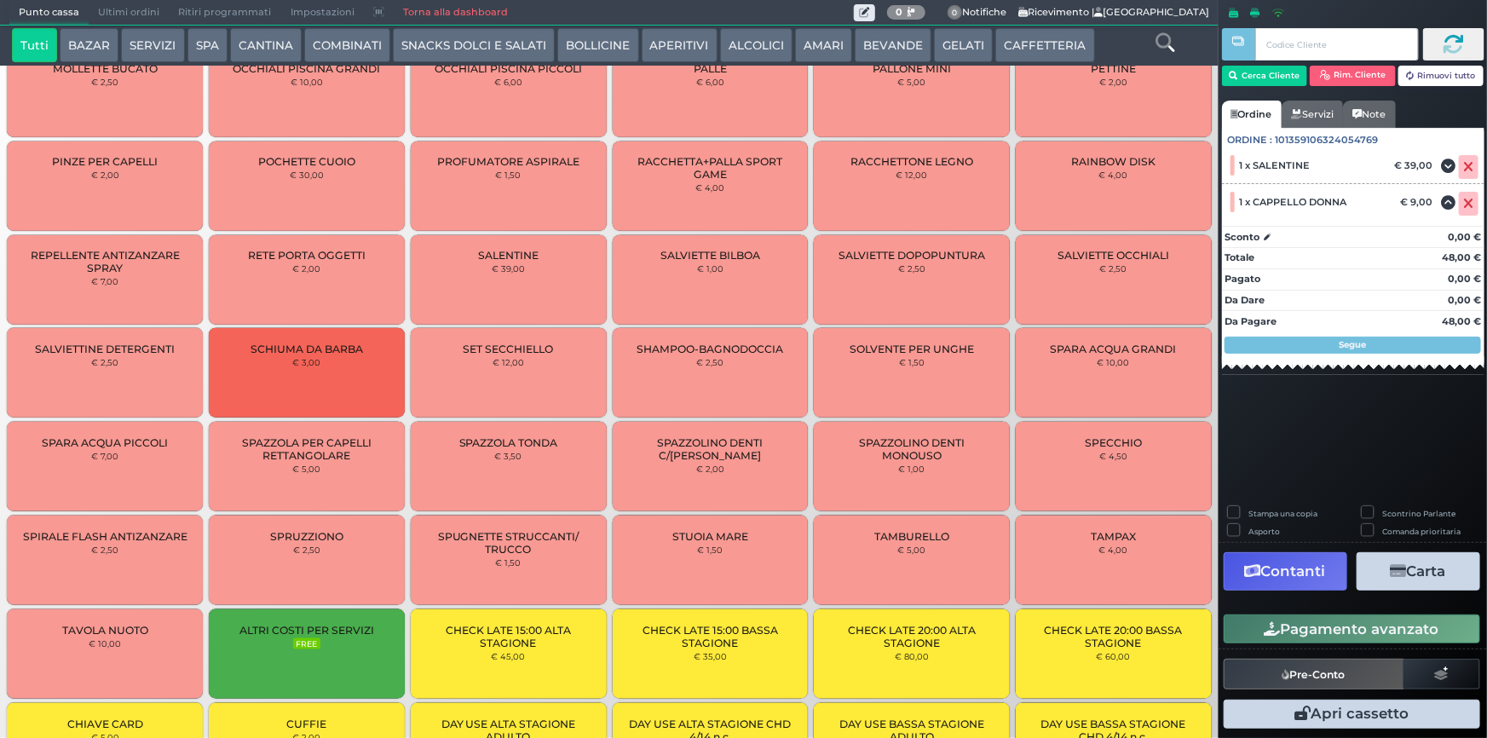
click at [110, 362] on small "€ 2,50" at bounding box center [104, 362] width 27 height 10
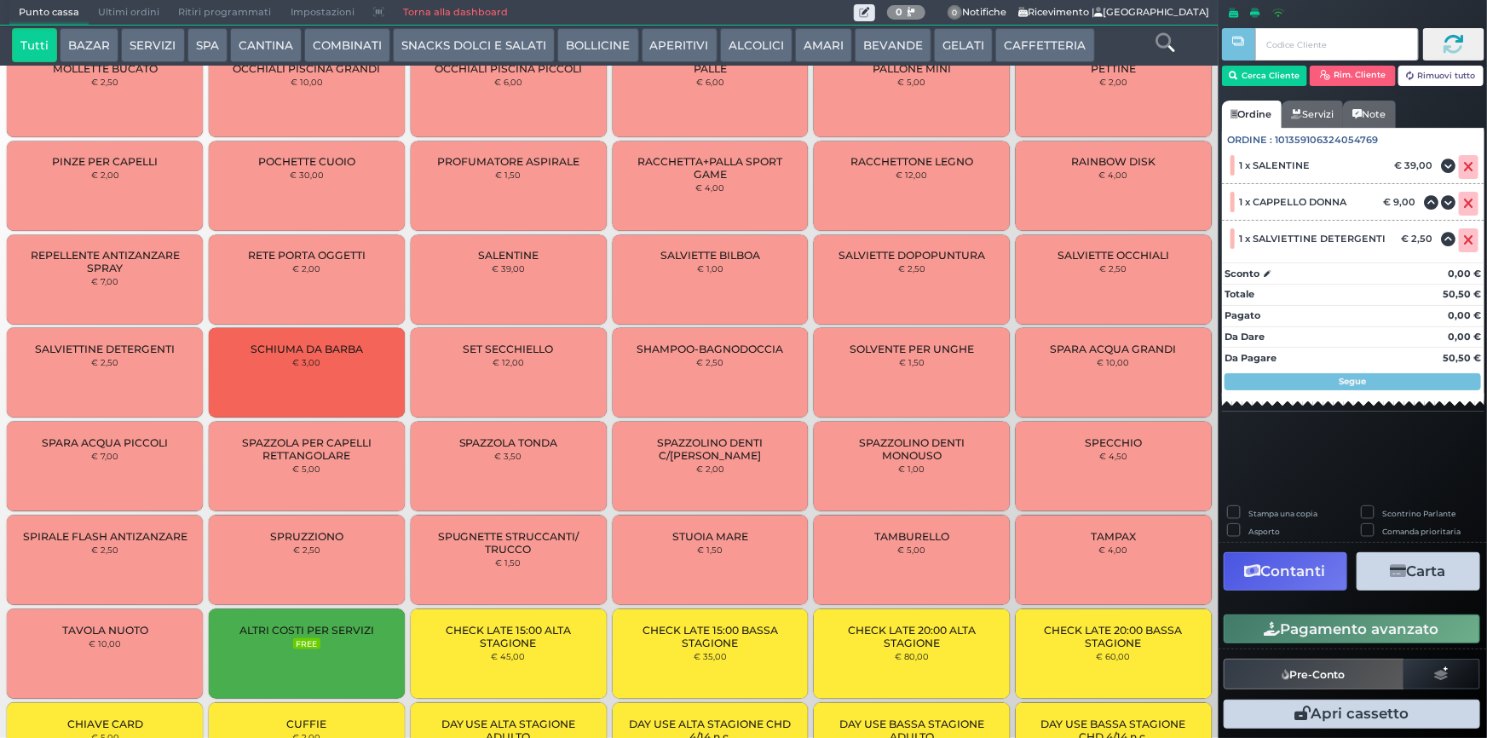
click at [1367, 639] on button "Pagamento avanzato" at bounding box center [1351, 628] width 256 height 29
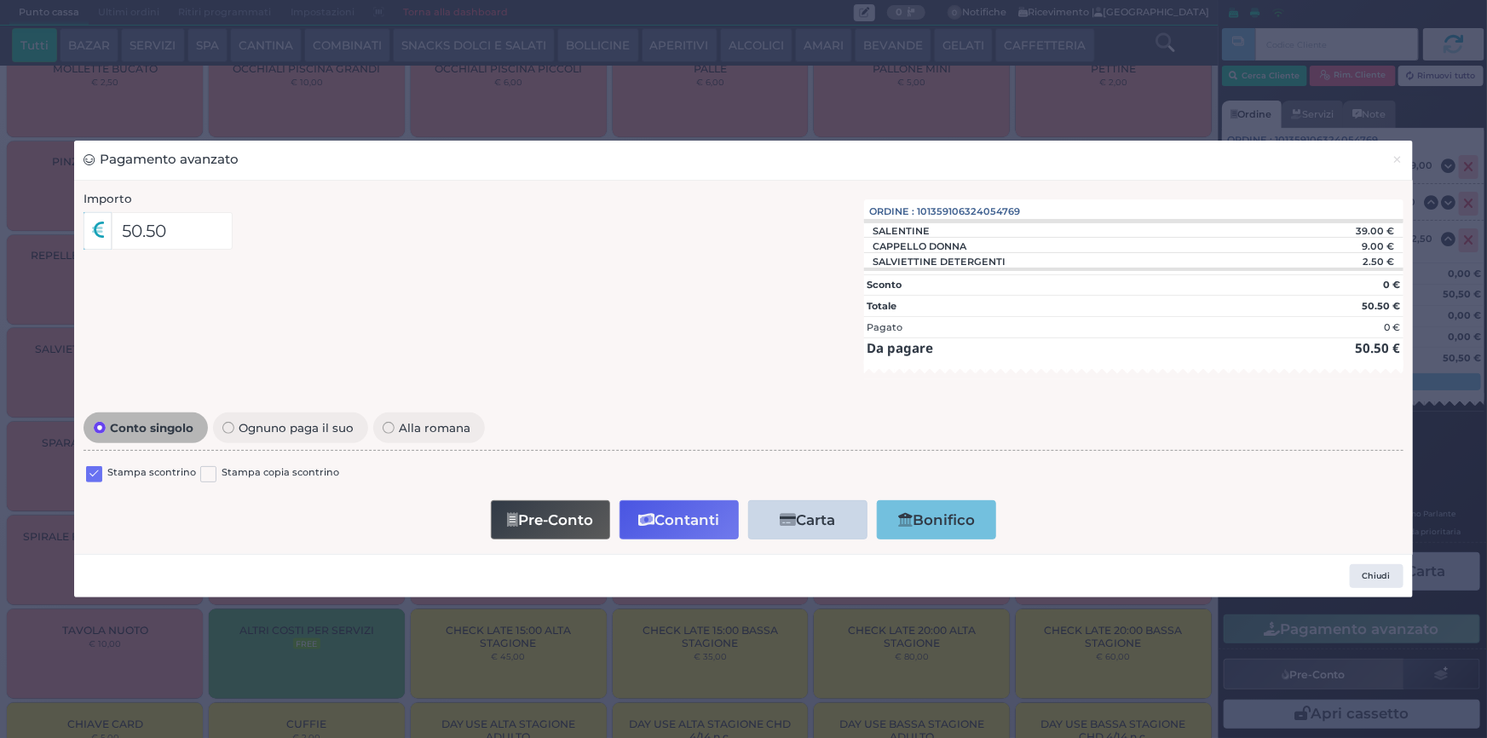
click at [88, 472] on label at bounding box center [94, 474] width 16 height 16
click at [0, 0] on input "checkbox" at bounding box center [0, 0] width 0 height 0
click at [701, 521] on button "Contanti" at bounding box center [678, 519] width 119 height 38
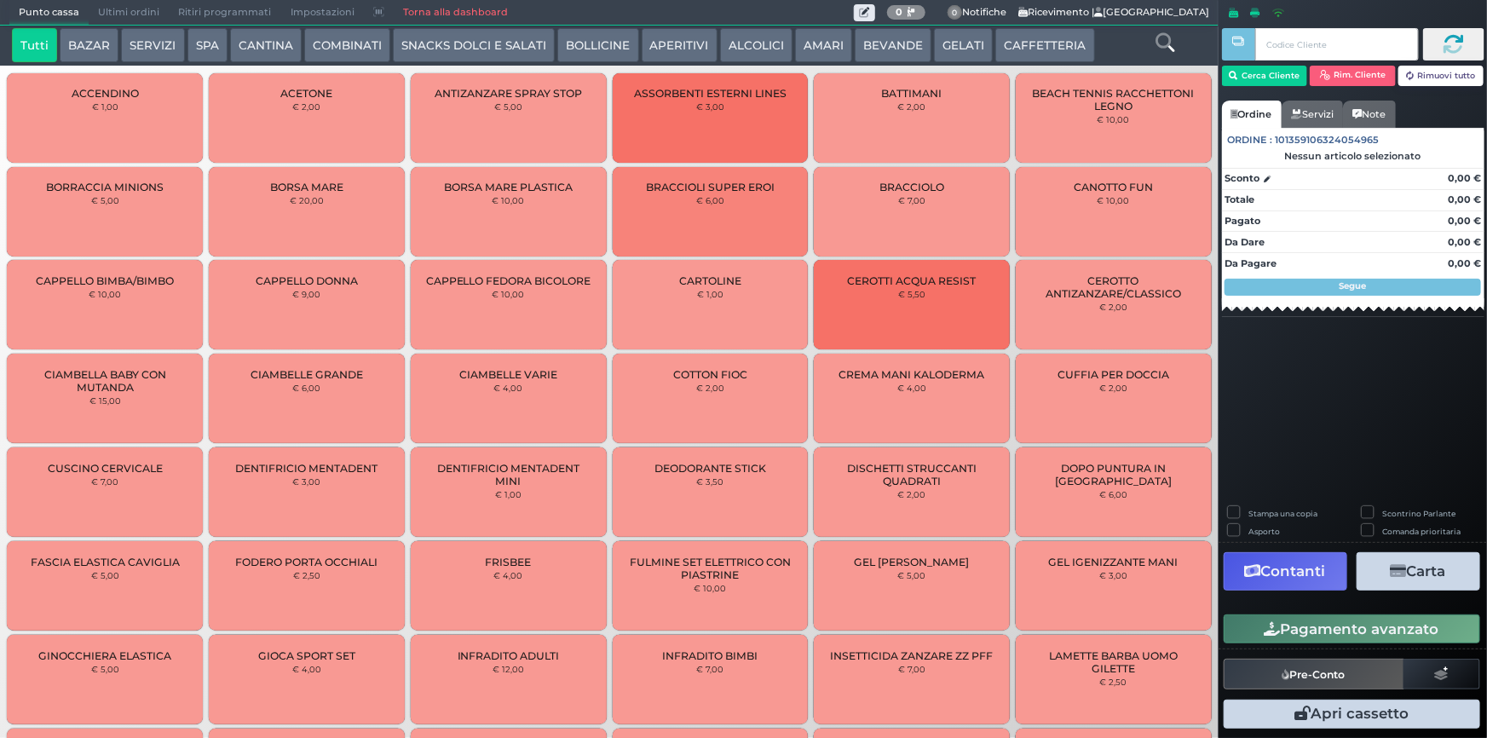
click at [118, 7] on span "Ultimi ordini" at bounding box center [129, 13] width 80 height 24
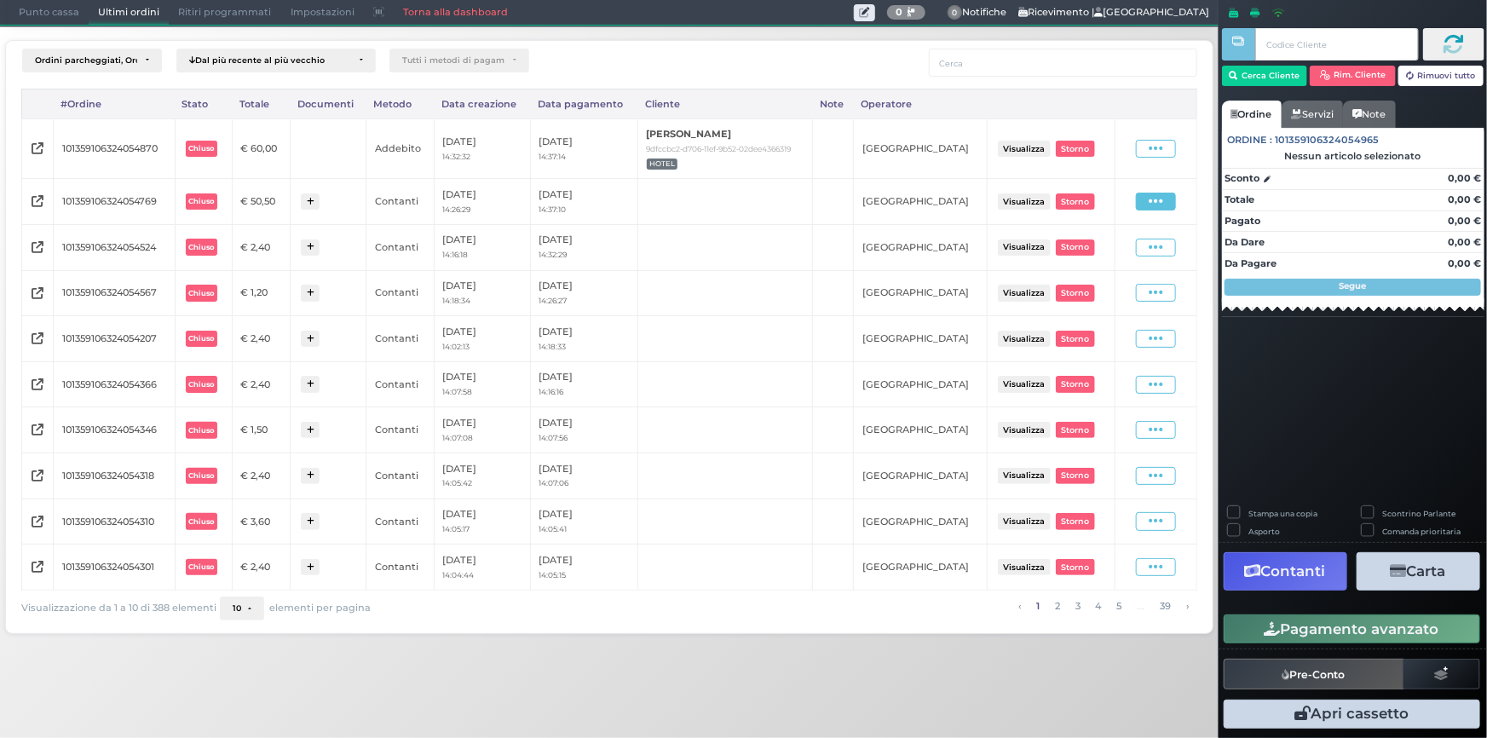
click at [1165, 200] on span at bounding box center [1156, 202] width 40 height 18
click at [1111, 252] on span "Ristampa Pre-Conto" at bounding box center [1119, 250] width 70 height 29
